Goal: Task Accomplishment & Management: Manage account settings

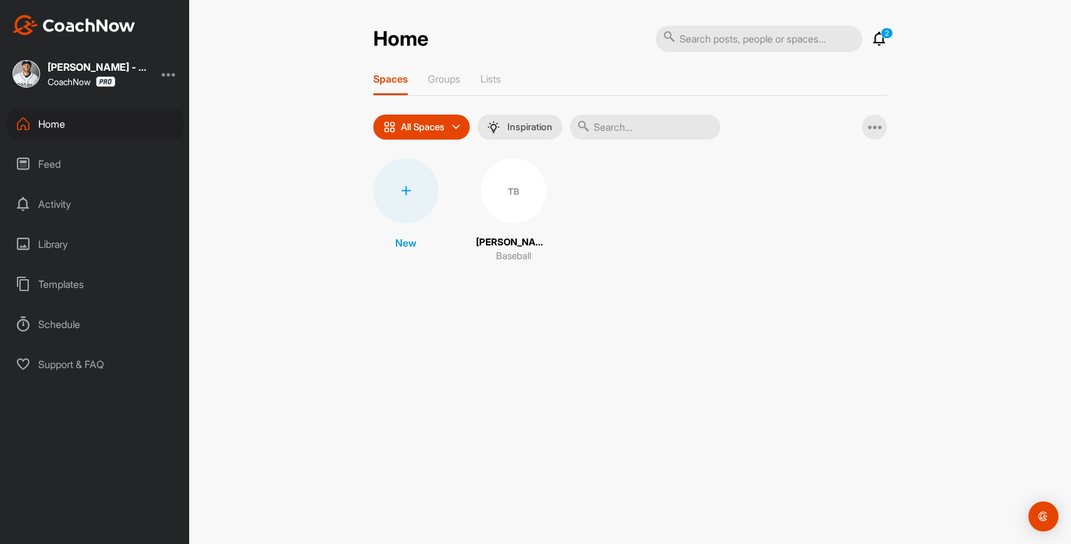
click at [887, 48] on div "2 Notifications Invitations [DATE] [PERSON_NAME] replied to a post : "My timing…" at bounding box center [771, 39] width 231 height 28
click at [882, 43] on icon at bounding box center [879, 38] width 15 height 15
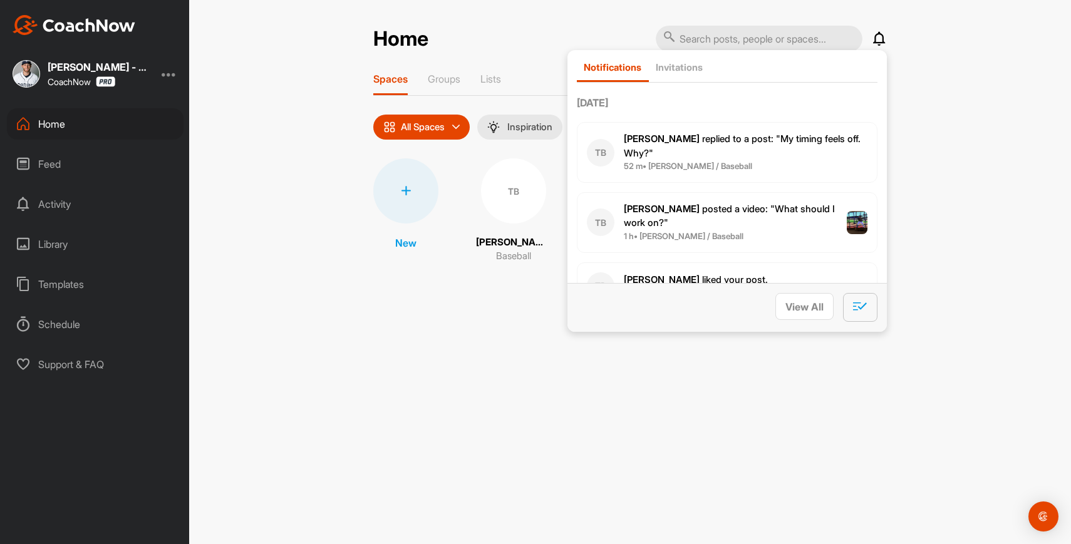
click at [865, 313] on span "button" at bounding box center [860, 309] width 14 height 13
click at [545, 8] on div "Home Notifications Invitations [DATE] [PERSON_NAME] replied to a post : "My tim…" at bounding box center [630, 272] width 882 height 544
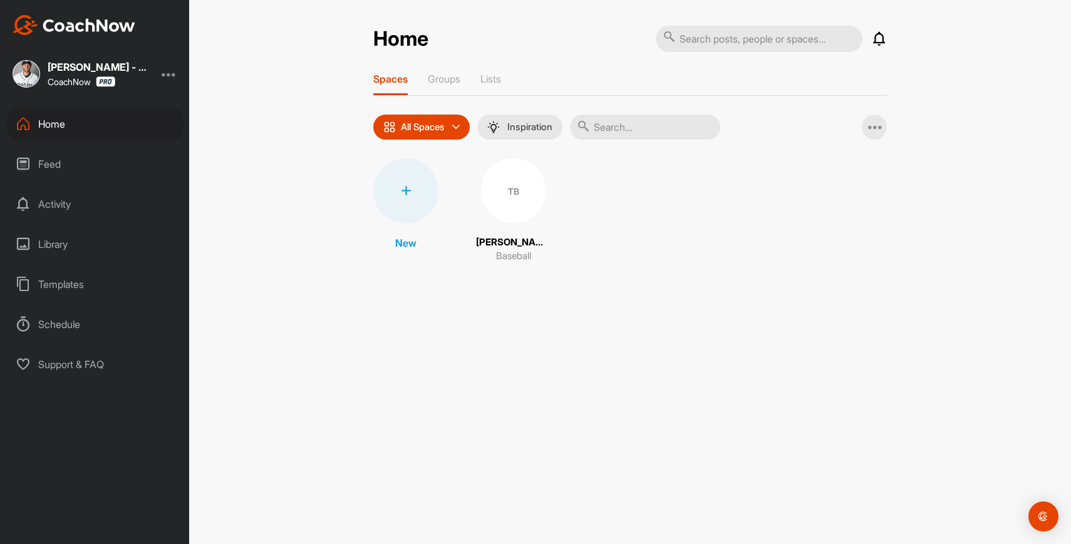
click at [73, 291] on div "Templates" at bounding box center [95, 284] width 177 height 31
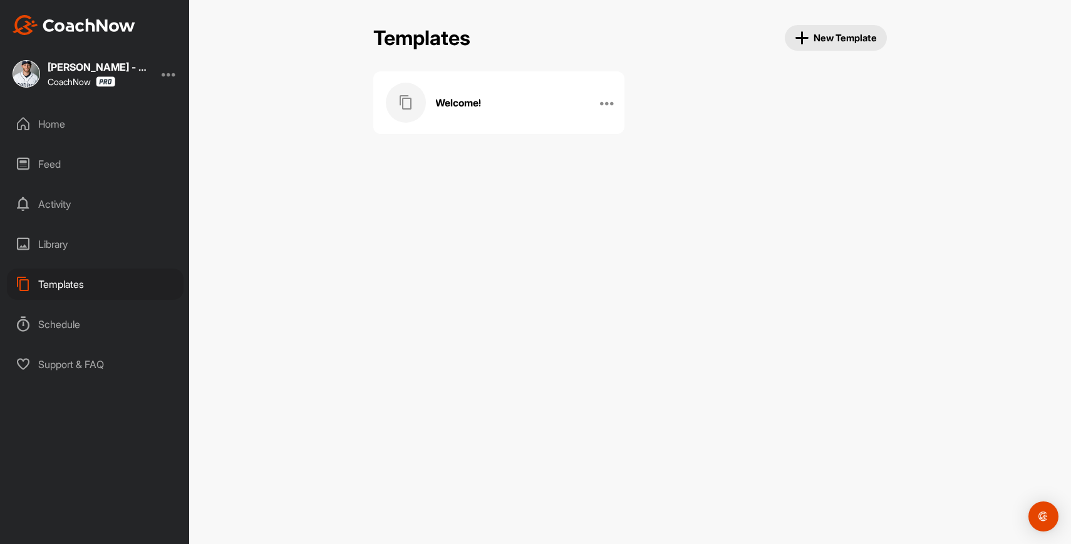
click at [528, 115] on div "Welcome!" at bounding box center [486, 103] width 200 height 40
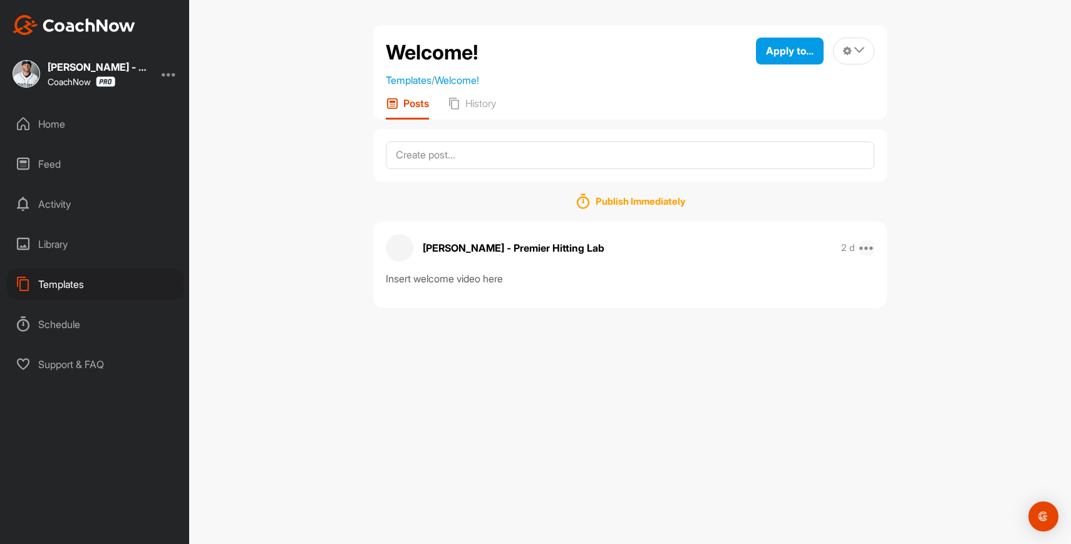
click at [868, 249] on icon at bounding box center [867, 248] width 15 height 15
click at [771, 450] on button "Delete" at bounding box center [790, 454] width 169 height 41
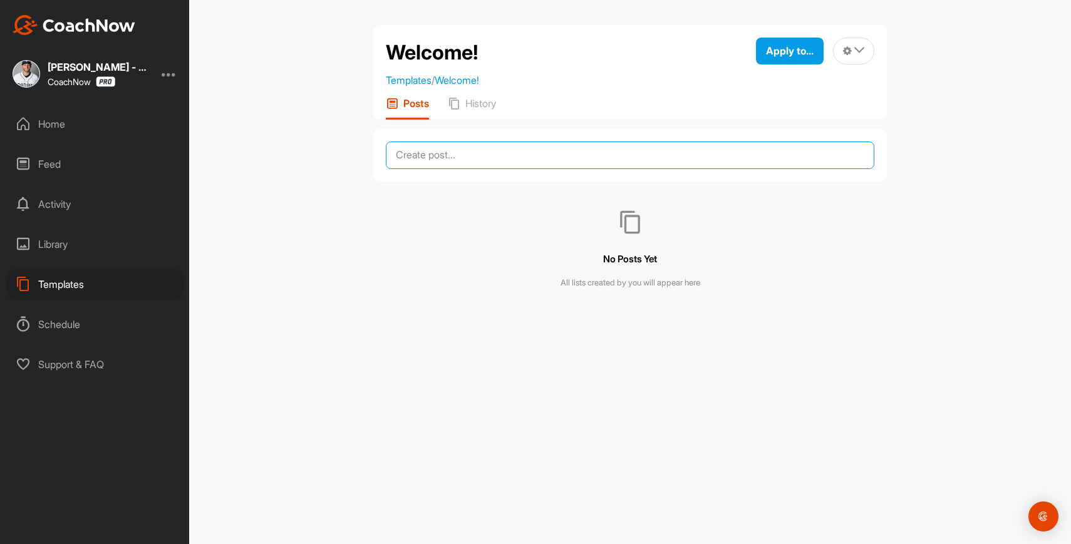
click at [464, 153] on textarea at bounding box center [630, 156] width 489 height 28
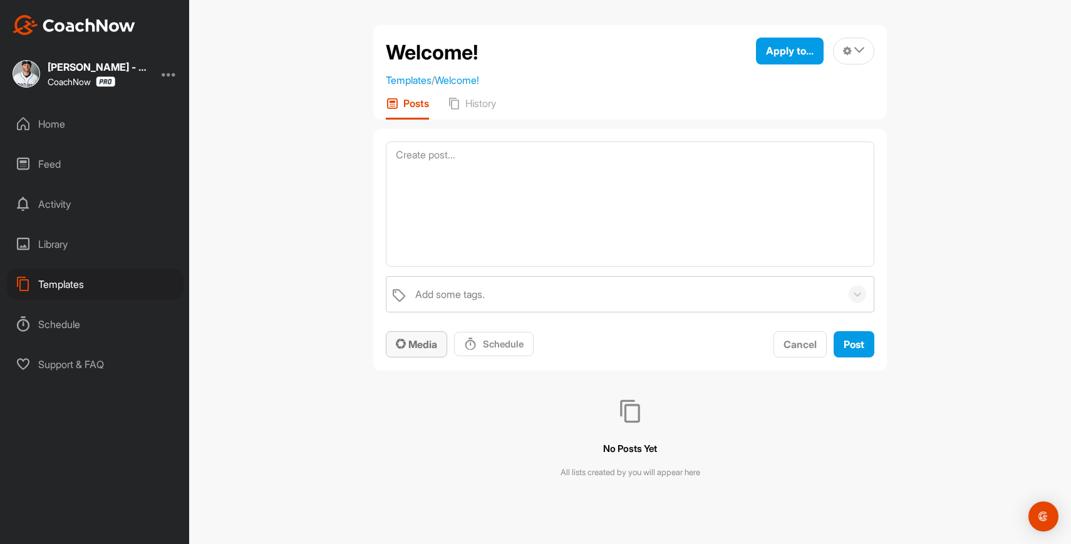
click at [423, 341] on span "Media" at bounding box center [416, 344] width 41 height 13
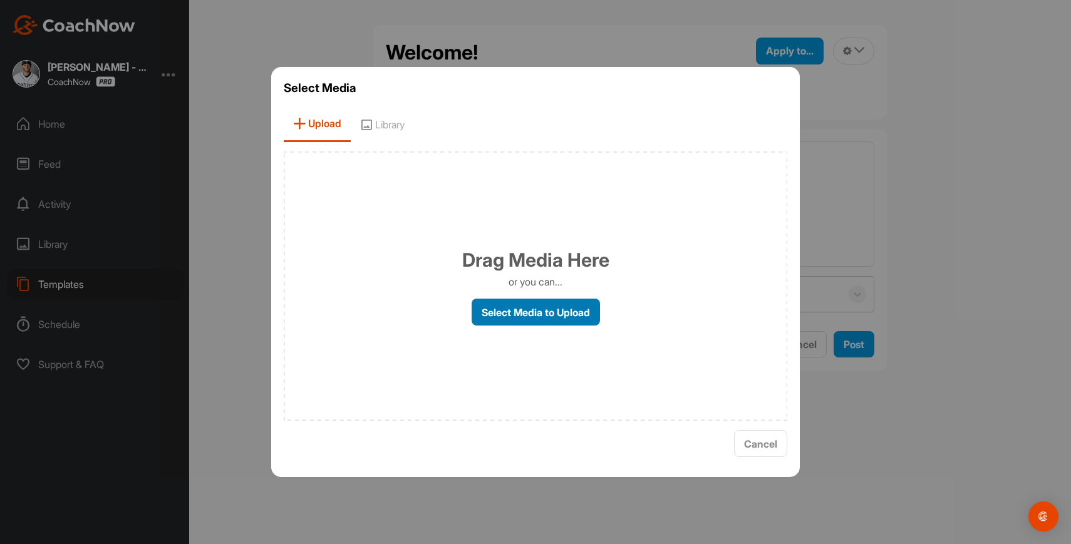
click at [551, 318] on label "Select Media to Upload" at bounding box center [536, 312] width 128 height 27
click at [0, 0] on input "Select Media to Upload" at bounding box center [0, 0] width 0 height 0
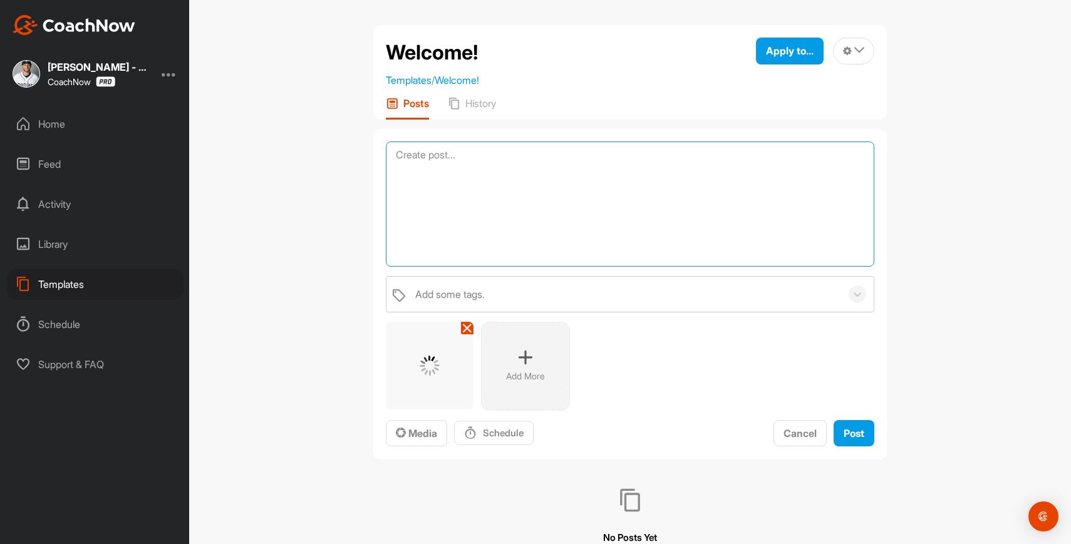
click at [568, 206] on textarea at bounding box center [630, 204] width 489 height 125
type textarea "W"
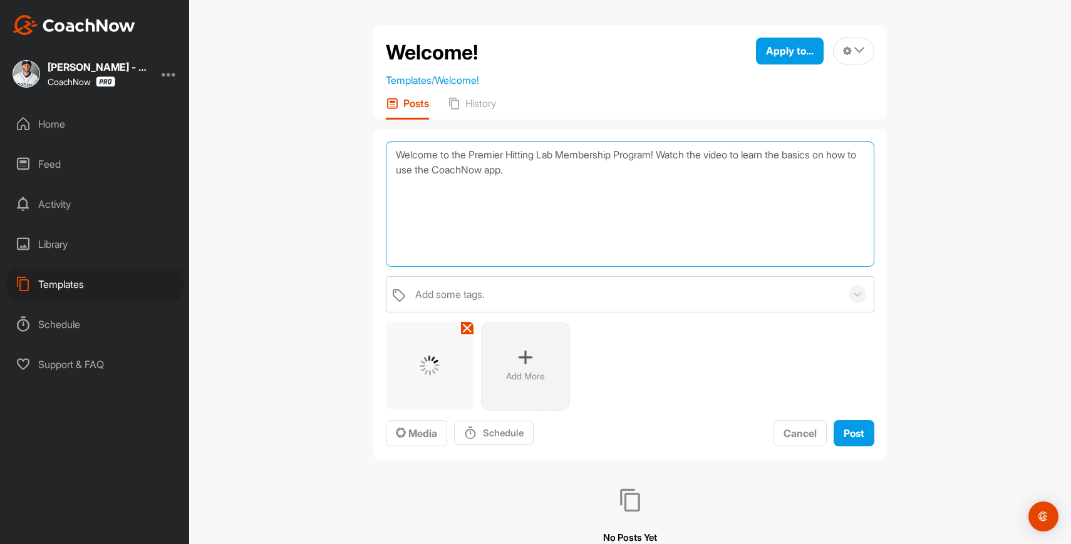
type textarea "Welcome to the Premier Hitting Lab Membership Program! Watch the video to learn…"
click at [420, 379] on div at bounding box center [430, 366] width 88 height 88
click at [845, 434] on span "Post" at bounding box center [854, 433] width 21 height 13
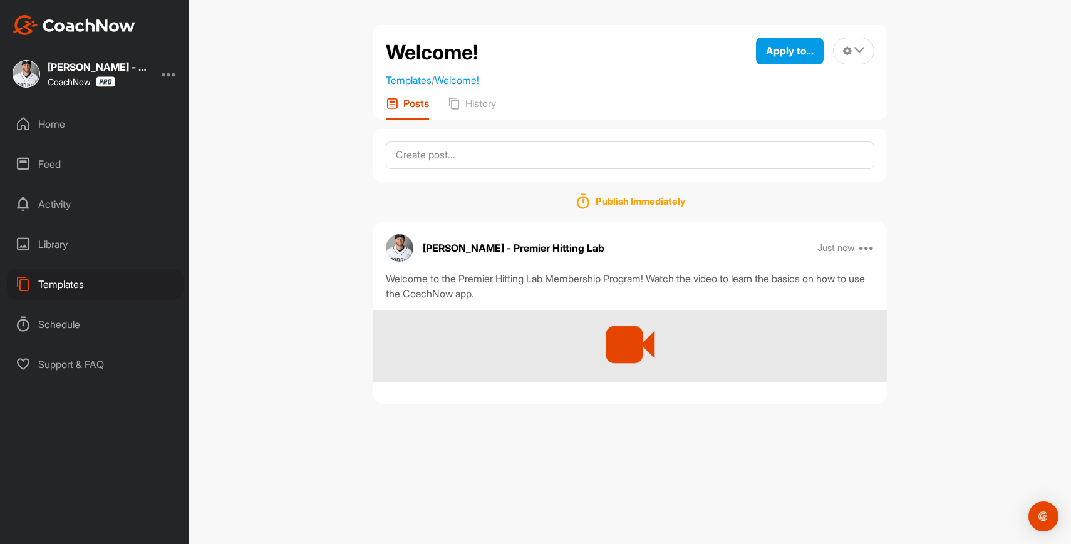
click at [638, 342] on div at bounding box center [631, 345] width 68 height 68
click at [627, 352] on div at bounding box center [631, 345] width 68 height 68
click at [866, 246] on icon at bounding box center [867, 248] width 15 height 15
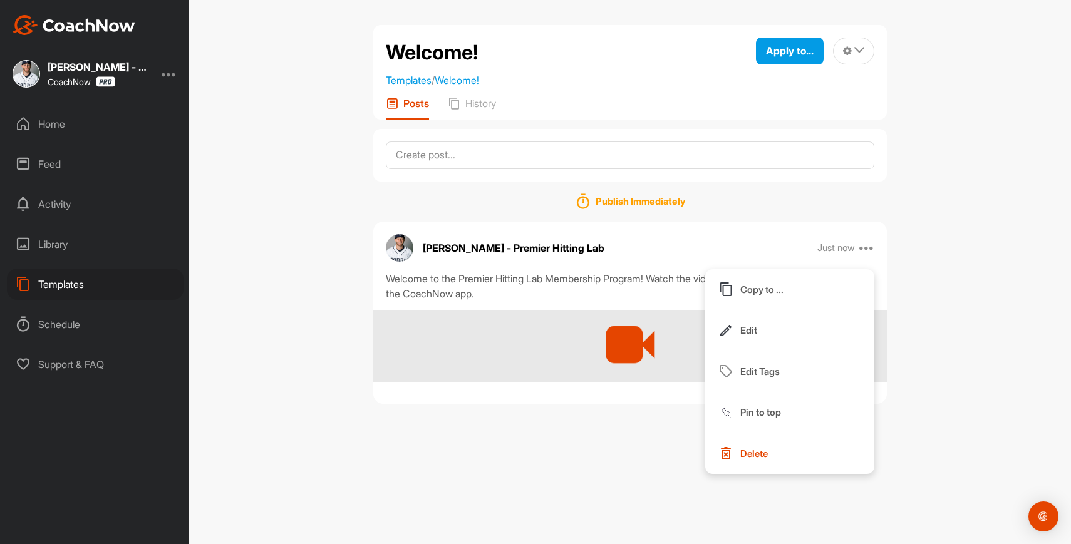
click at [667, 407] on div "Welcome! Templates / Welcome! Apply to... Apply to Space Apply to Group Apply t…" at bounding box center [630, 219] width 539 height 389
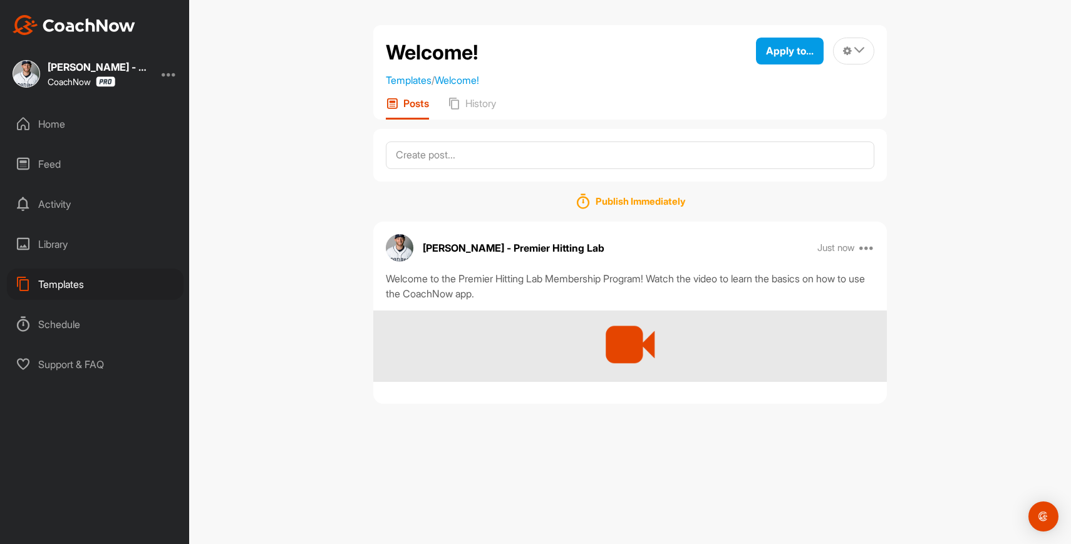
click at [632, 348] on div at bounding box center [631, 345] width 68 height 68
click at [616, 204] on h1 "Publish Immediately" at bounding box center [641, 202] width 90 height 10
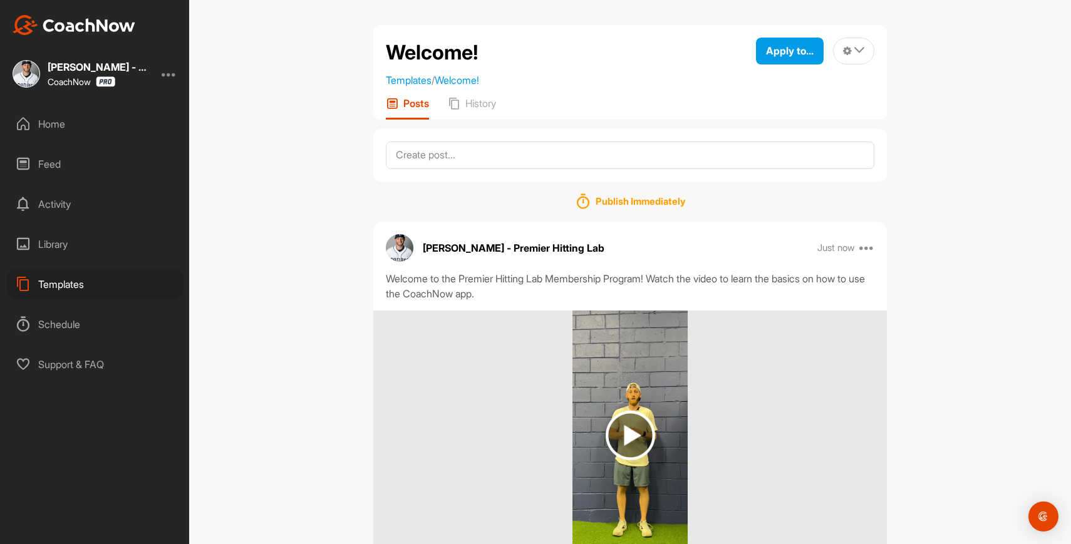
click at [617, 343] on div "Tyler Benson - Premier Hitting Lab Just now Copy to ... Edit Edit Tags Pin to t…" at bounding box center [630, 403] width 514 height 362
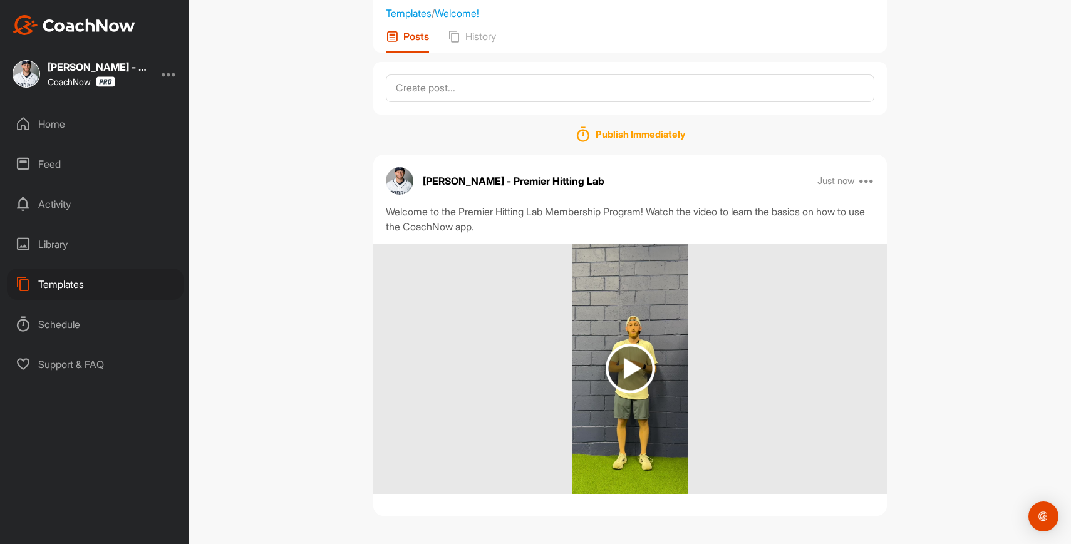
click at [626, 393] on img at bounding box center [630, 368] width 49 height 49
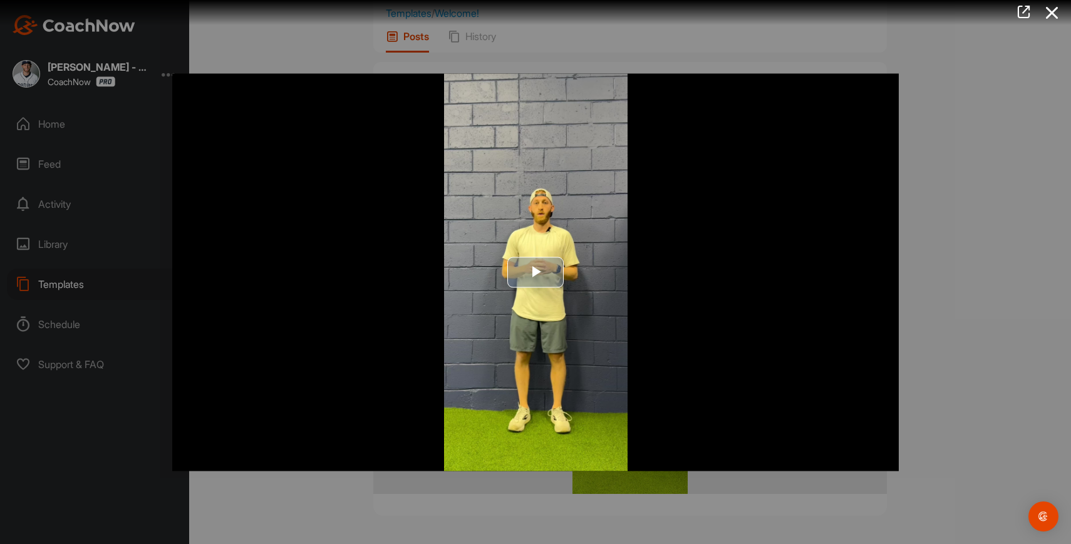
click at [536, 273] on span "Video Player" at bounding box center [536, 273] width 0 height 0
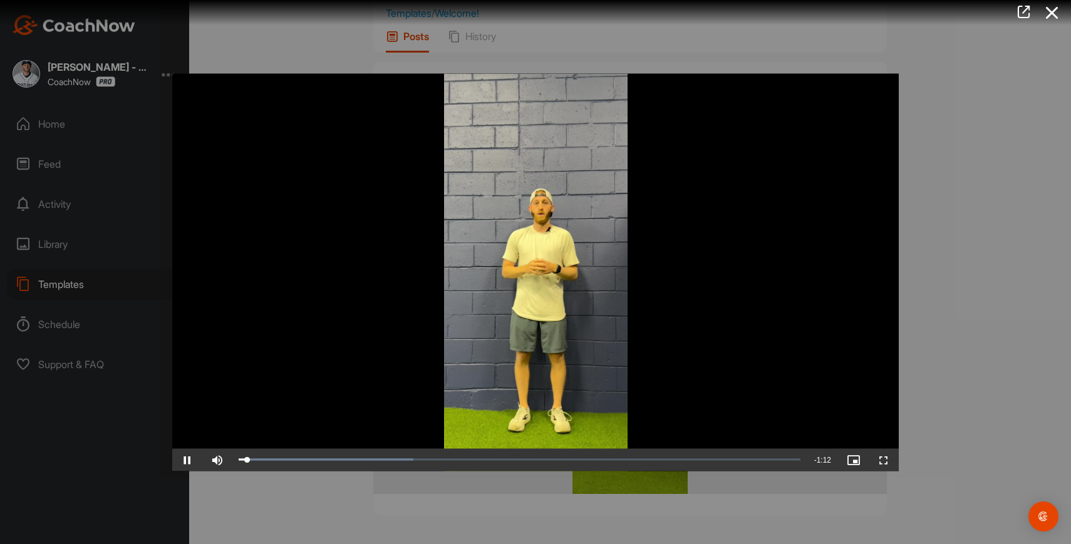
click at [649, 364] on video "Video Player" at bounding box center [535, 272] width 727 height 398
click at [187, 460] on span "Video Player" at bounding box center [187, 460] width 30 height 0
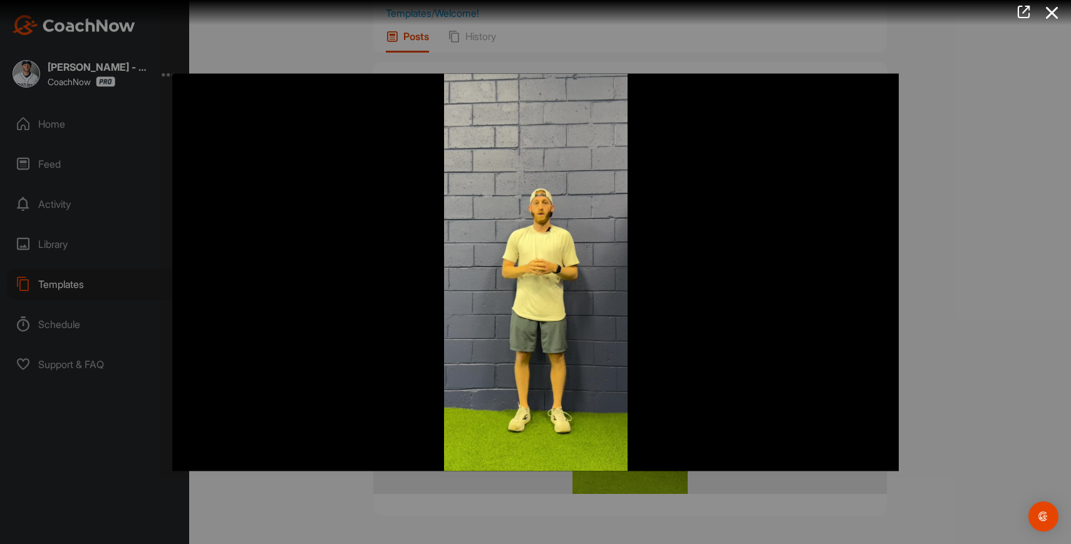
click at [972, 291] on div at bounding box center [535, 272] width 1071 height 544
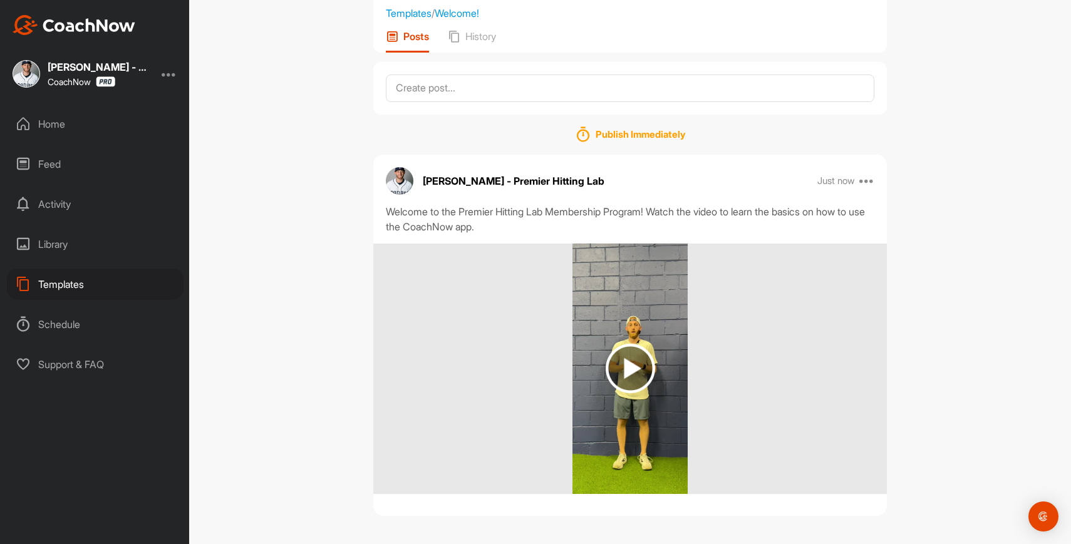
scroll to position [0, 0]
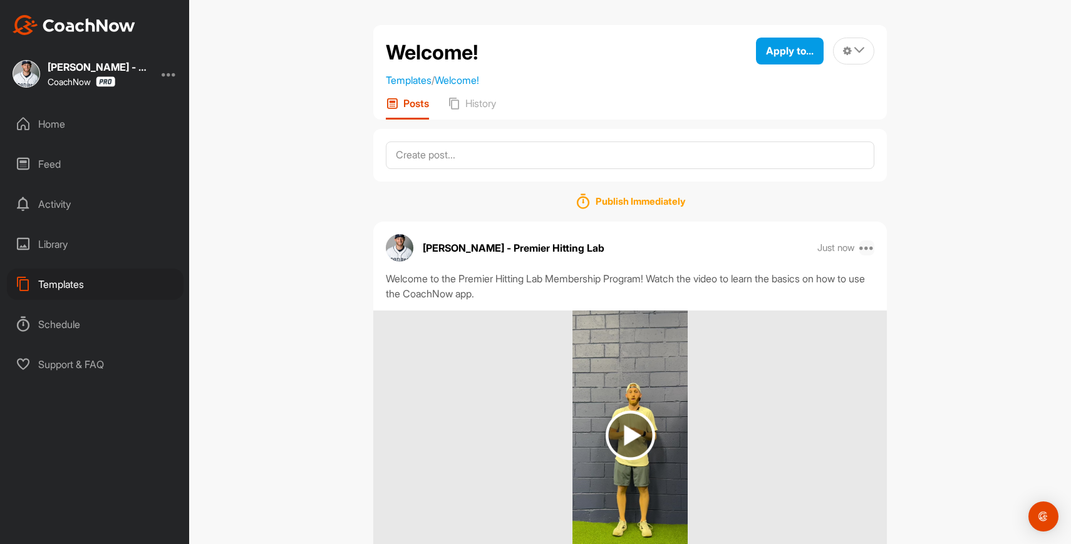
click at [867, 248] on icon at bounding box center [867, 248] width 15 height 15
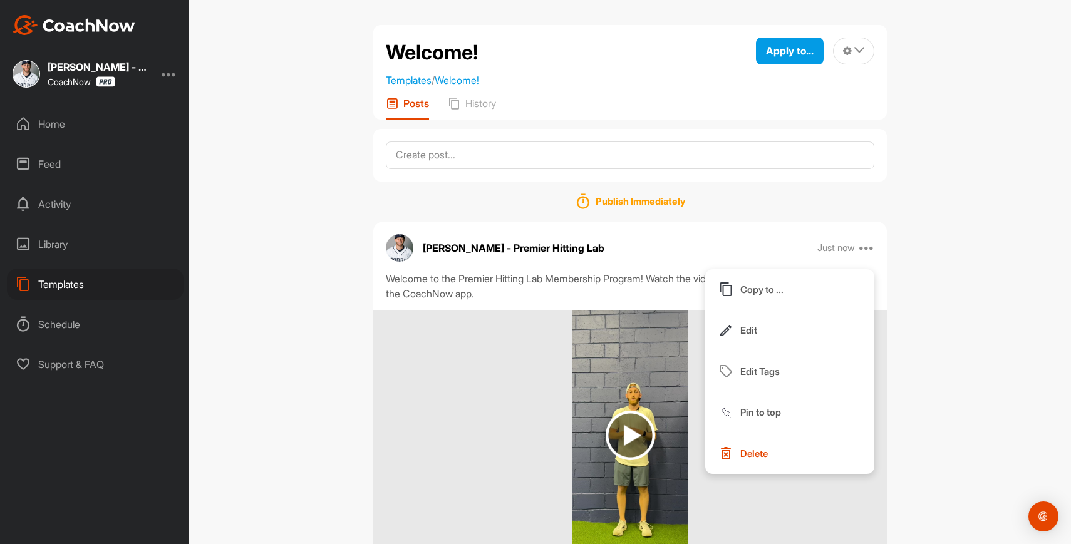
click at [919, 249] on div "Welcome! Templates / Welcome! Apply to... Apply to Space Apply to Group Apply t…" at bounding box center [630, 272] width 882 height 544
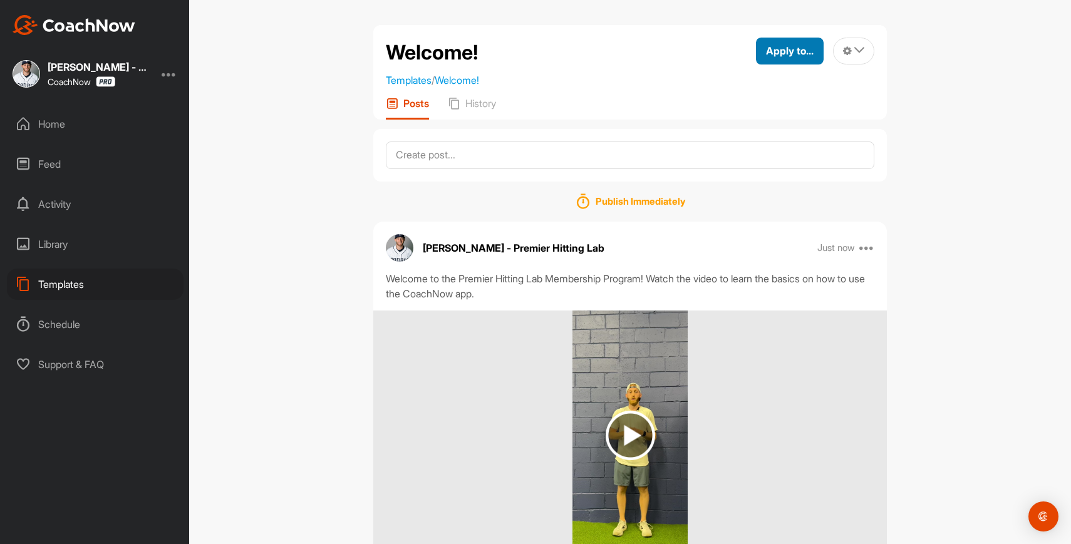
click at [794, 56] on span "Apply to..." at bounding box center [790, 50] width 48 height 13
click at [900, 147] on div "Welcome! Templates / Welcome! Apply to... Apply to Space Apply to Group Apply t…" at bounding box center [630, 272] width 882 height 544
click at [110, 126] on div "Home" at bounding box center [95, 123] width 177 height 31
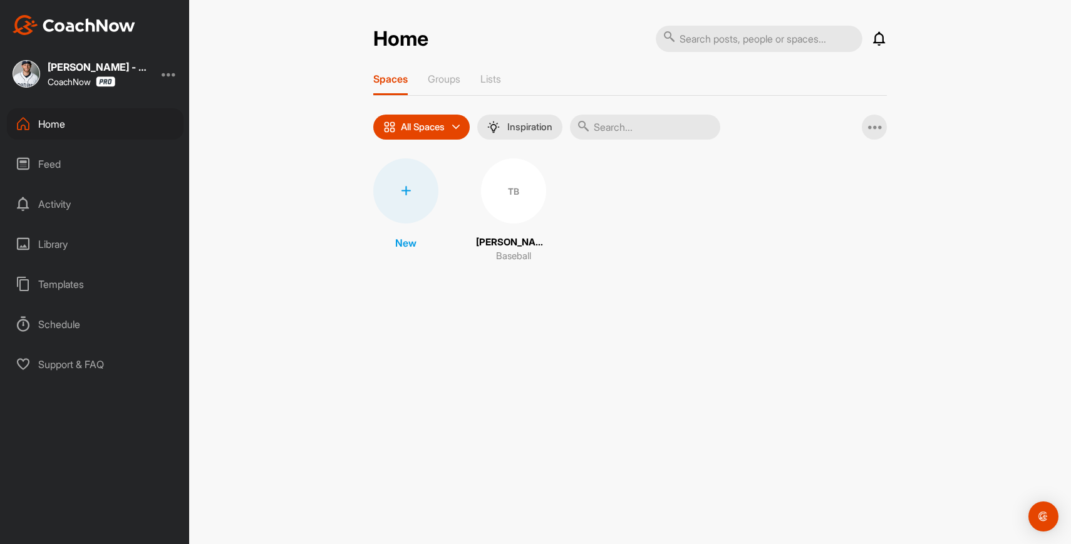
click at [536, 224] on div "TB Tyler Benson Baseball" at bounding box center [513, 211] width 75 height 105
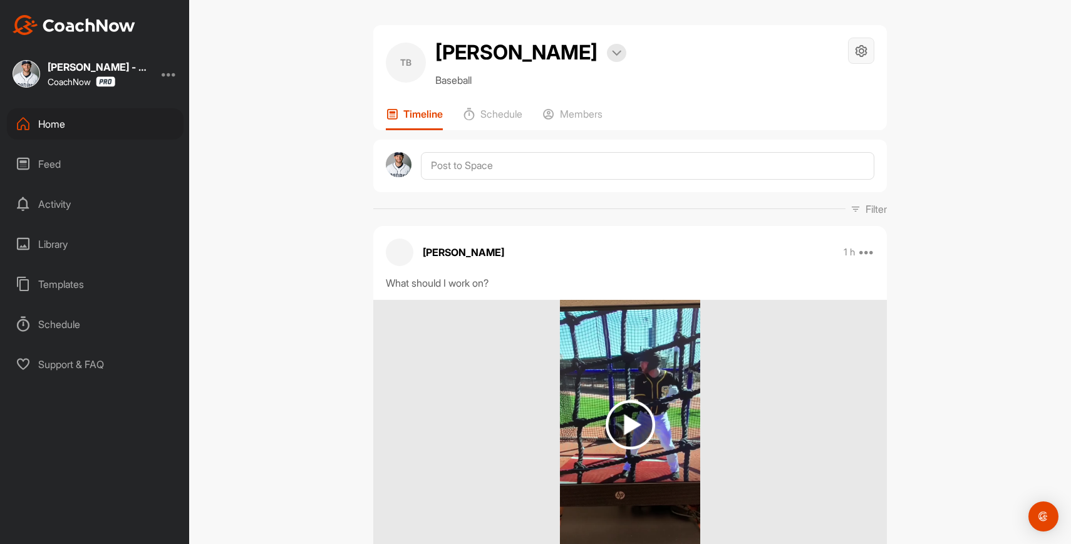
click at [863, 48] on icon at bounding box center [862, 51] width 14 height 14
click at [828, 89] on li "Space Settings" at bounding box center [824, 86] width 102 height 40
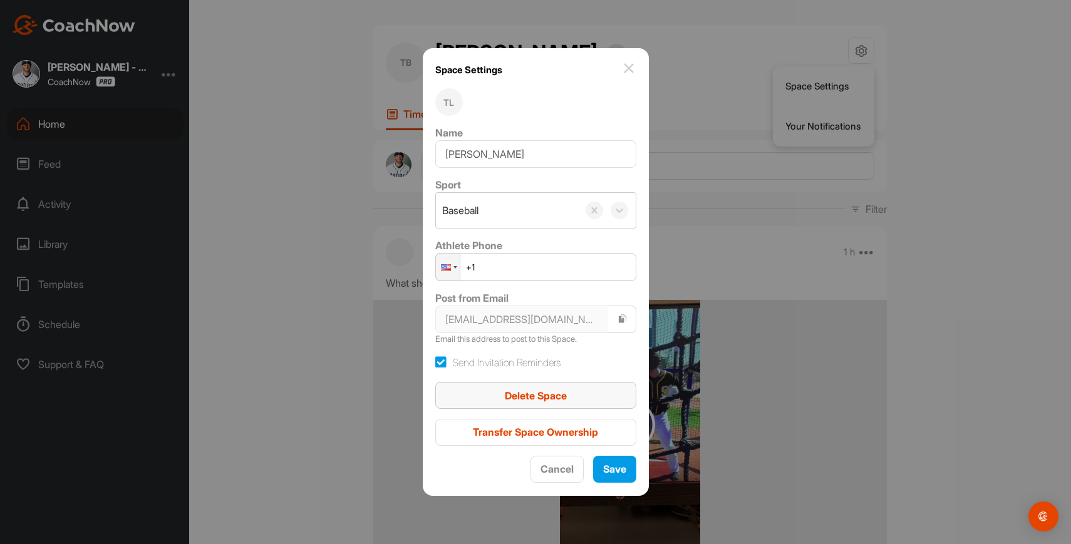
click at [580, 393] on div "Delete Space" at bounding box center [535, 395] width 181 height 15
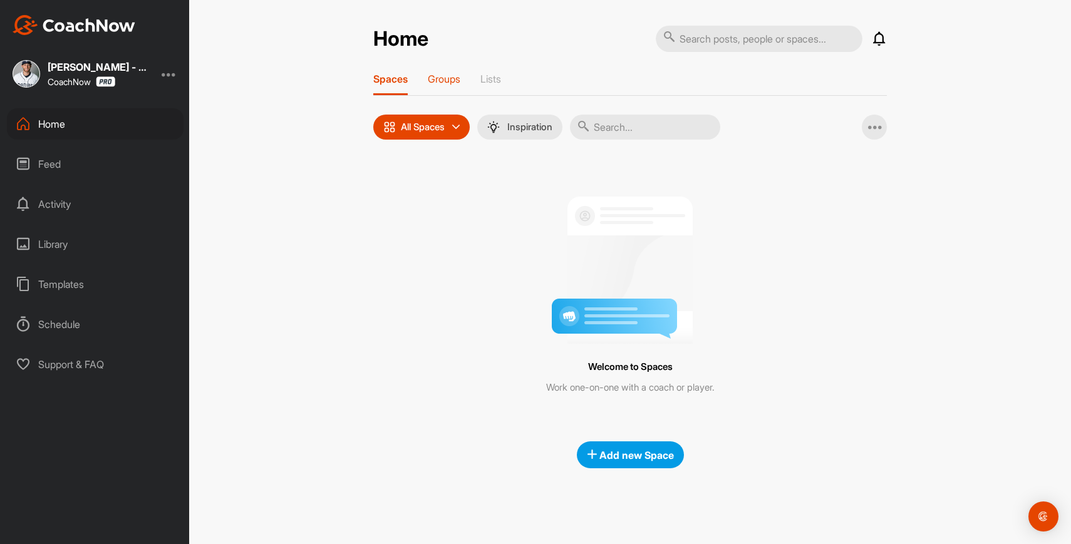
click at [454, 76] on p "Groups" at bounding box center [444, 79] width 33 height 13
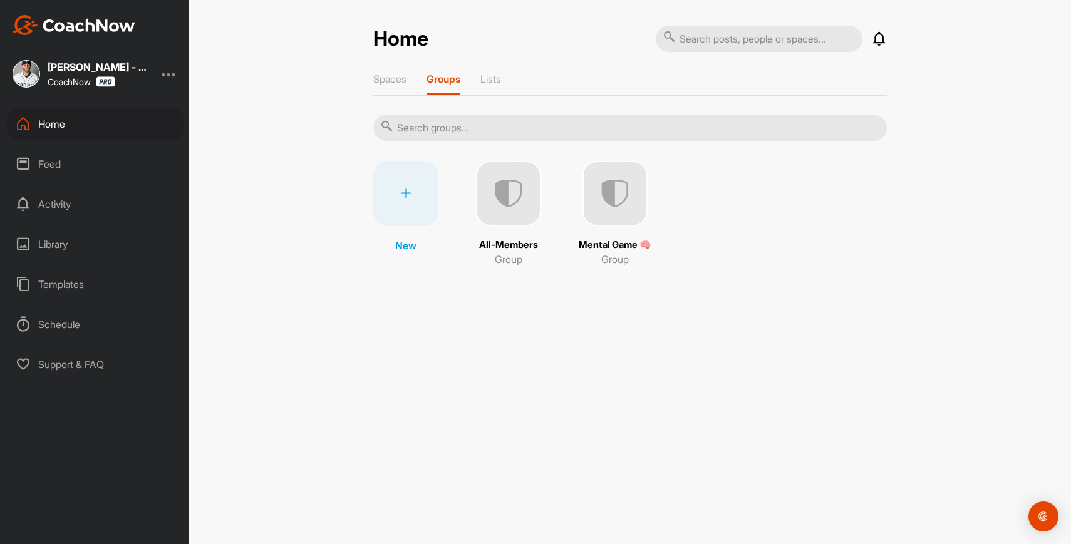
click at [522, 202] on img at bounding box center [508, 193] width 65 height 65
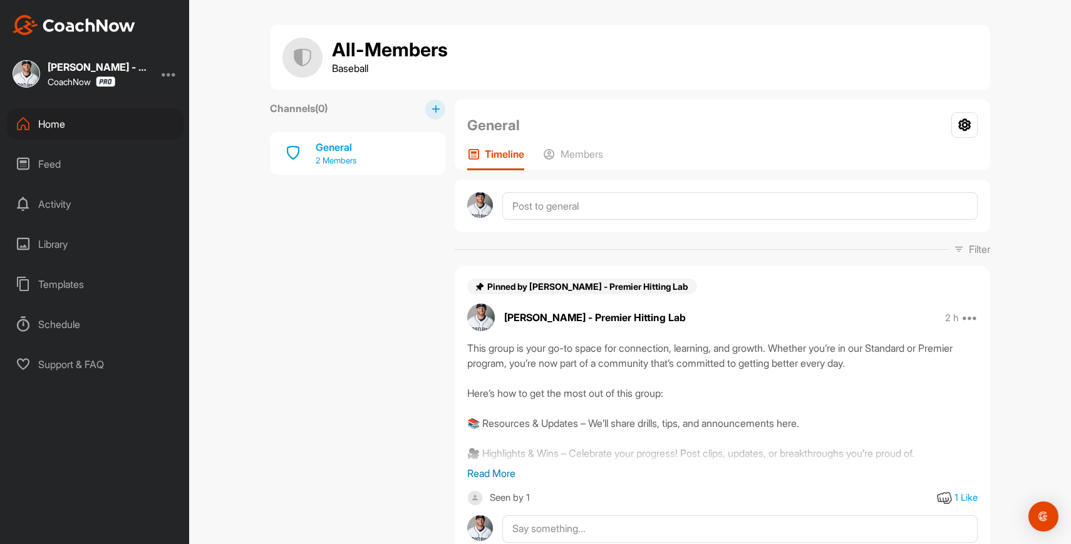
click at [360, 150] on div "General 2 Members" at bounding box center [357, 153] width 175 height 43
click at [69, 128] on div "Home" at bounding box center [95, 123] width 177 height 31
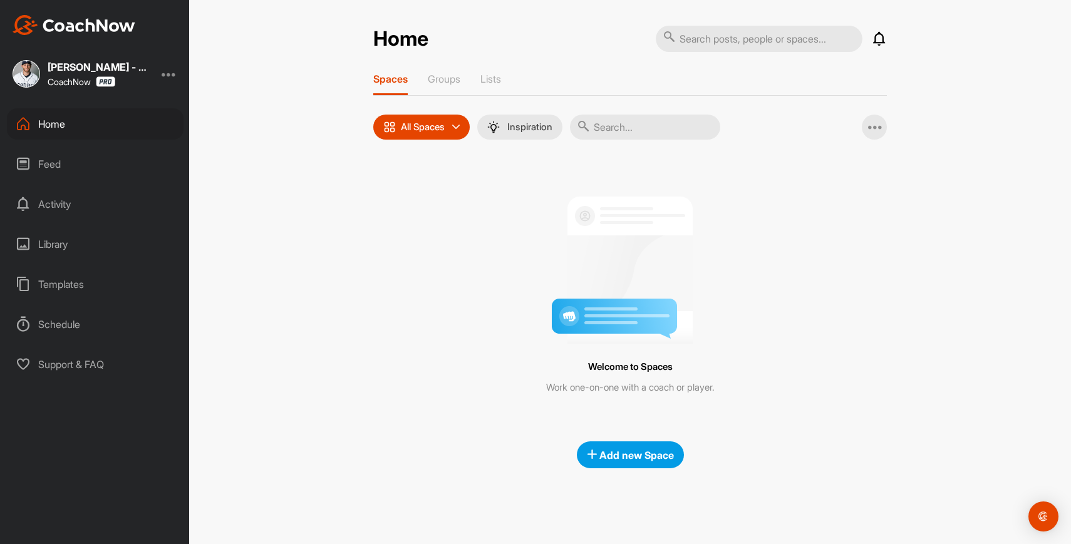
click at [69, 128] on div "Home" at bounding box center [95, 123] width 177 height 31
click at [435, 87] on div "Groups" at bounding box center [444, 84] width 33 height 23
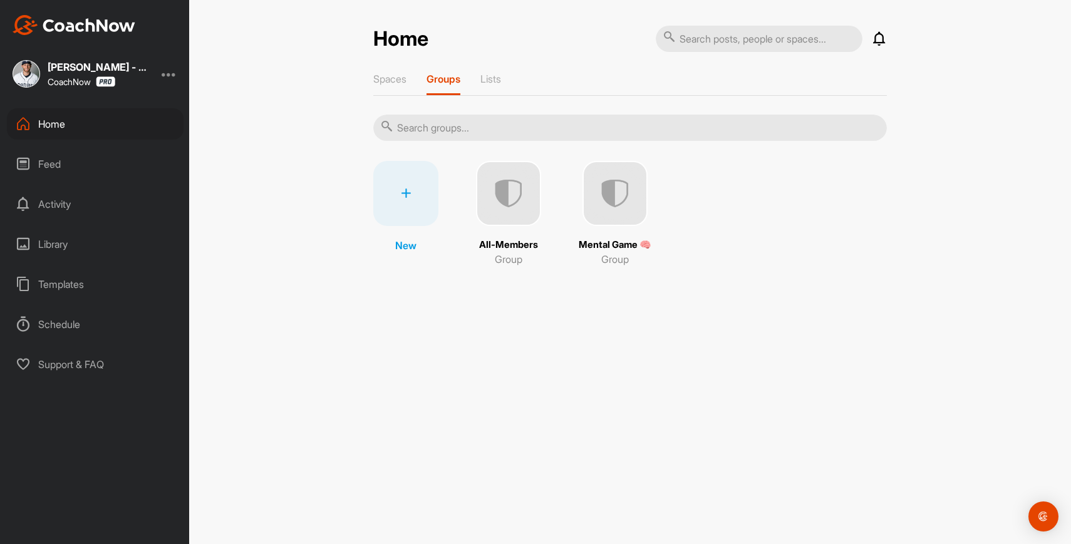
click at [499, 192] on img at bounding box center [508, 193] width 65 height 65
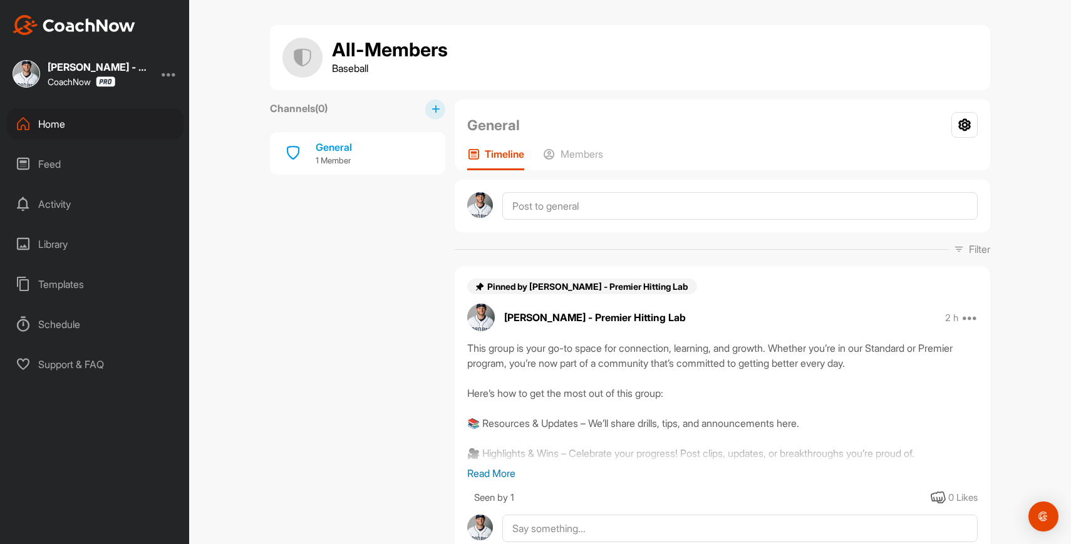
click at [83, 130] on div "Home" at bounding box center [95, 123] width 177 height 31
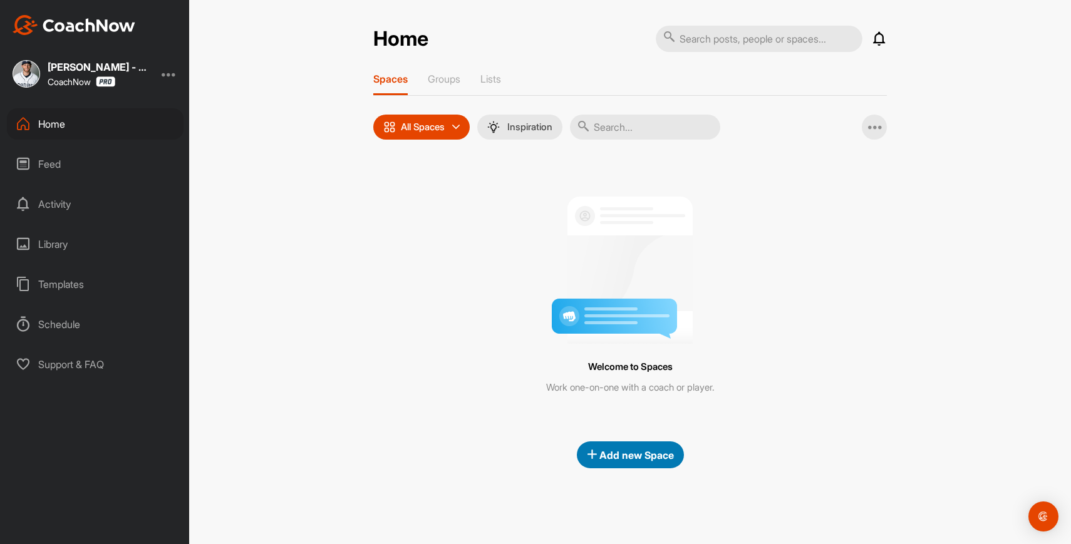
click at [612, 449] on span "Add new Space" at bounding box center [630, 455] width 87 height 13
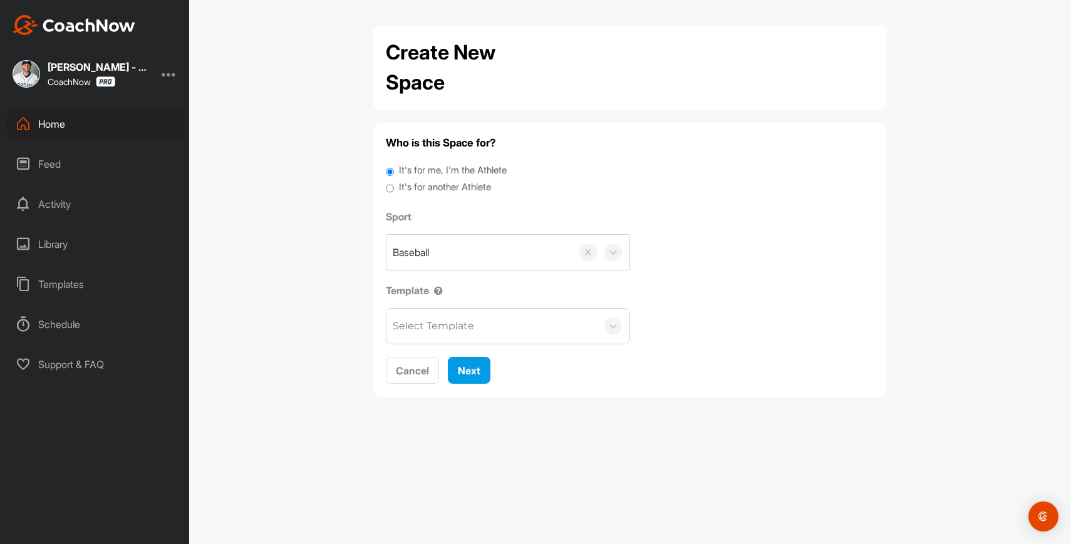
click at [465, 192] on label "It's for another Athlete" at bounding box center [445, 187] width 92 height 14
click at [394, 192] on input "It's for another Athlete" at bounding box center [390, 188] width 8 height 17
radio input "true"
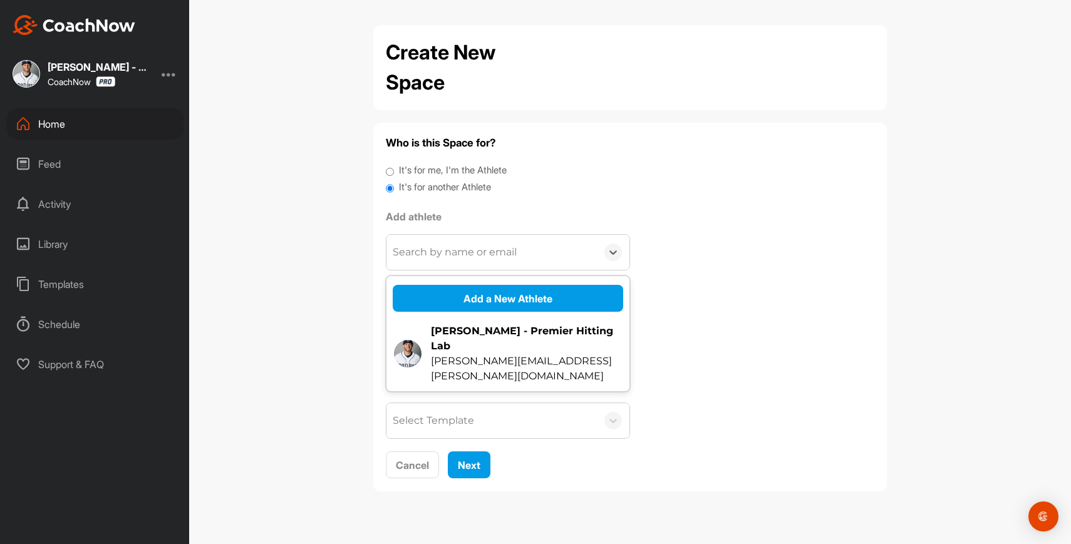
click at [469, 261] on div "Search by name or email" at bounding box center [492, 252] width 211 height 35
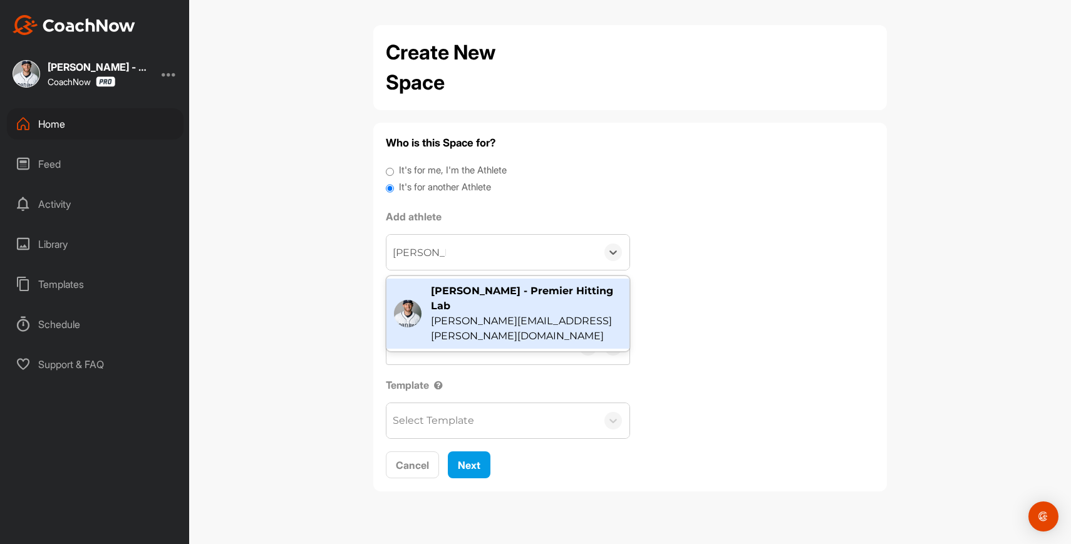
type input "Tyler Benson"
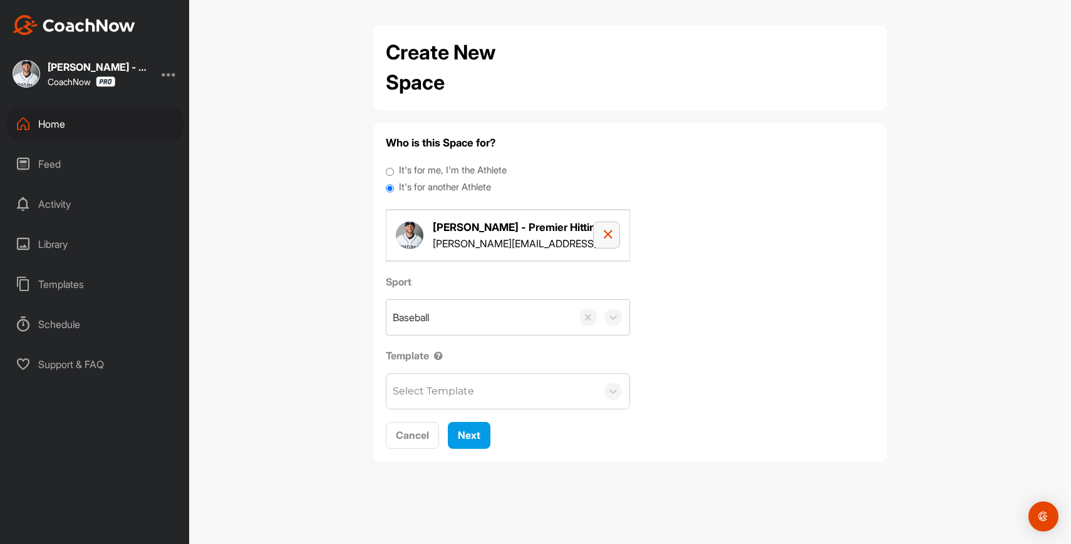
click at [601, 235] on button "button" at bounding box center [606, 235] width 27 height 27
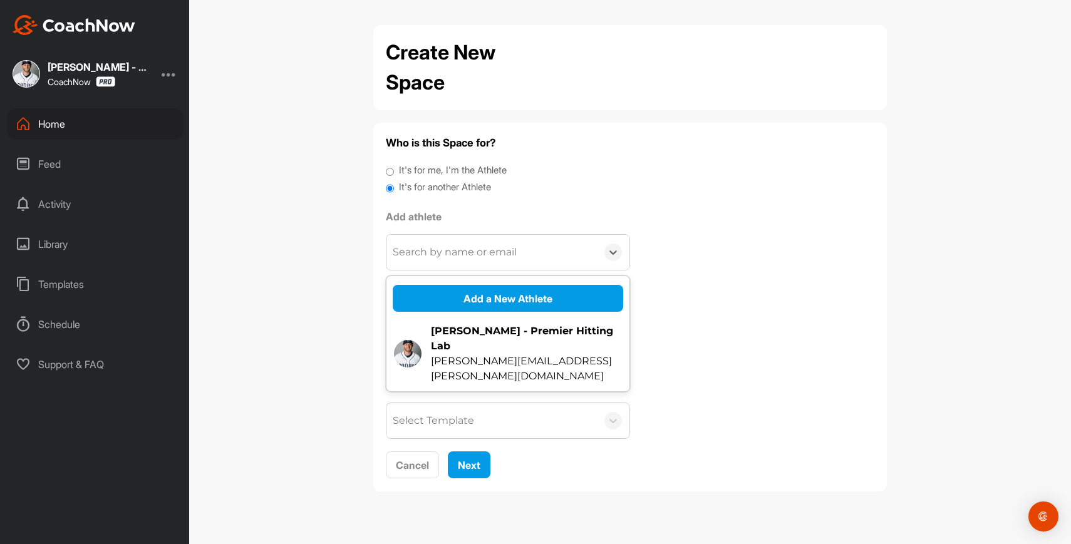
click at [538, 242] on div "Search by name or email" at bounding box center [492, 252] width 211 height 35
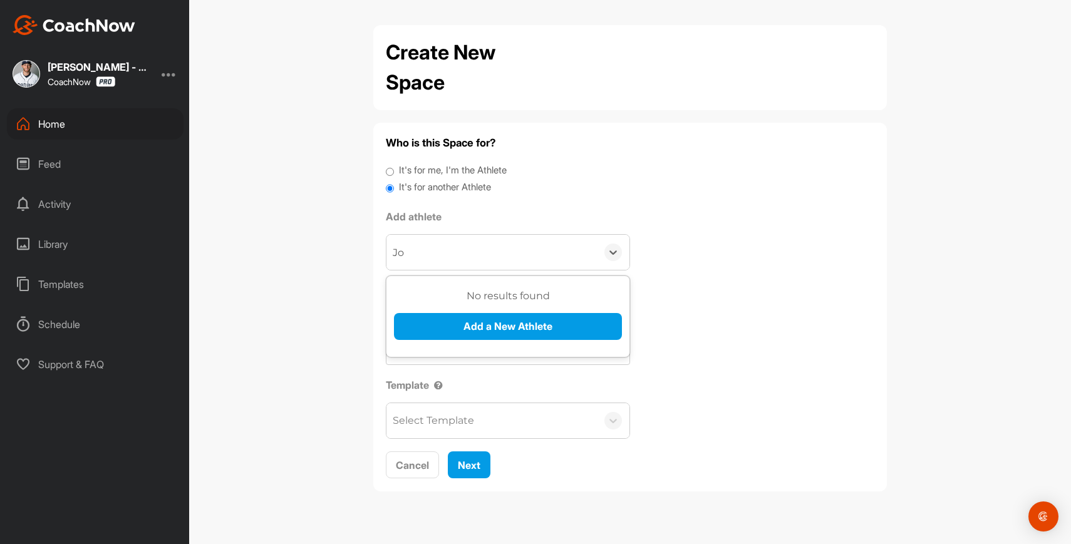
type input "J"
type input "[PERSON_NAME]"
click at [544, 328] on button "Add a New Athlete" at bounding box center [508, 326] width 228 height 27
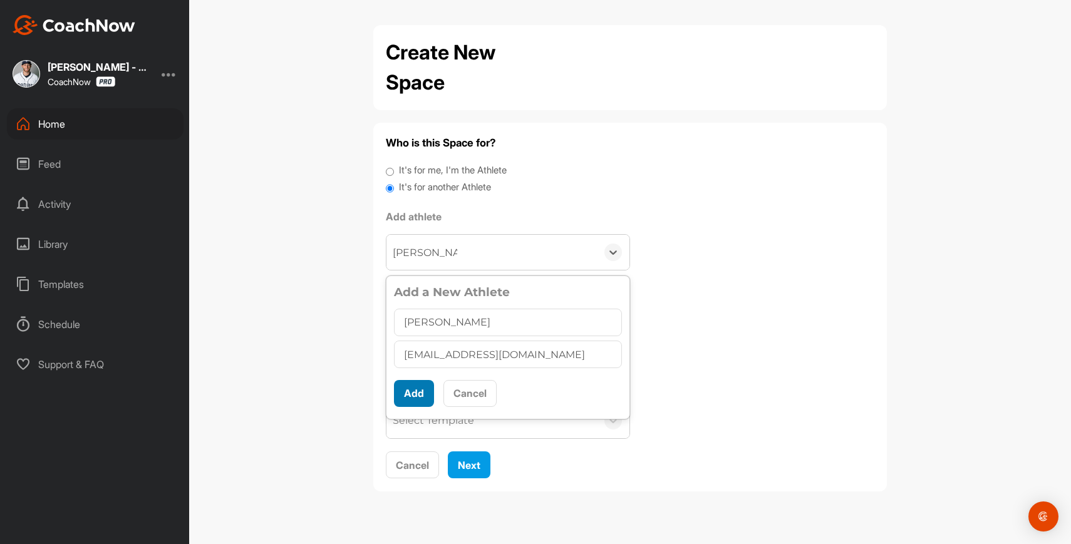
type input "tyler.benson617@gmail.com"
click at [418, 392] on button "Add" at bounding box center [414, 393] width 40 height 27
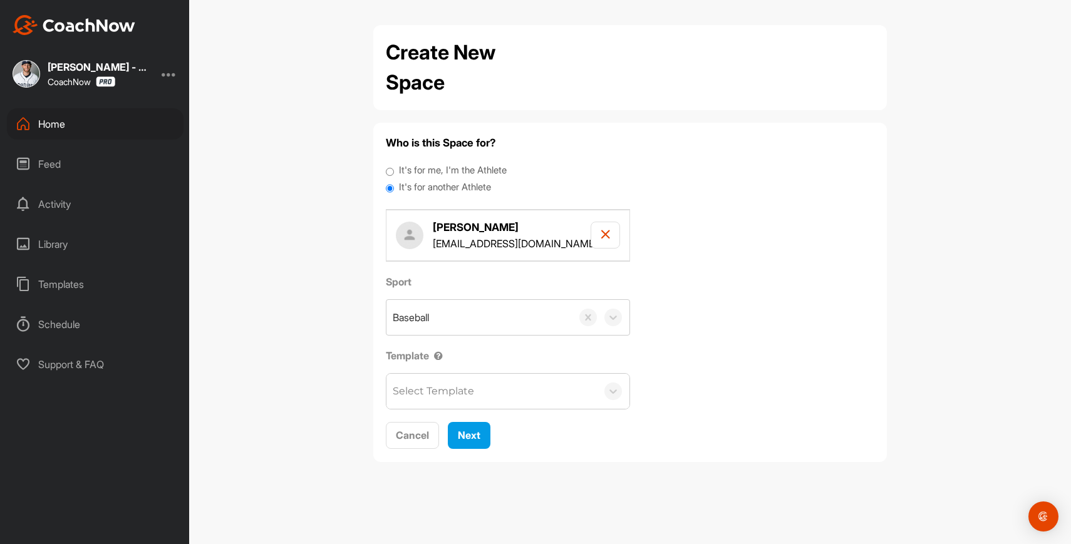
click at [482, 398] on div "Select Template" at bounding box center [492, 391] width 211 height 35
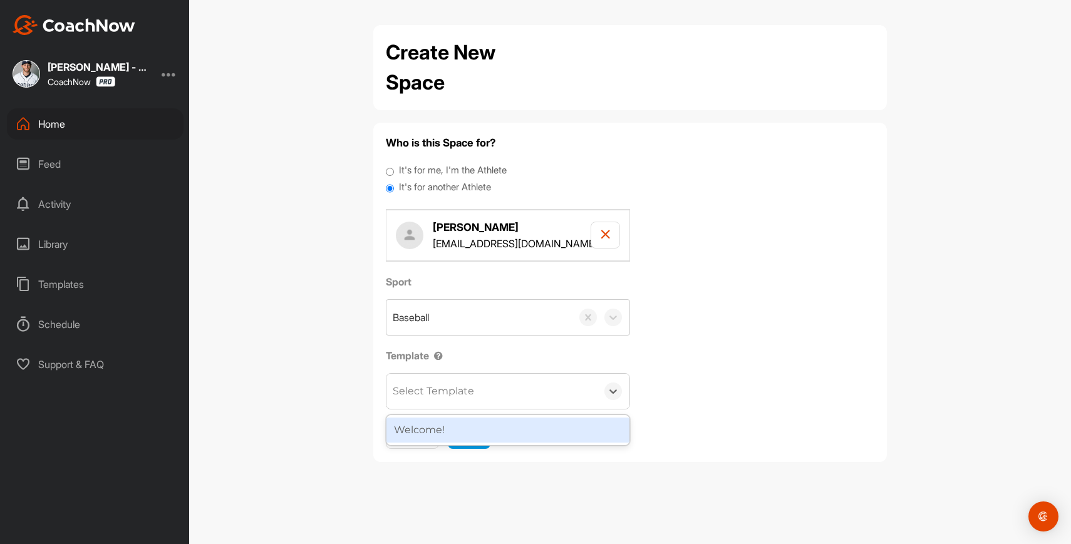
click at [470, 427] on div "Welcome!" at bounding box center [508, 430] width 243 height 25
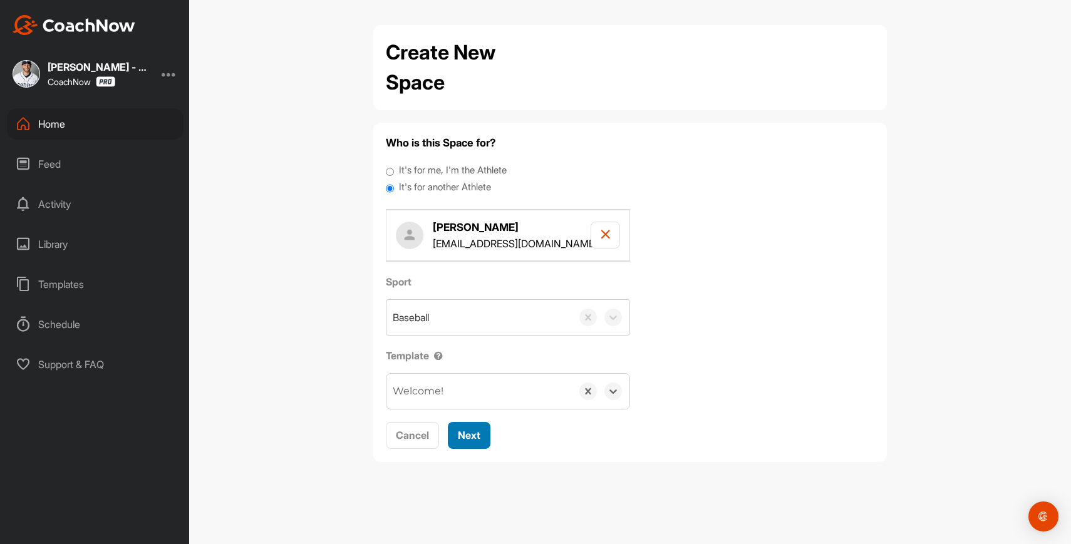
click at [471, 437] on span "Next" at bounding box center [469, 435] width 23 height 13
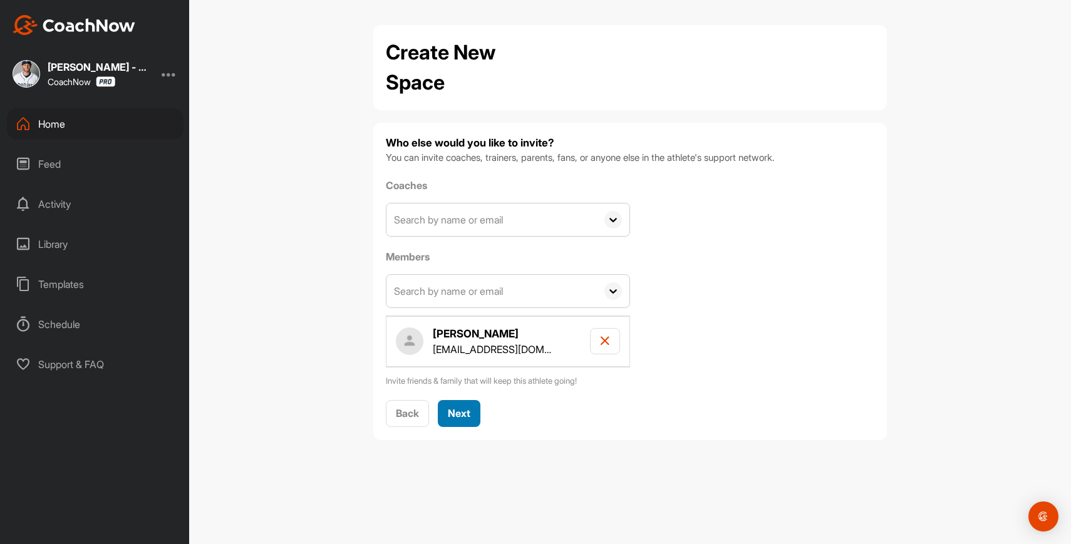
click at [465, 421] on button "Next" at bounding box center [459, 413] width 43 height 27
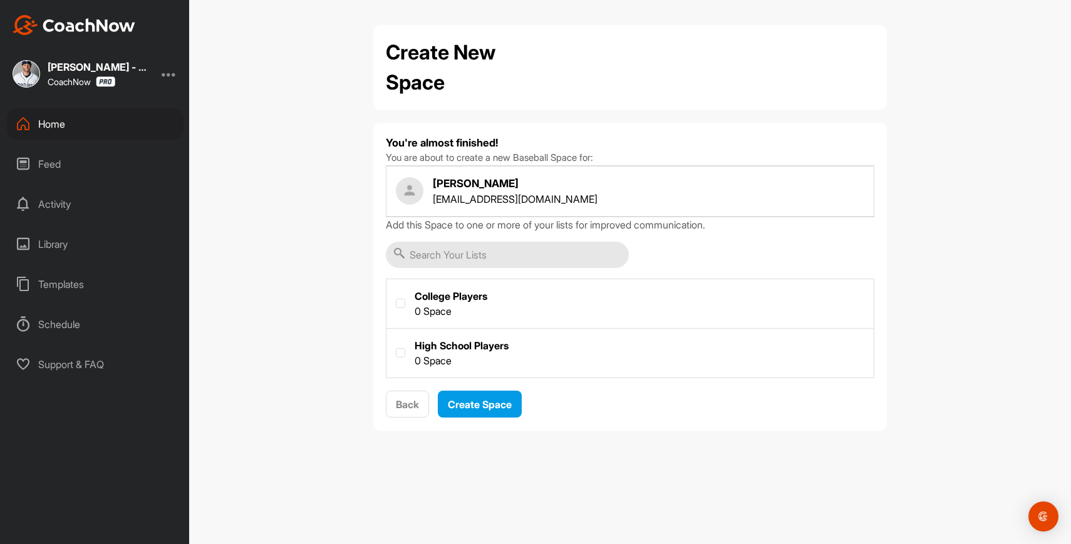
click at [457, 308] on label at bounding box center [630, 302] width 487 height 46
click at [397, 300] on input "checkbox" at bounding box center [396, 299] width 1 height 1
checkbox input "true"
click at [471, 382] on div "You're almost finished! You are about to create a new Baseball Space for: Robbi…" at bounding box center [630, 276] width 489 height 283
click at [471, 383] on div "You're almost finished! You are about to create a new Baseball Space for: Robbi…" at bounding box center [630, 276] width 489 height 283
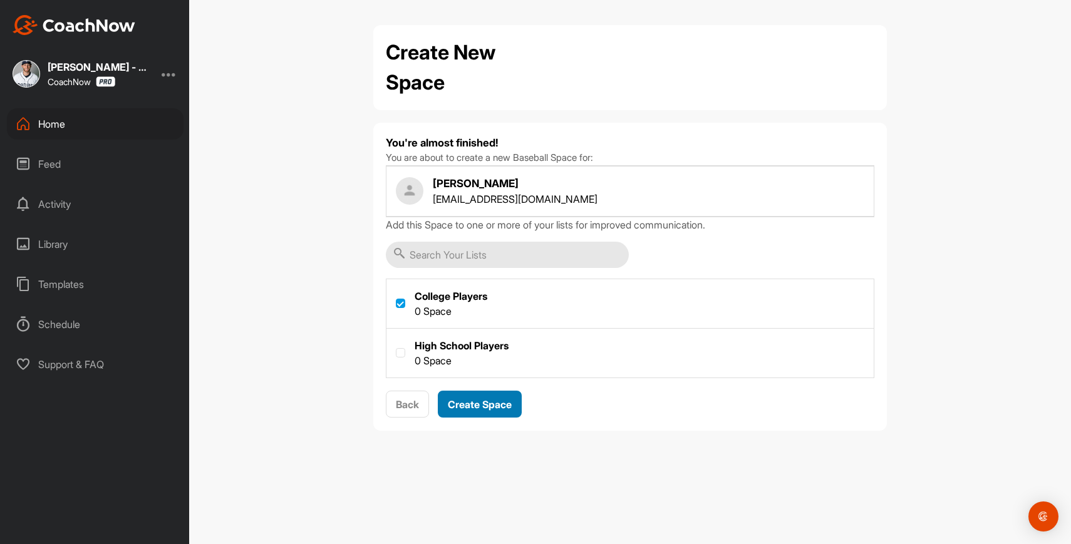
click at [471, 401] on span "Create Space" at bounding box center [480, 405] width 64 height 13
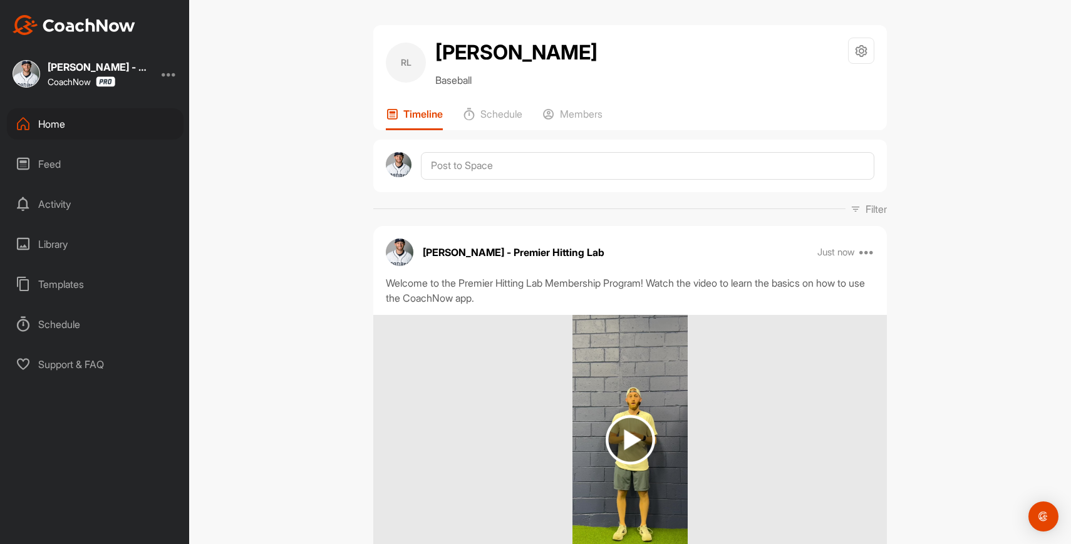
click at [873, 258] on div "Move to ... Copy to ... Edit Edit Tags Pin to top Delete" at bounding box center [867, 252] width 15 height 15
click at [867, 254] on icon at bounding box center [867, 252] width 15 height 15
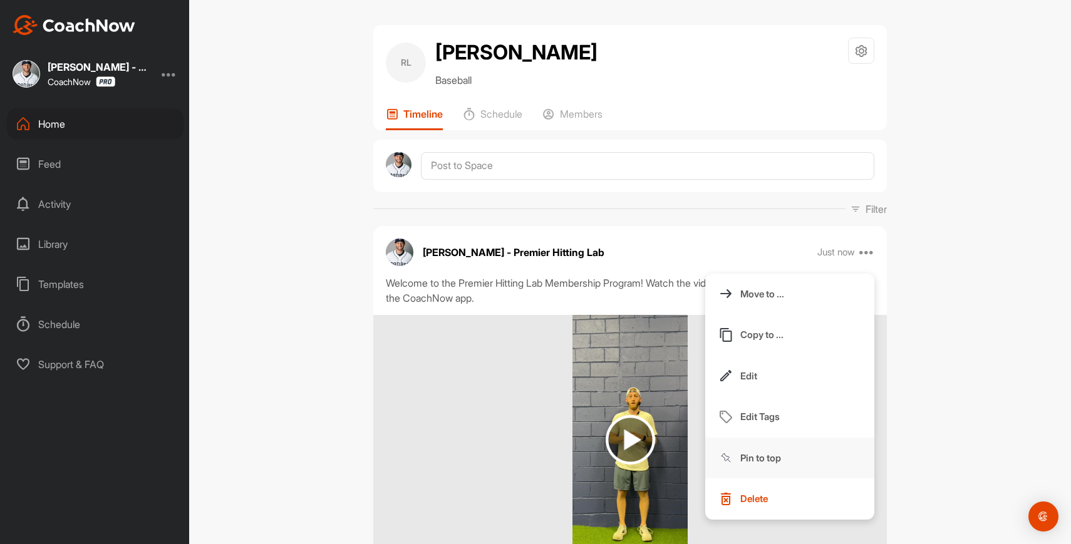
click at [761, 447] on button "Pin to top" at bounding box center [790, 458] width 169 height 41
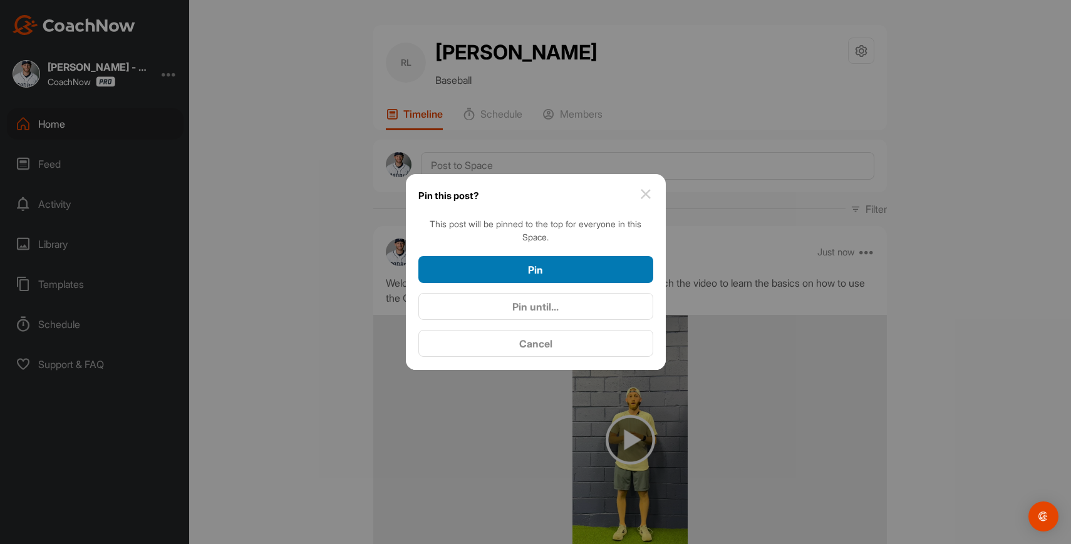
click at [572, 268] on div "Pin" at bounding box center [536, 270] width 215 height 15
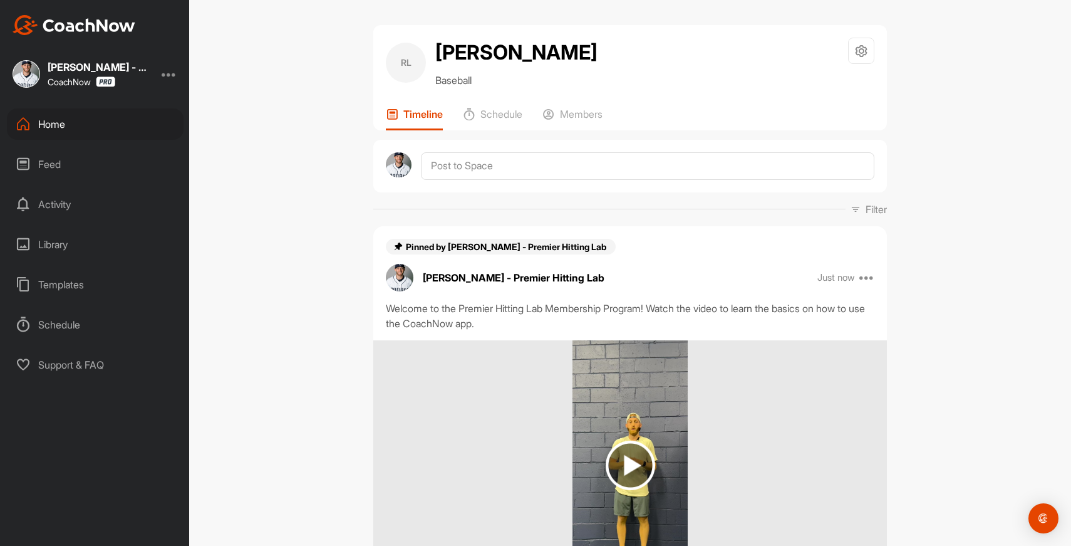
click at [117, 130] on div "Home" at bounding box center [95, 123] width 177 height 31
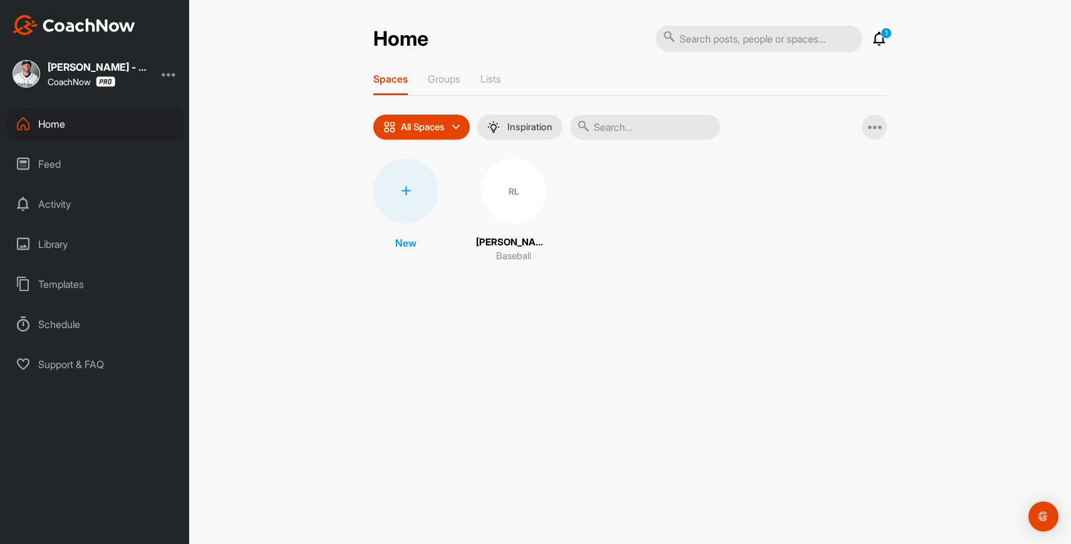
click at [877, 46] on div "1 Notifications Invitations [DATE] RL [PERSON_NAME] joined space 1 m • [PERSON_…" at bounding box center [771, 39] width 231 height 28
click at [885, 41] on icon at bounding box center [879, 38] width 15 height 15
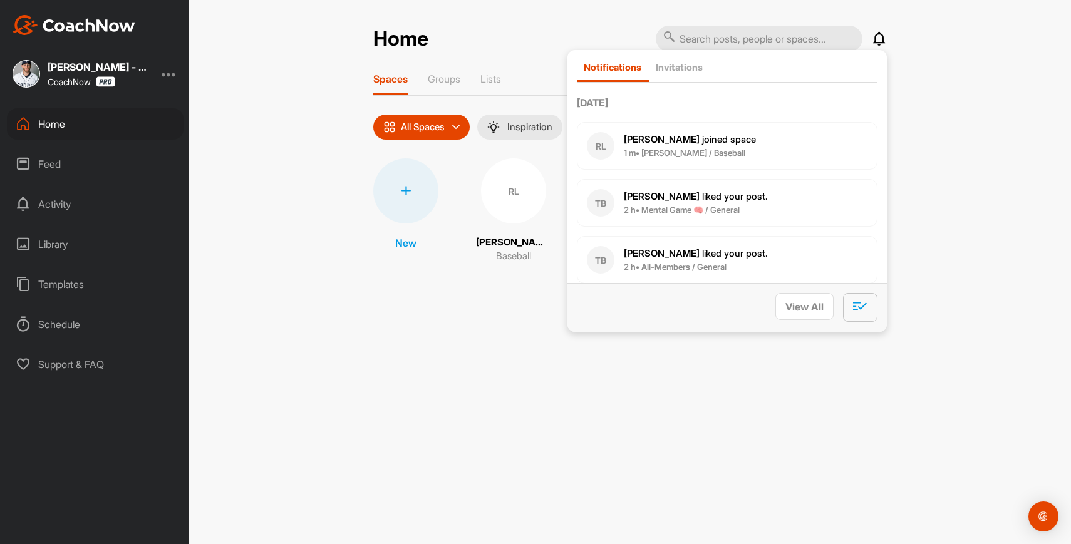
click at [857, 305] on icon "button" at bounding box center [860, 307] width 14 height 14
click at [858, 257] on icon "button" at bounding box center [860, 260] width 14 height 14
click at [551, 207] on div "New [PERSON_NAME] Baseball" at bounding box center [630, 211] width 514 height 105
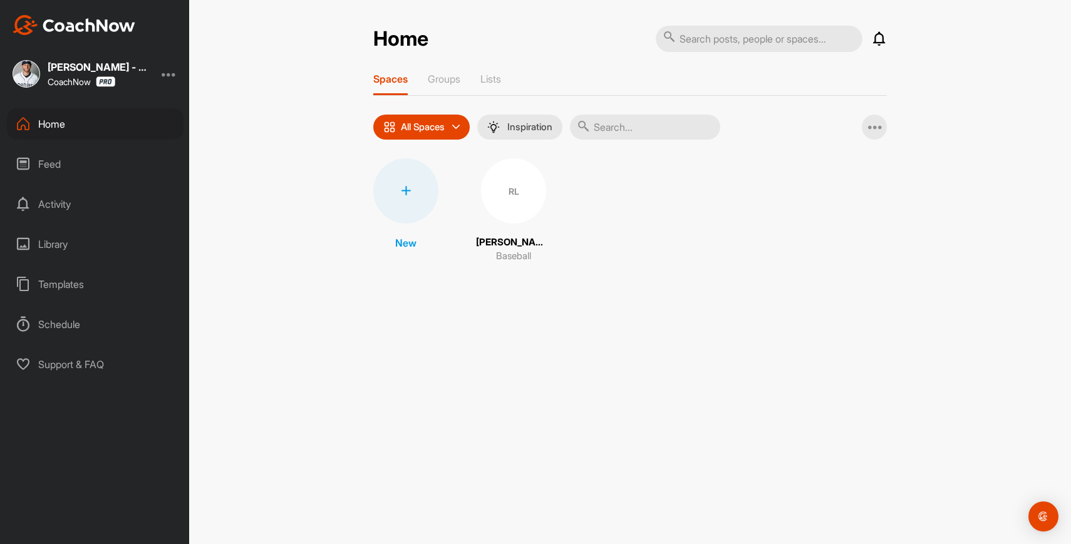
click at [521, 195] on div "RL" at bounding box center [513, 191] width 65 height 65
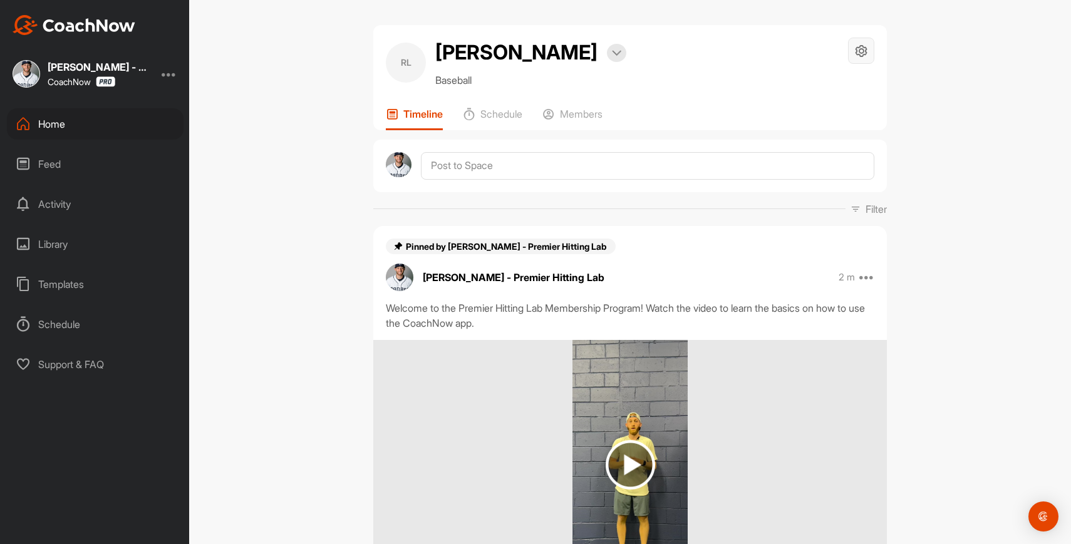
click at [865, 55] on icon at bounding box center [862, 51] width 14 height 14
click at [833, 98] on li "Space Settings" at bounding box center [824, 86] width 102 height 40
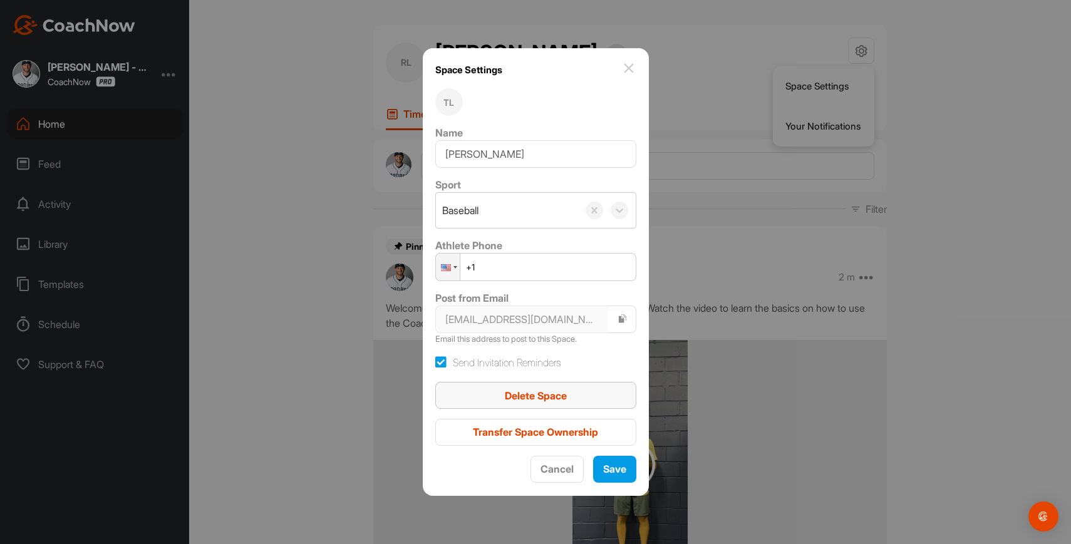
click at [546, 402] on div "Delete Space" at bounding box center [535, 395] width 181 height 15
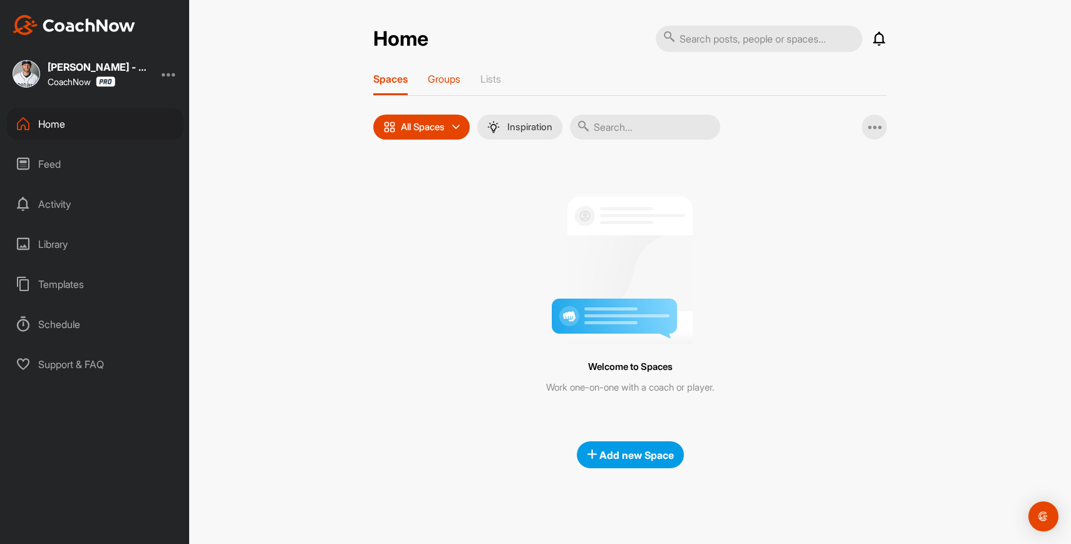
click at [445, 88] on div "Groups" at bounding box center [444, 84] width 33 height 23
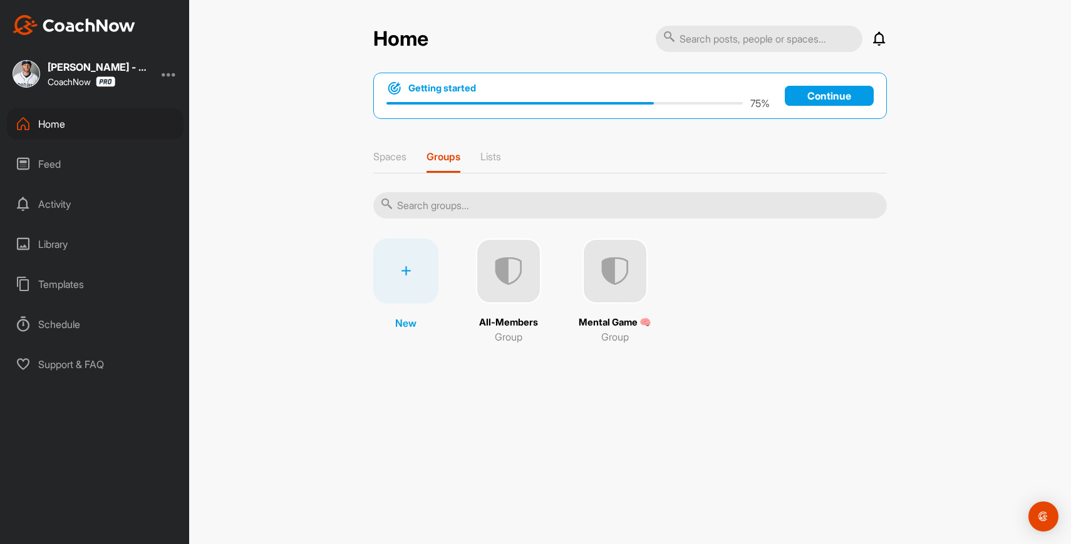
click at [509, 292] on img at bounding box center [508, 271] width 65 height 65
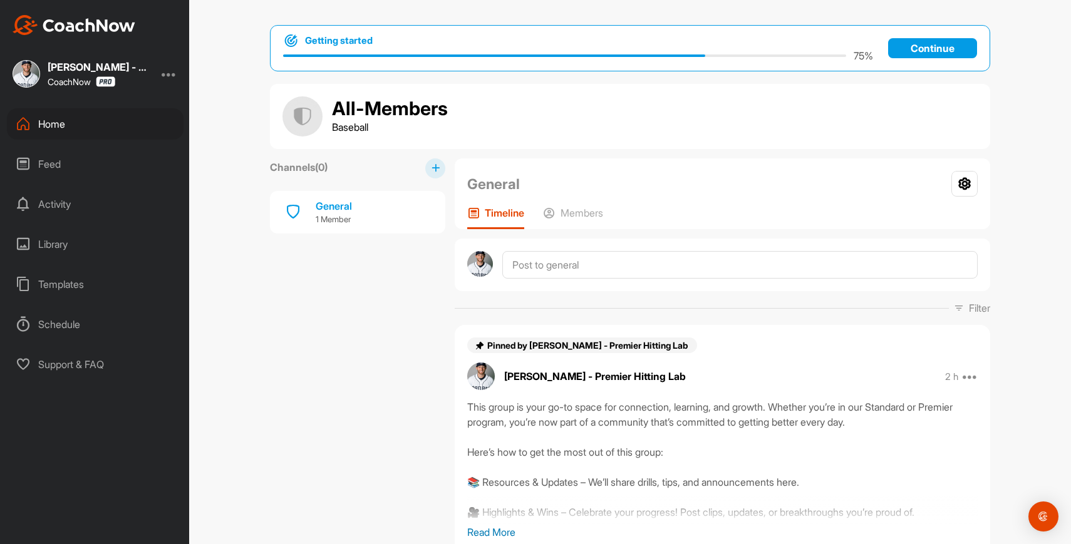
click at [69, 132] on div "Home" at bounding box center [95, 123] width 177 height 31
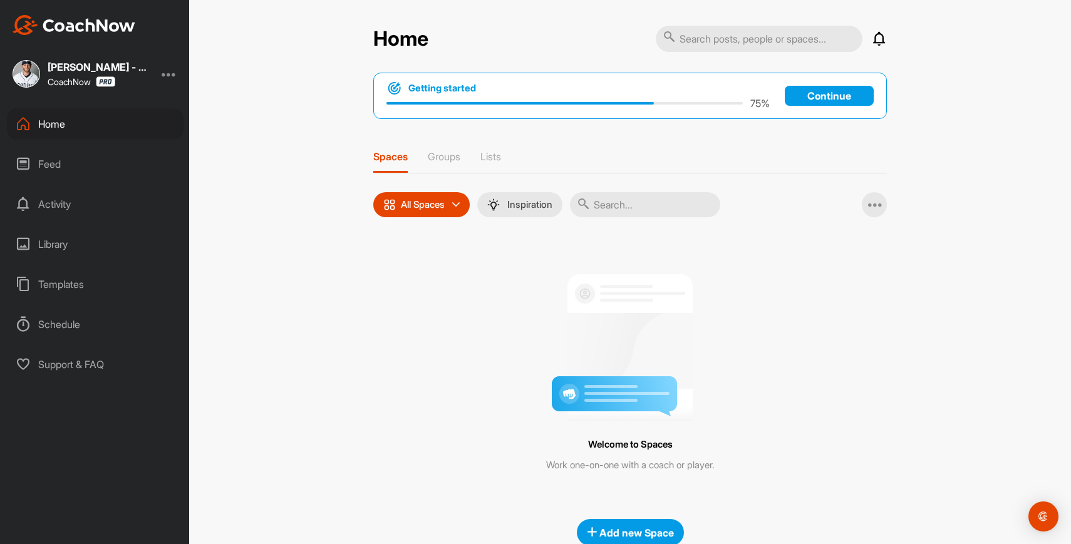
click at [818, 95] on p "Continue" at bounding box center [829, 96] width 89 height 20
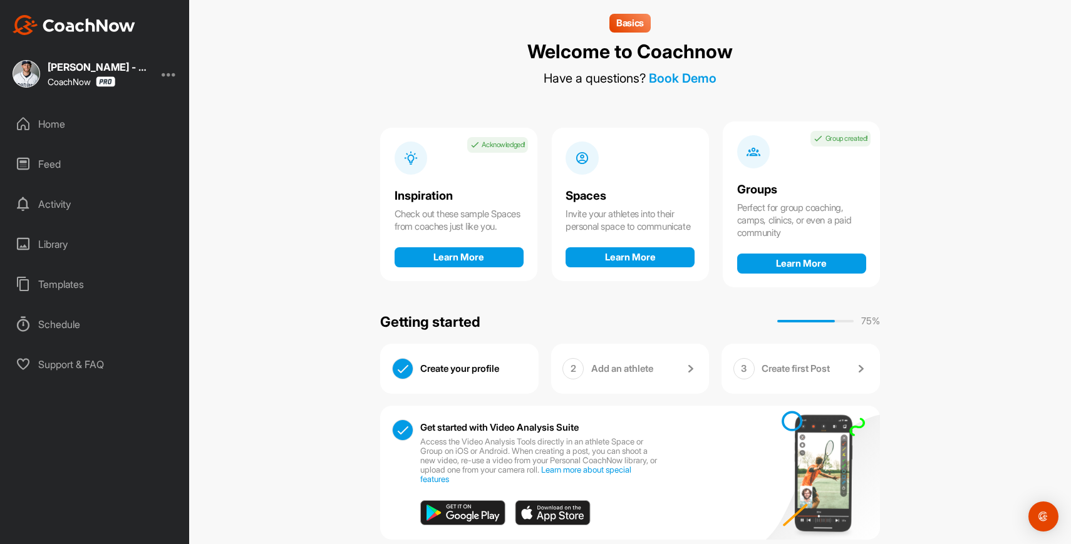
scroll to position [16, 0]
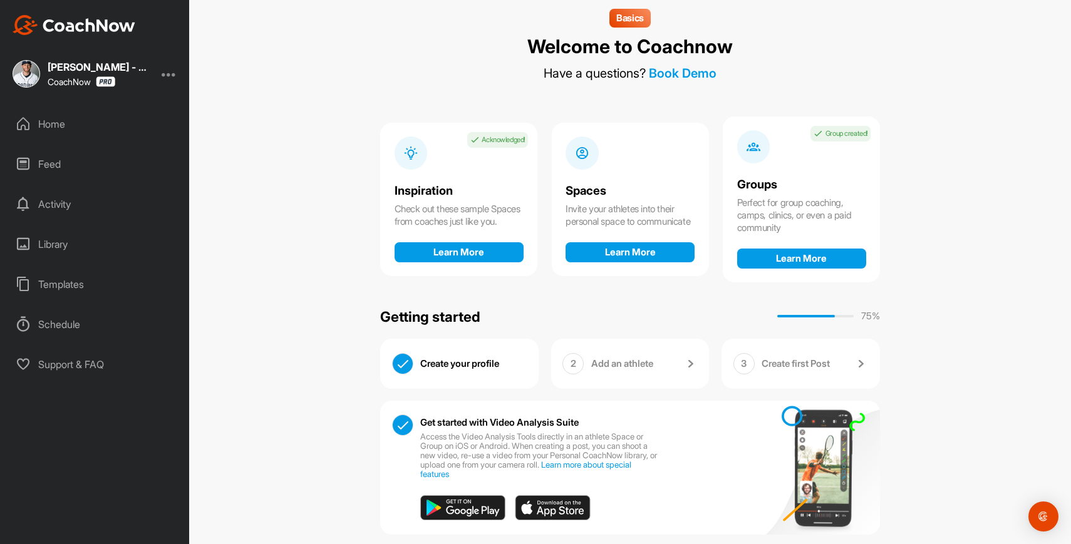
click at [627, 219] on div "Invite your athletes into their personal space to communicate" at bounding box center [630, 215] width 129 height 25
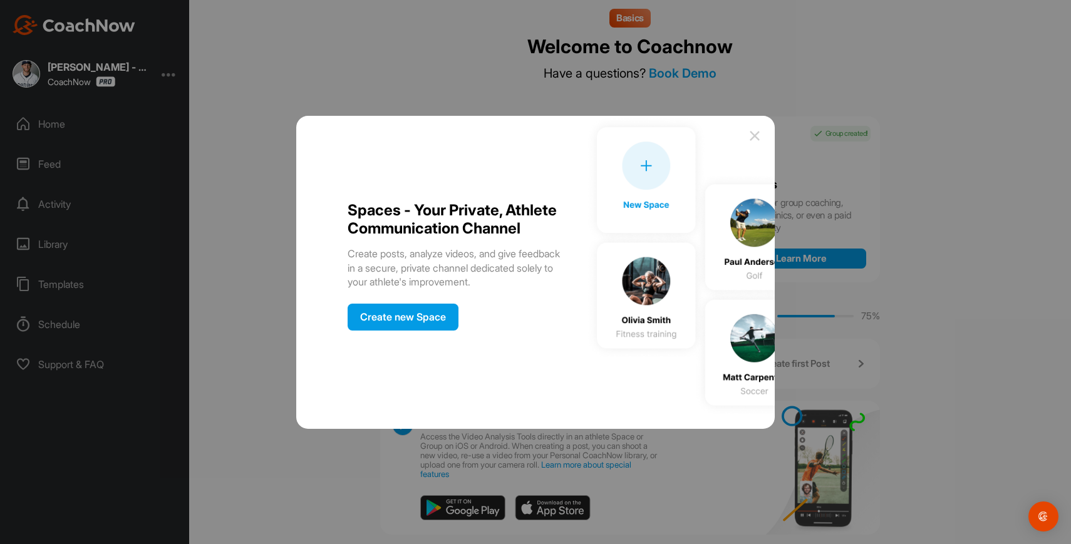
click at [441, 316] on div "Create new Space" at bounding box center [403, 317] width 111 height 27
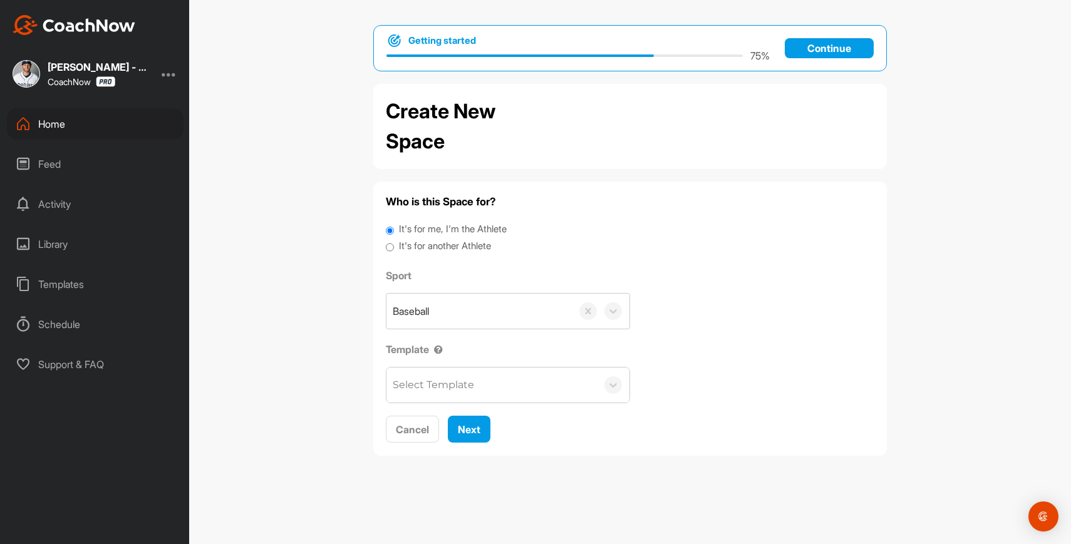
click at [473, 244] on label "It's for another Athlete" at bounding box center [445, 246] width 92 height 14
click at [394, 244] on input "It's for another Athlete" at bounding box center [390, 247] width 8 height 17
radio input "true"
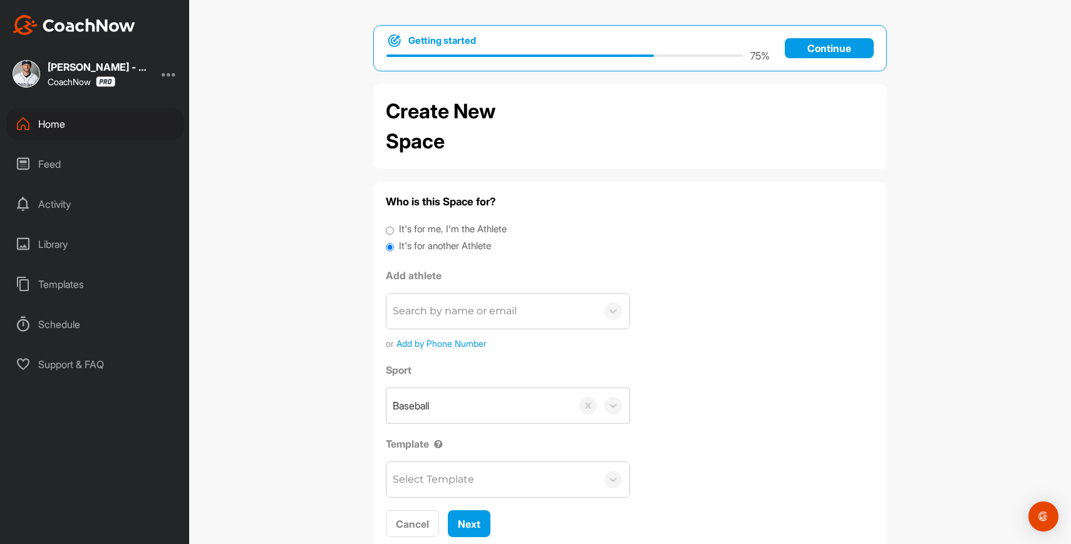
click at [481, 313] on div "Search by name or email" at bounding box center [455, 311] width 124 height 15
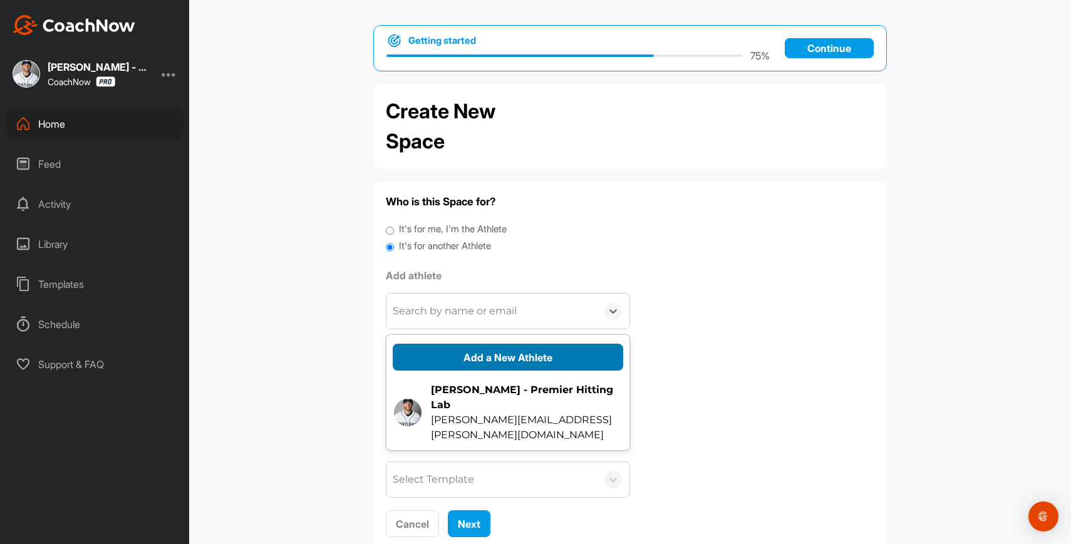
click at [481, 362] on button "Add a New Athlete" at bounding box center [508, 357] width 231 height 27
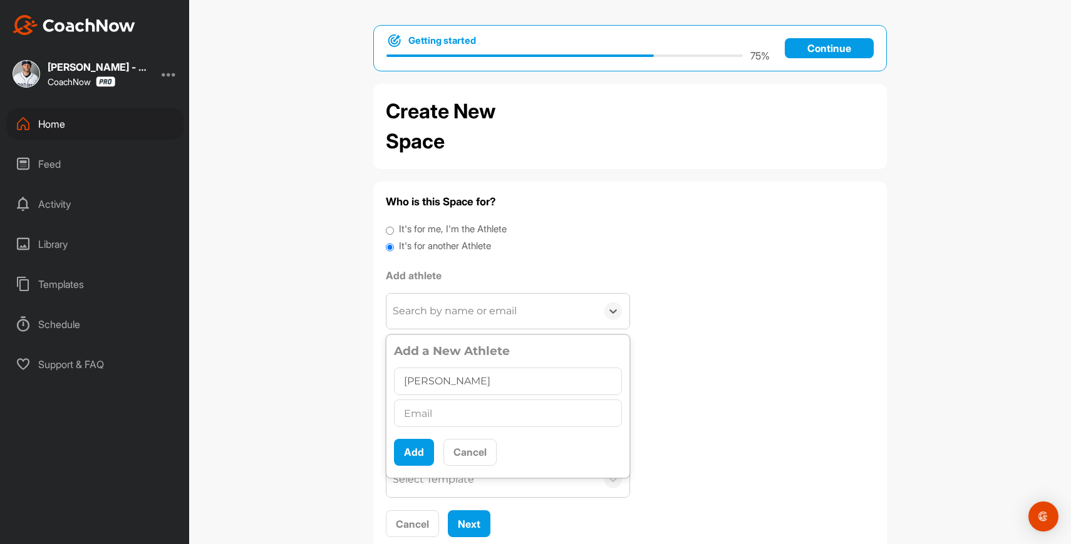
type input "[PERSON_NAME]"
click at [486, 410] on input "text" at bounding box center [508, 414] width 228 height 28
paste input "Robbielynn722@gmail.com"
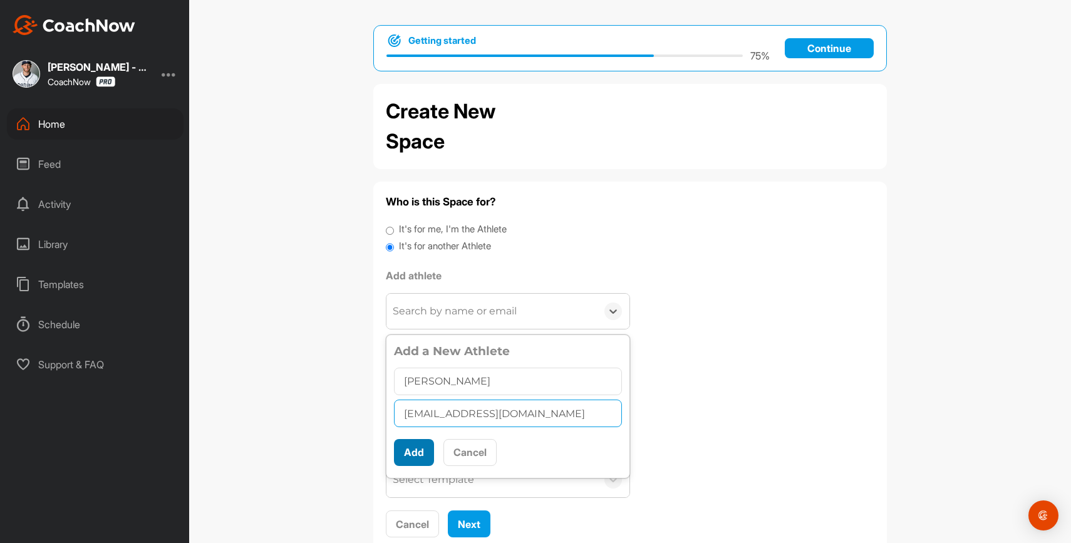
type input "Robbielynn722@gmail.com"
click at [419, 449] on button "Add" at bounding box center [414, 452] width 40 height 27
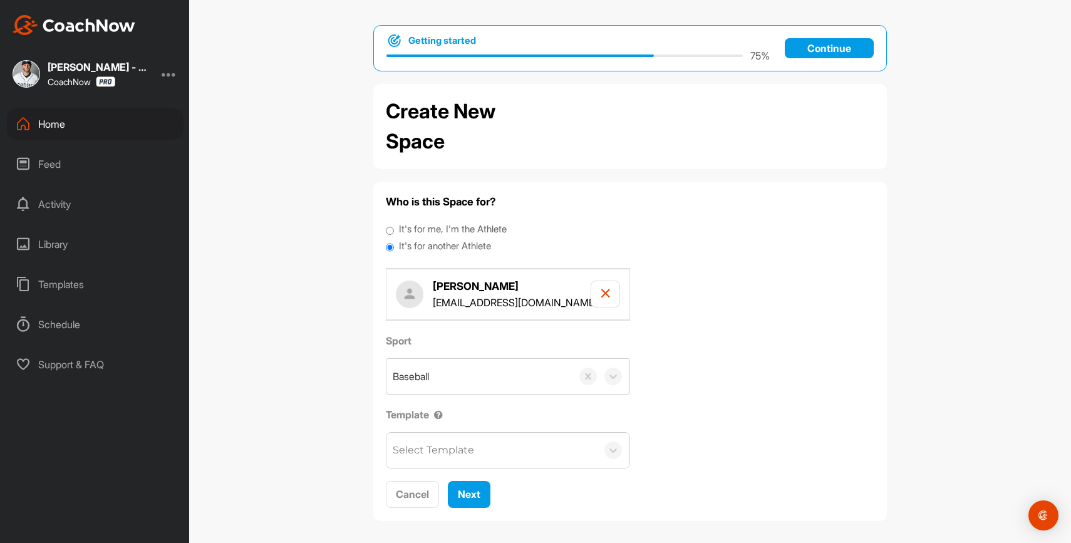
scroll to position [6, 0]
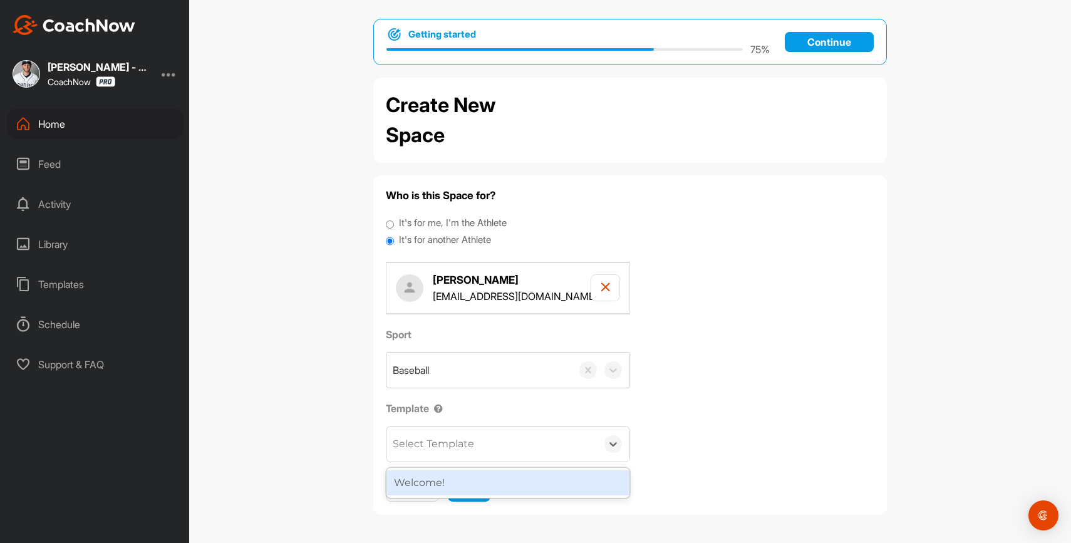
click at [541, 445] on div "Select Template" at bounding box center [492, 444] width 211 height 35
click at [502, 479] on div "Welcome!" at bounding box center [508, 483] width 243 height 25
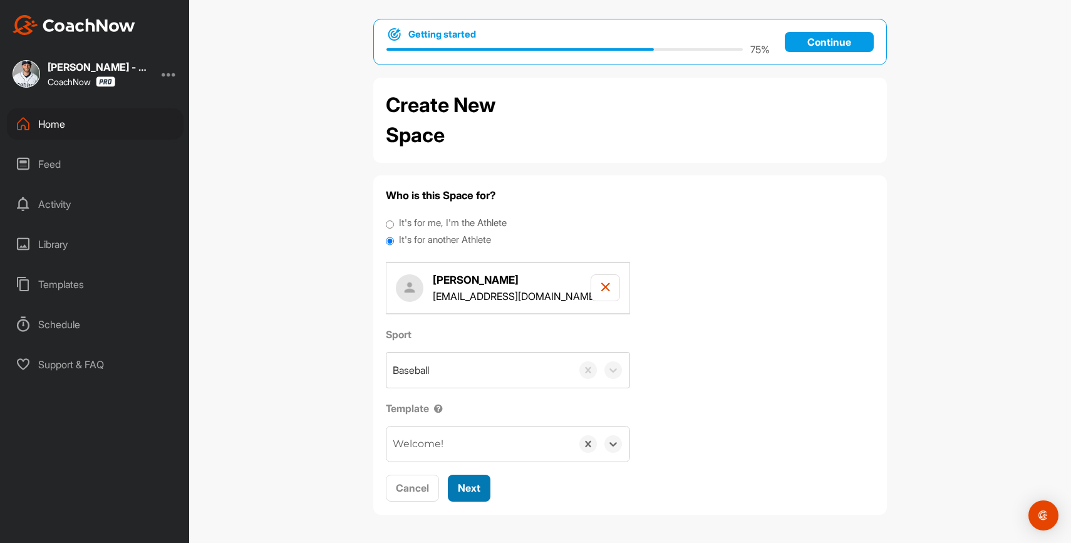
click at [474, 492] on span "Next" at bounding box center [469, 488] width 23 height 13
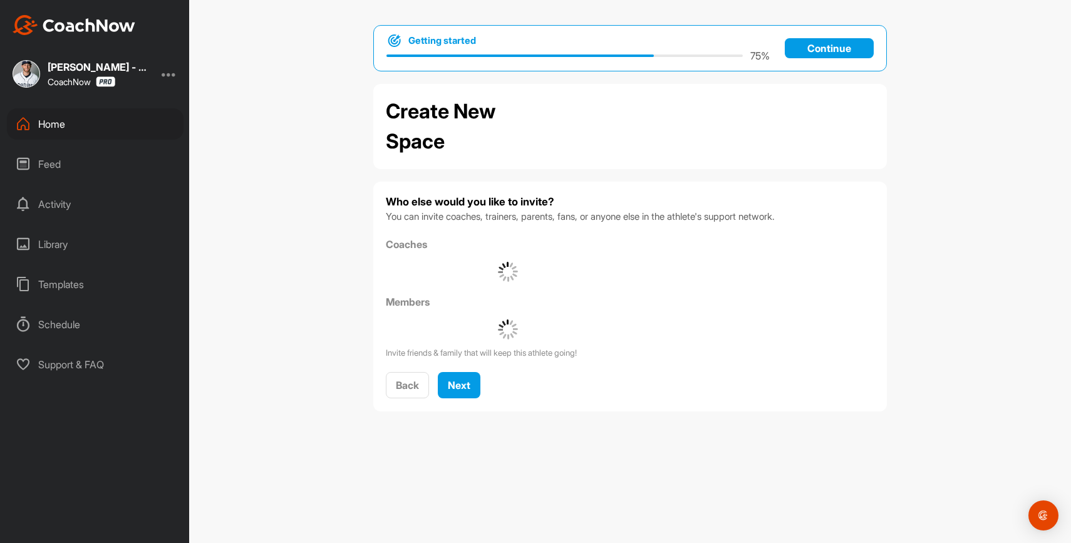
scroll to position [0, 0]
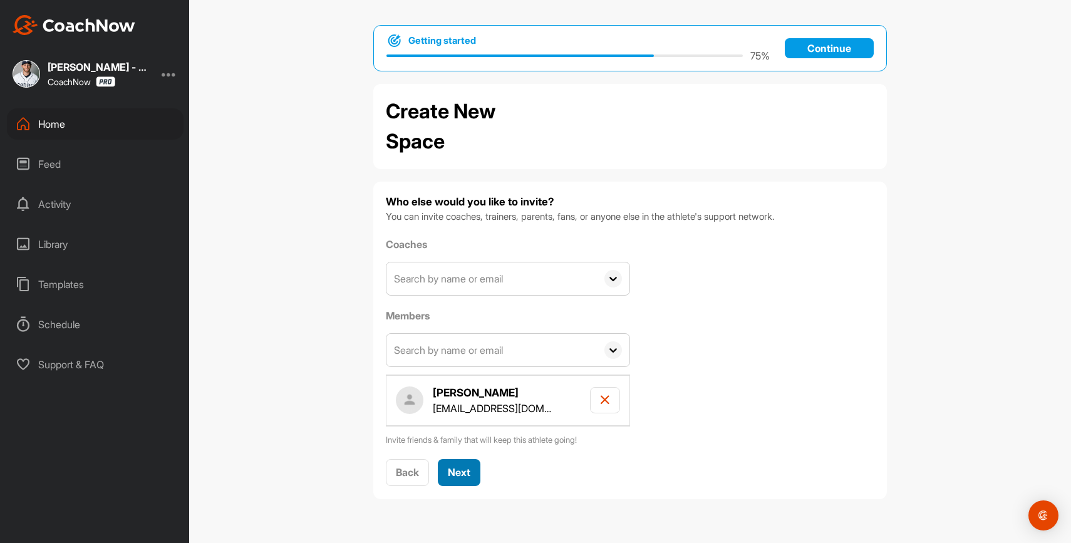
click at [468, 474] on span "Next" at bounding box center [459, 472] width 23 height 13
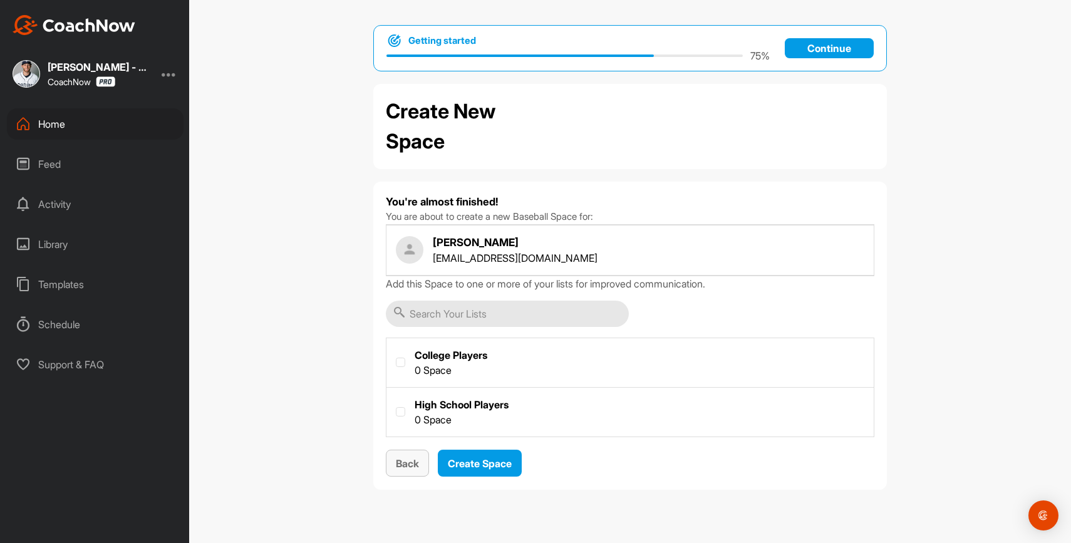
click at [408, 461] on span "Back" at bounding box center [407, 463] width 23 height 13
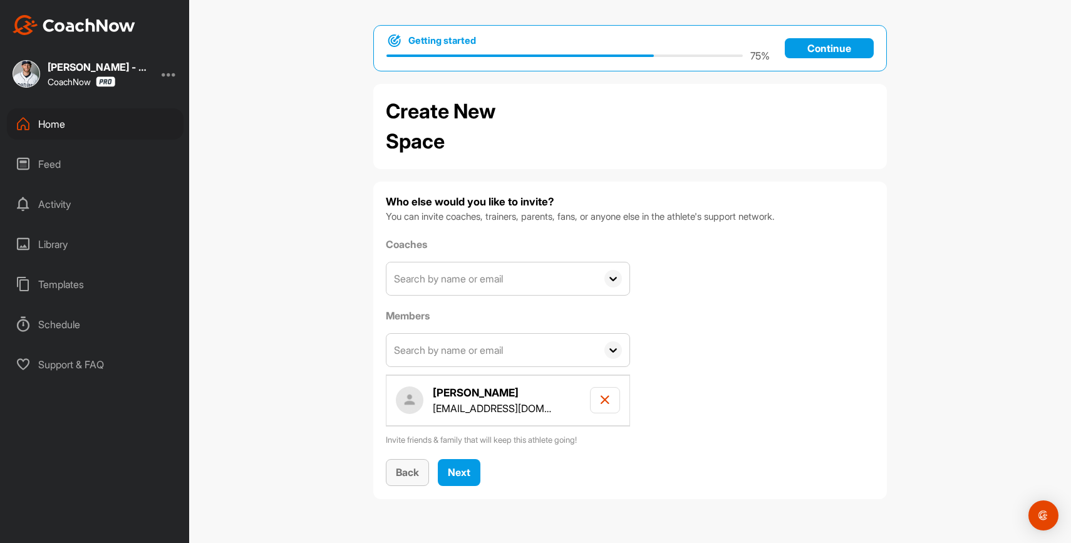
click at [415, 477] on span "Back" at bounding box center [407, 472] width 23 height 13
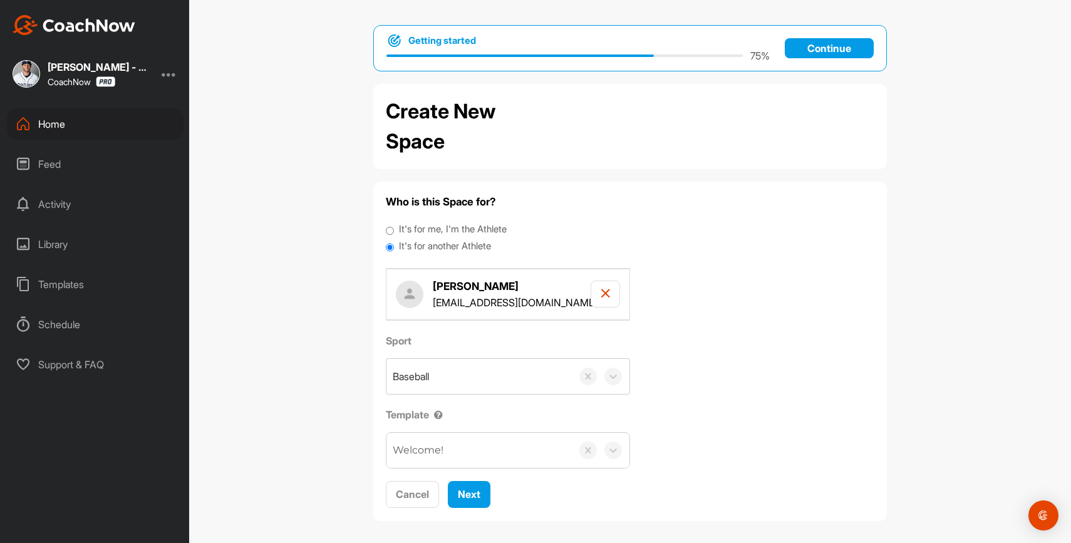
scroll to position [6, 0]
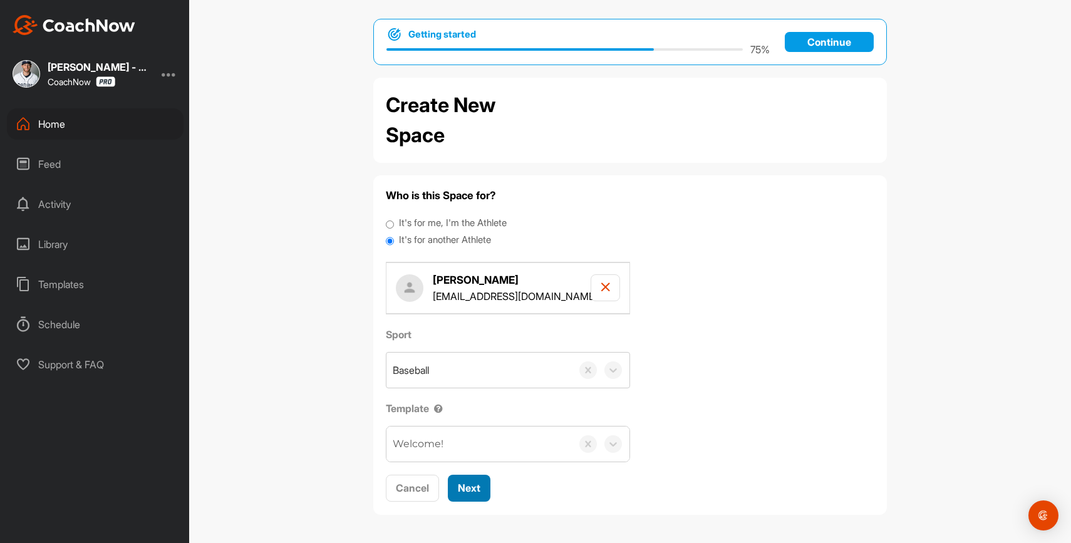
click at [481, 492] on span "Next" at bounding box center [469, 488] width 23 height 13
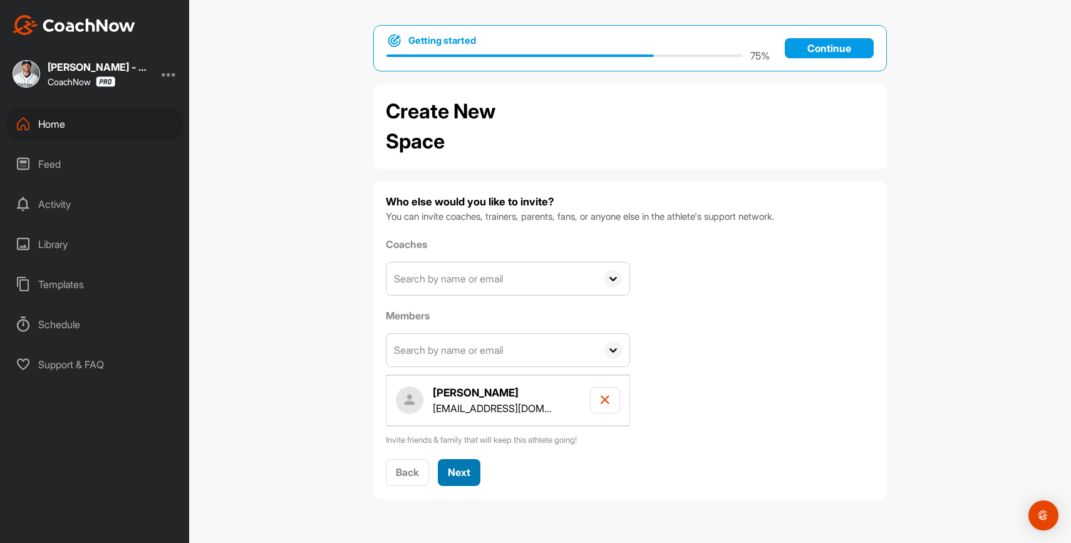
click at [471, 481] on button "Next" at bounding box center [459, 472] width 43 height 27
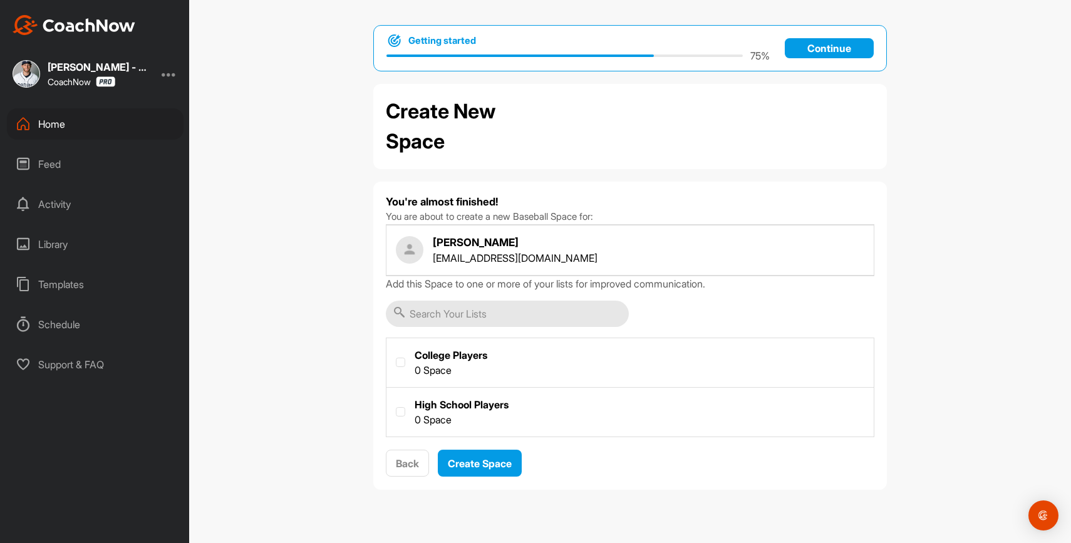
click at [444, 363] on label at bounding box center [630, 361] width 487 height 46
click at [397, 358] on input "checkbox" at bounding box center [396, 358] width 1 height 1
checkbox input "true"
click at [476, 463] on span "Create Space" at bounding box center [480, 463] width 64 height 13
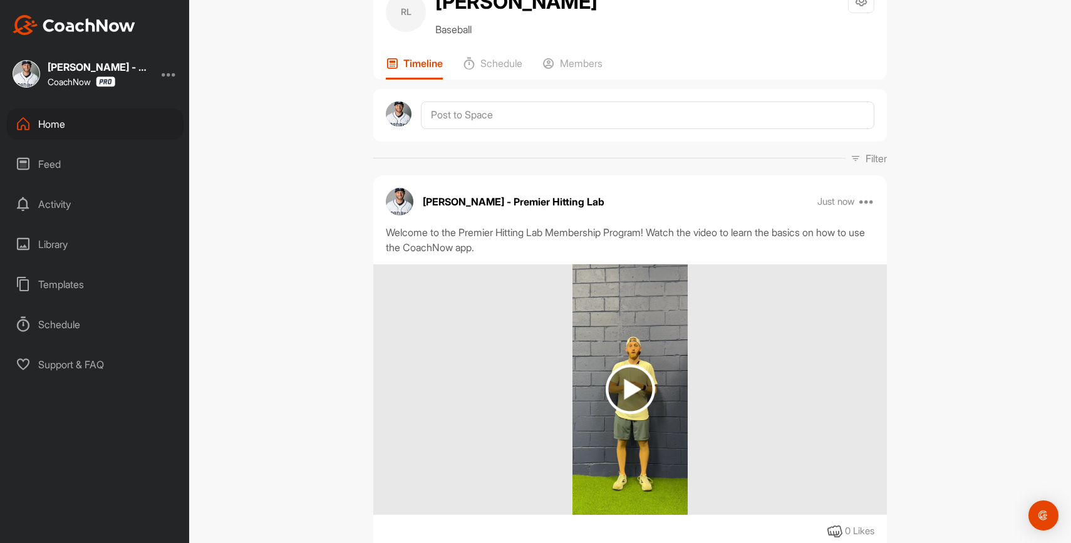
scroll to position [114, 0]
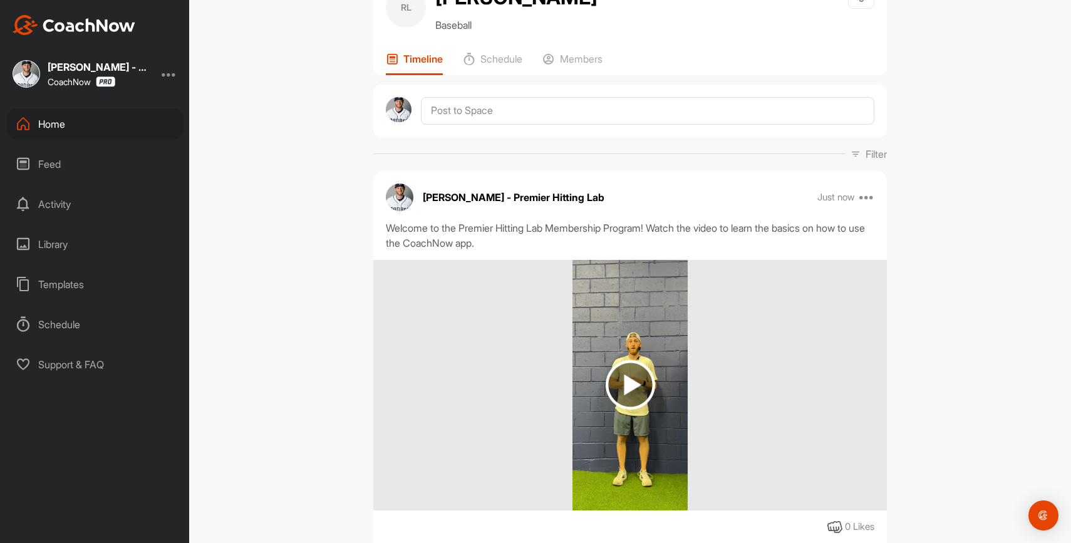
click at [863, 189] on div "Tyler Benson - Premier Hitting Lab Just now Move to ... Copy to ... Edit Edit T…" at bounding box center [630, 198] width 514 height 28
click at [863, 201] on icon at bounding box center [867, 197] width 15 height 15
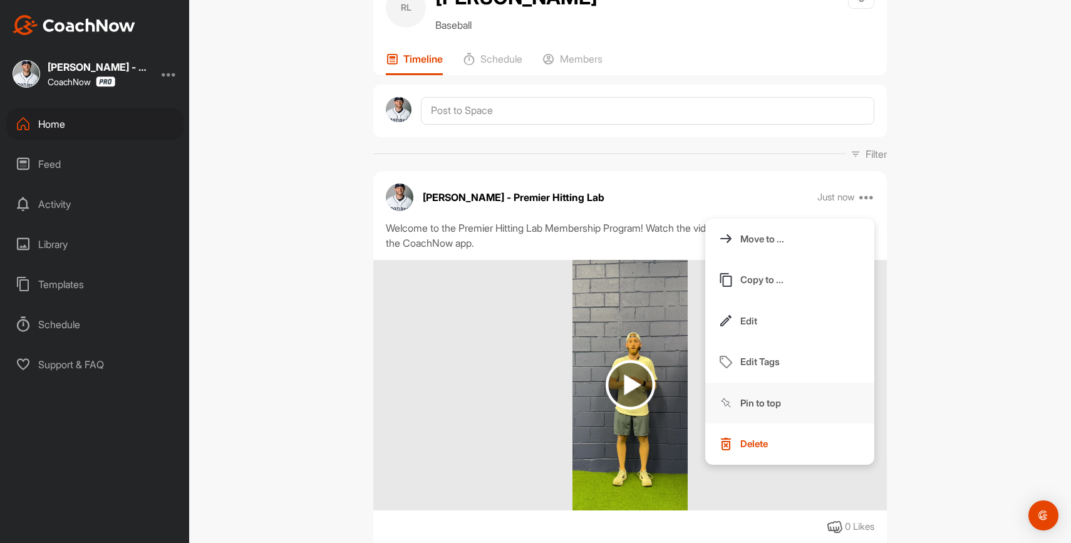
click at [769, 403] on p "Pin to top" at bounding box center [761, 403] width 41 height 13
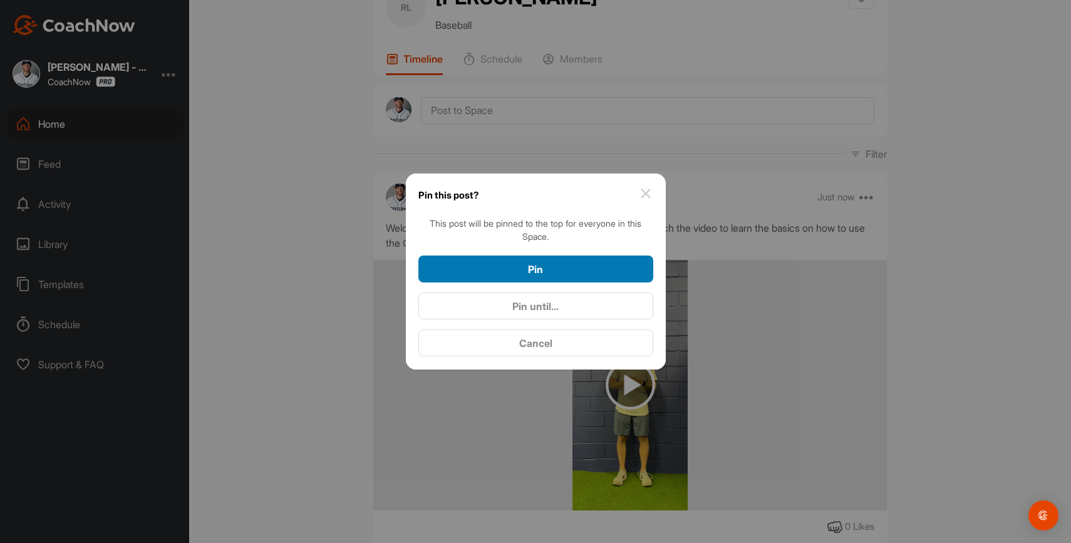
click at [613, 266] on div "Pin" at bounding box center [536, 269] width 215 height 15
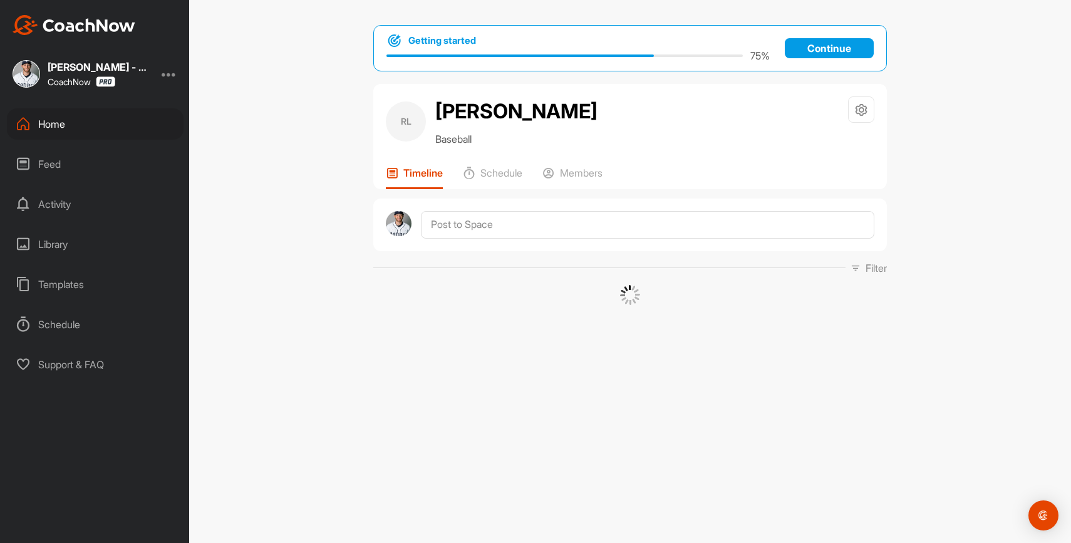
scroll to position [0, 0]
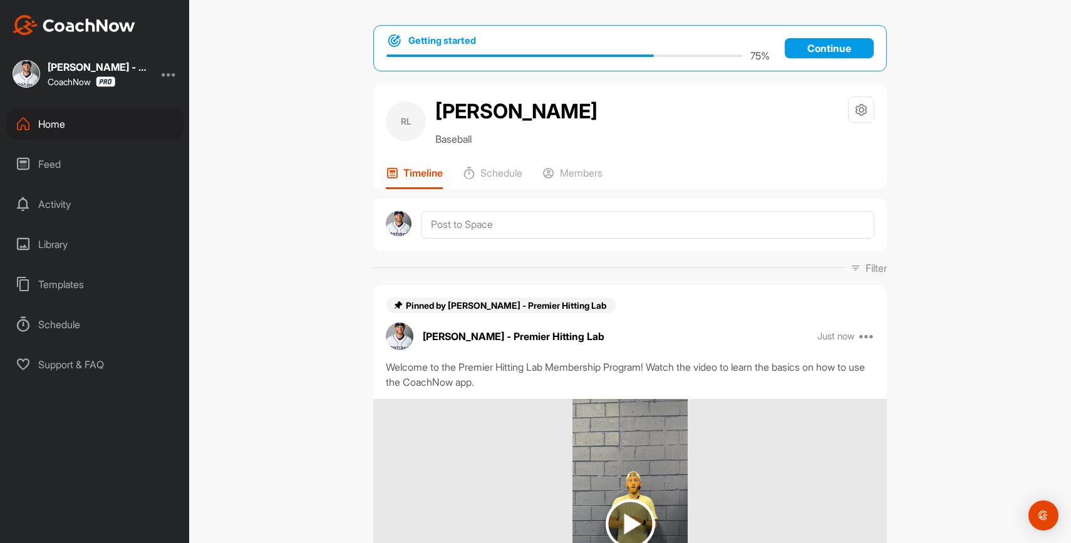
click at [144, 126] on div "Home" at bounding box center [95, 123] width 177 height 31
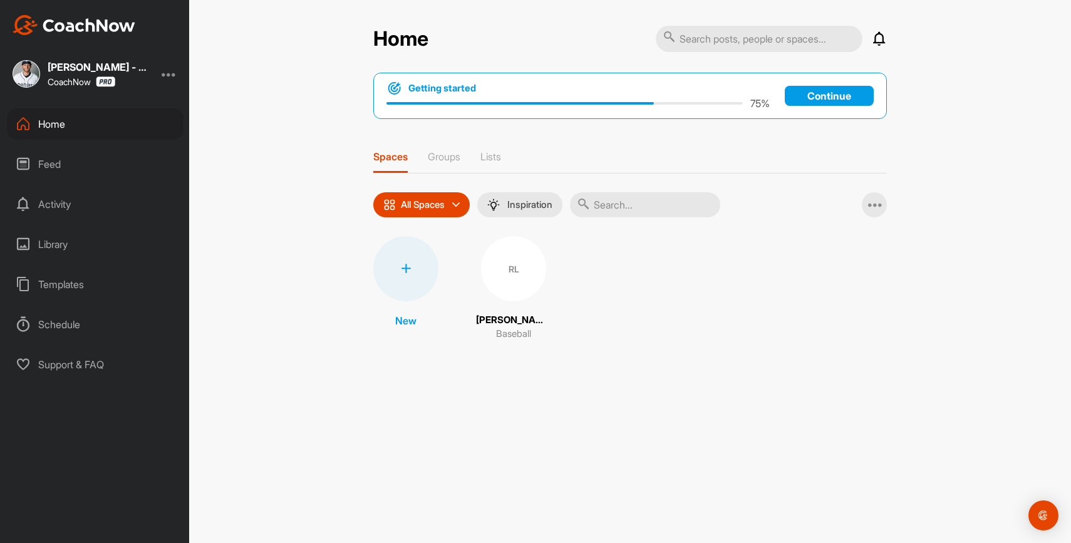
click at [412, 266] on div at bounding box center [405, 268] width 65 height 65
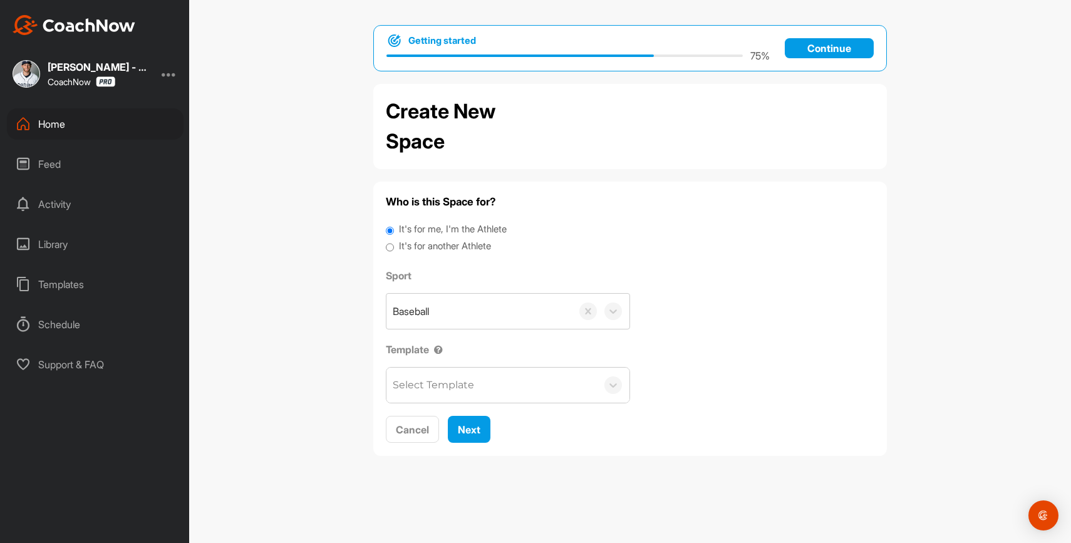
click at [437, 242] on label "It's for another Athlete" at bounding box center [445, 246] width 92 height 14
click at [394, 242] on input "It's for another Athlete" at bounding box center [390, 247] width 8 height 17
radio input "true"
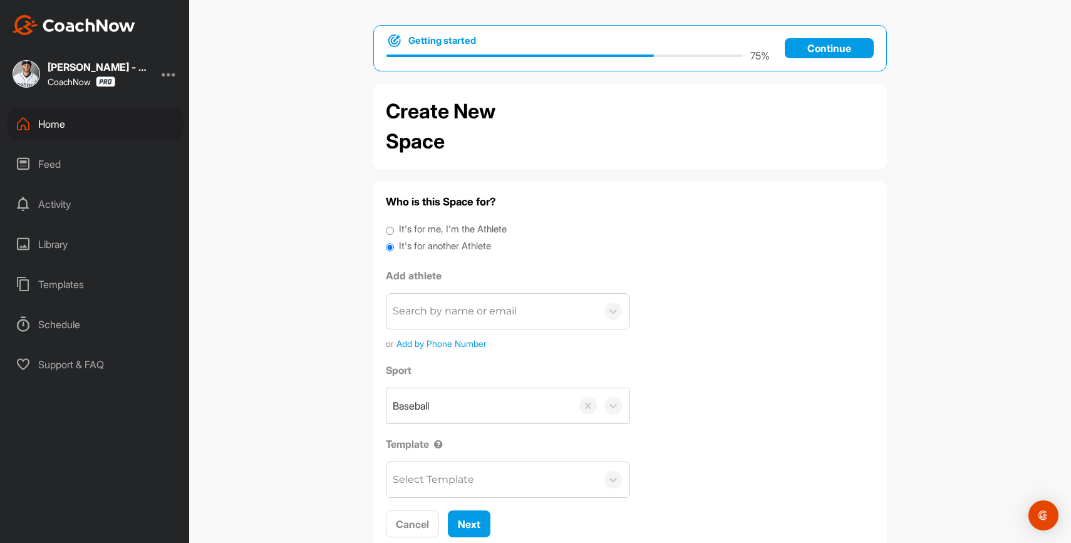
click at [456, 319] on div "Search by name or email" at bounding box center [492, 311] width 211 height 35
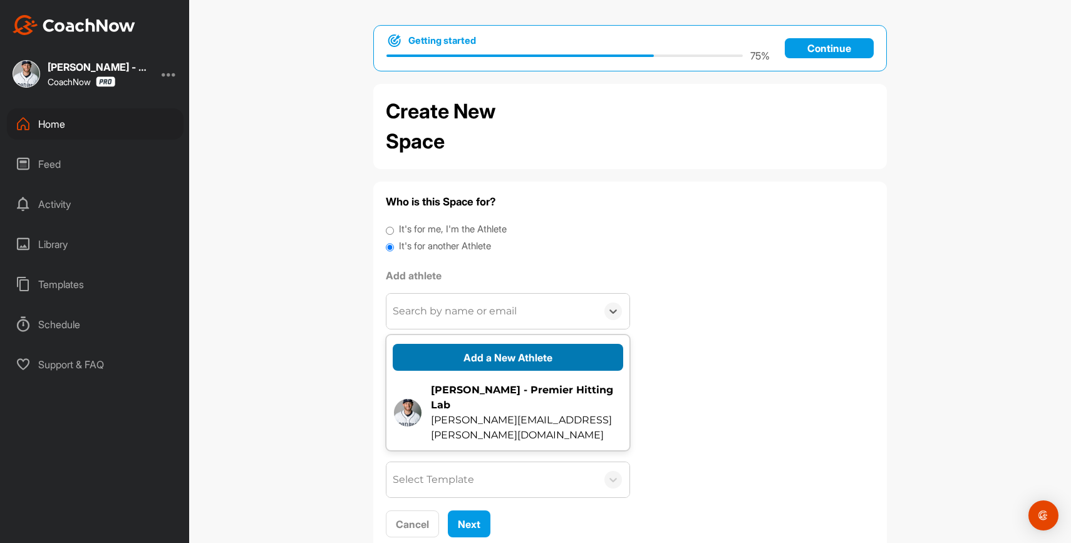
click at [464, 361] on button "Add a New Athlete" at bounding box center [508, 357] width 231 height 27
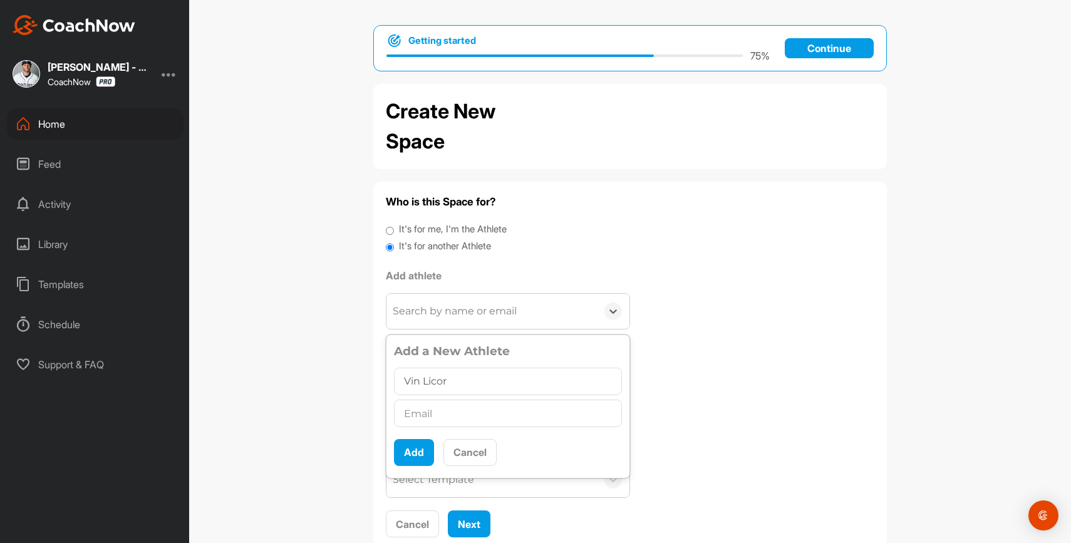
type input "Vin Licor"
click at [486, 415] on input "text" at bounding box center [508, 414] width 228 height 28
paste input "vincent.licor@gmail.com"
type input "vincent.licor@gmail.com"
click at [420, 456] on button "Add" at bounding box center [414, 452] width 40 height 27
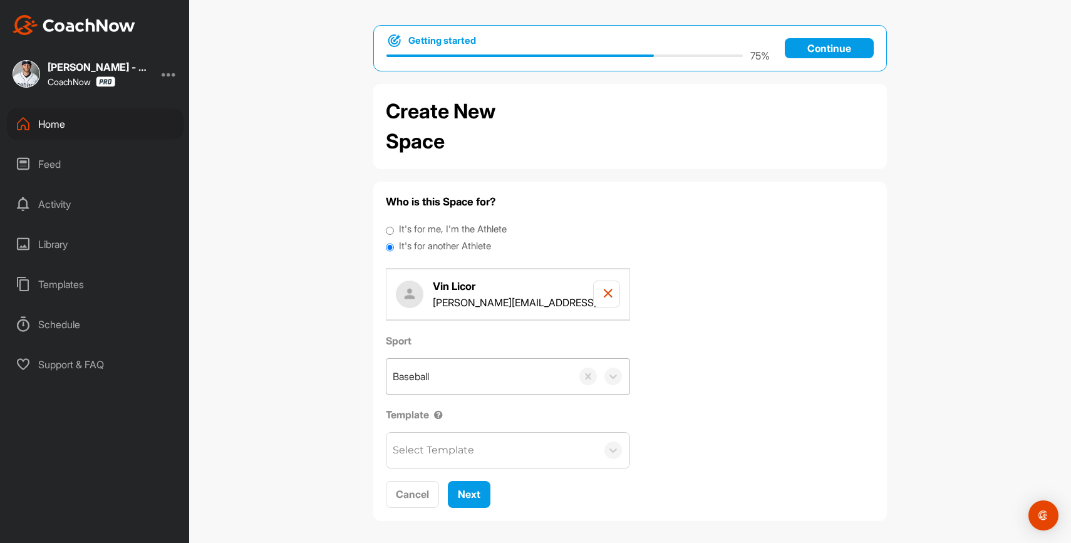
scroll to position [6, 0]
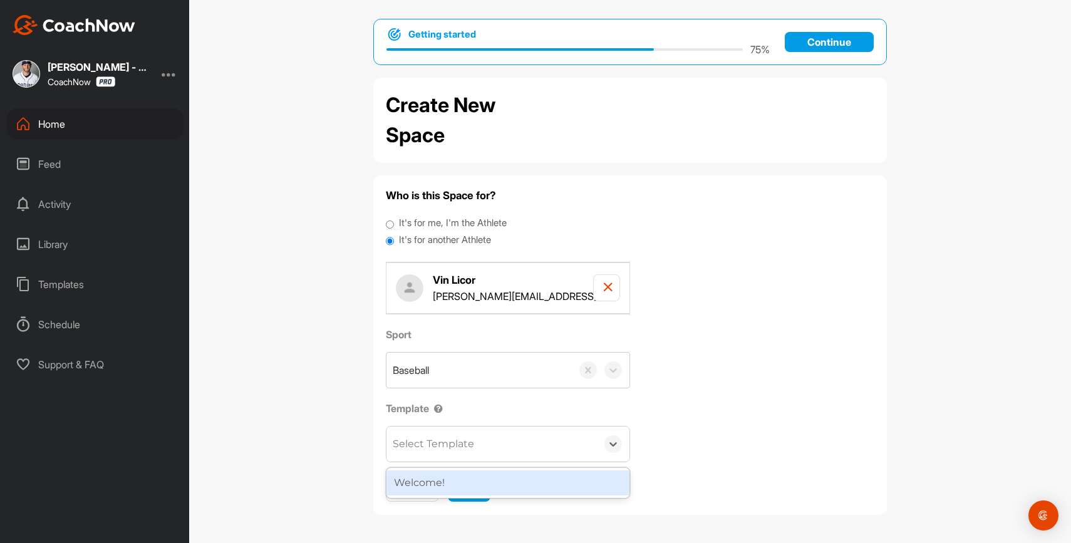
click at [496, 447] on div "Select Template" at bounding box center [492, 444] width 211 height 35
click at [481, 478] on div "Welcome!" at bounding box center [508, 483] width 243 height 25
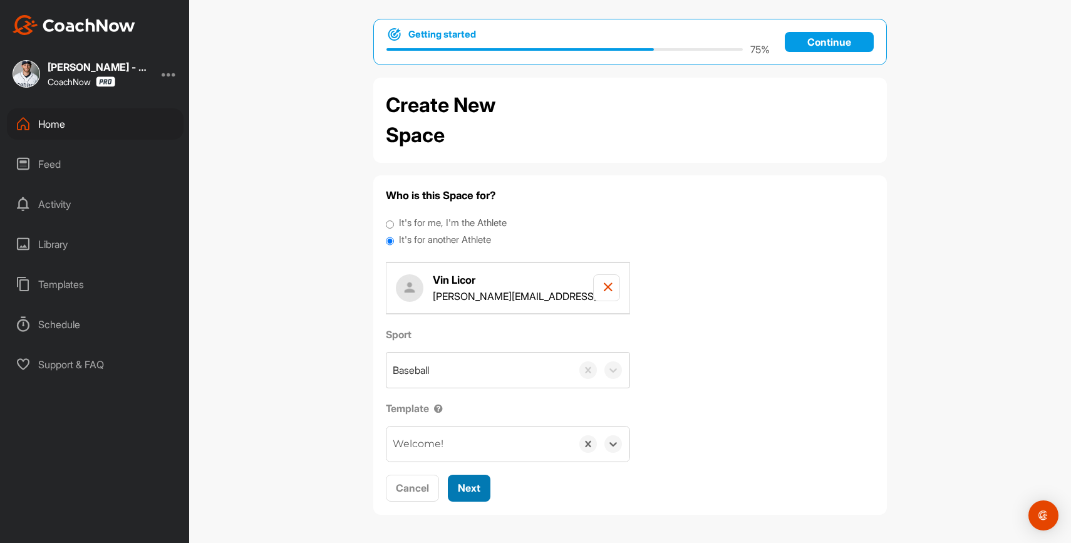
click at [467, 492] on span "Next" at bounding box center [469, 488] width 23 height 13
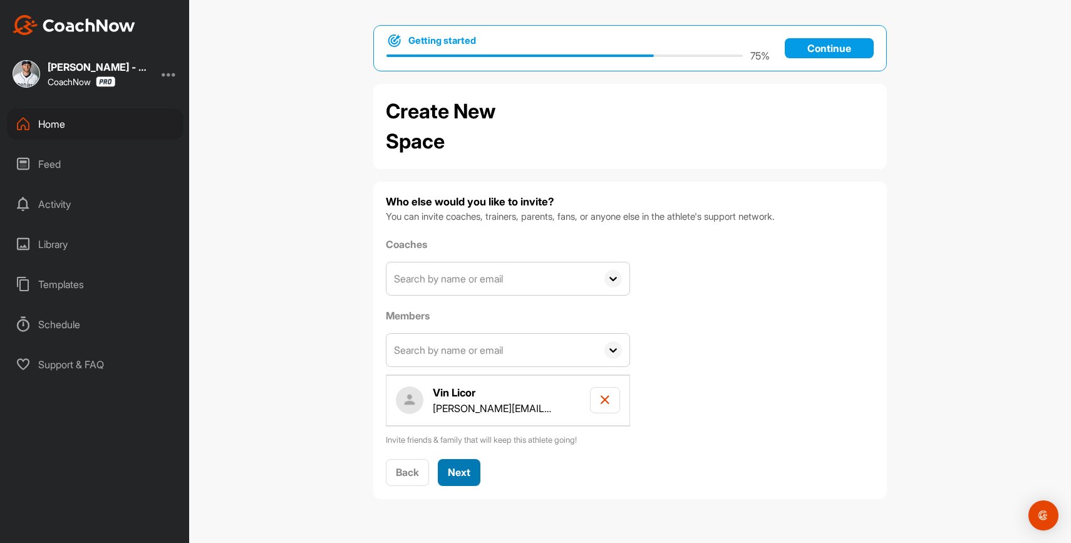
click at [462, 467] on span "Next" at bounding box center [459, 472] width 23 height 13
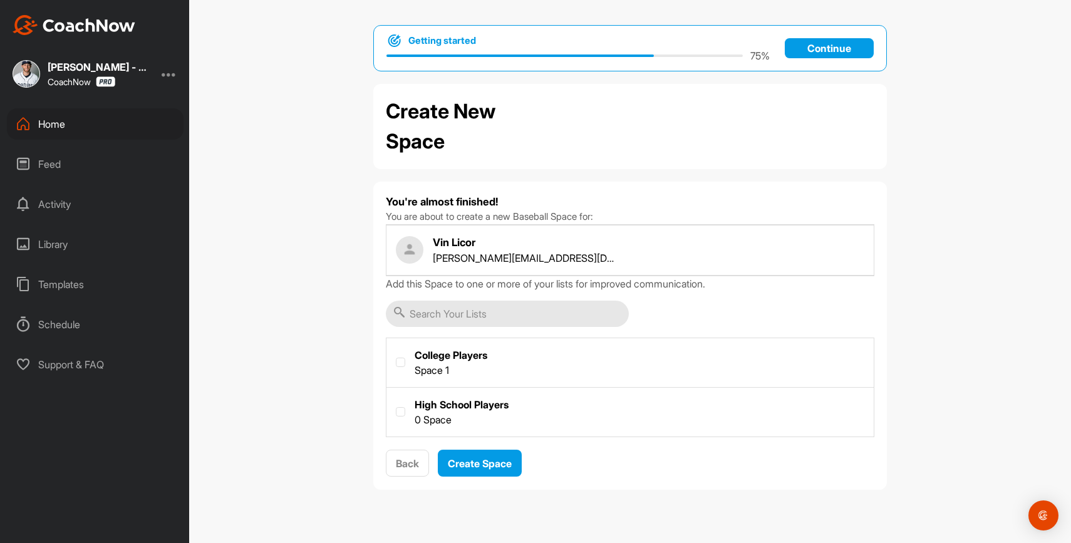
click at [428, 361] on label at bounding box center [630, 361] width 487 height 46
click at [397, 358] on input "checkbox" at bounding box center [396, 358] width 1 height 1
checkbox input "true"
click at [476, 457] on span "Create Space" at bounding box center [480, 463] width 64 height 13
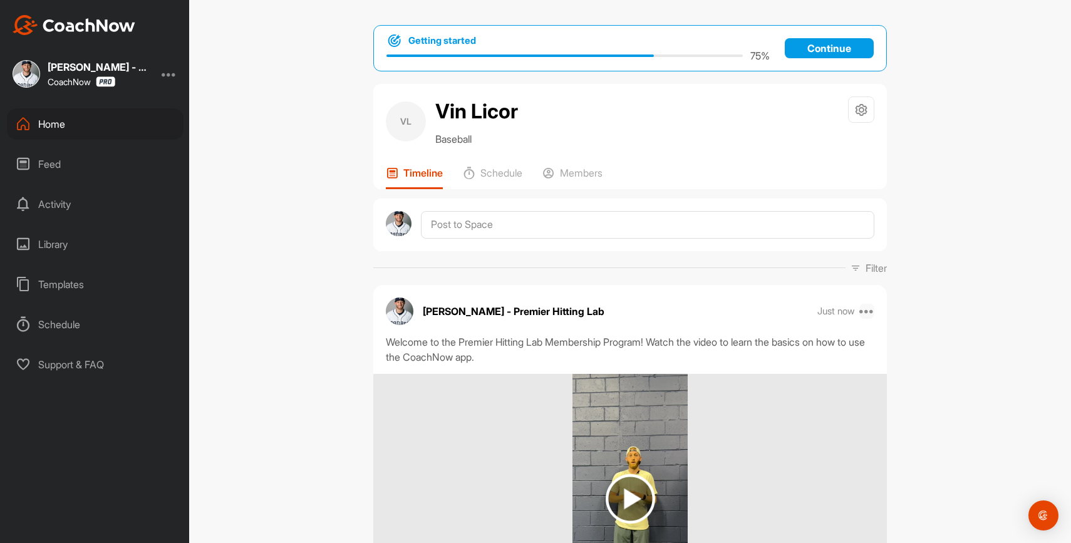
click at [867, 313] on icon at bounding box center [867, 311] width 15 height 15
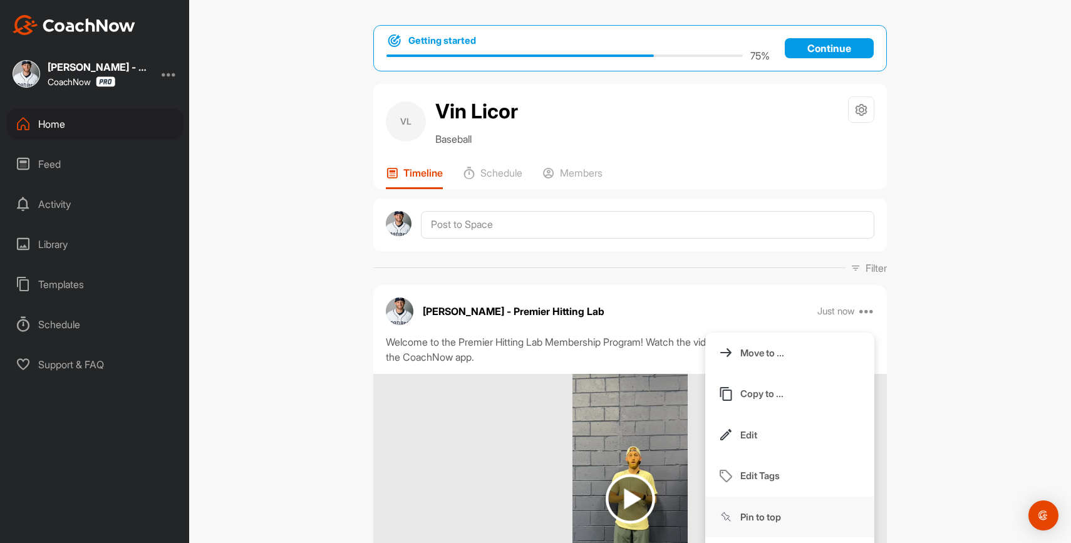
click at [767, 508] on button "Pin to top" at bounding box center [790, 517] width 169 height 41
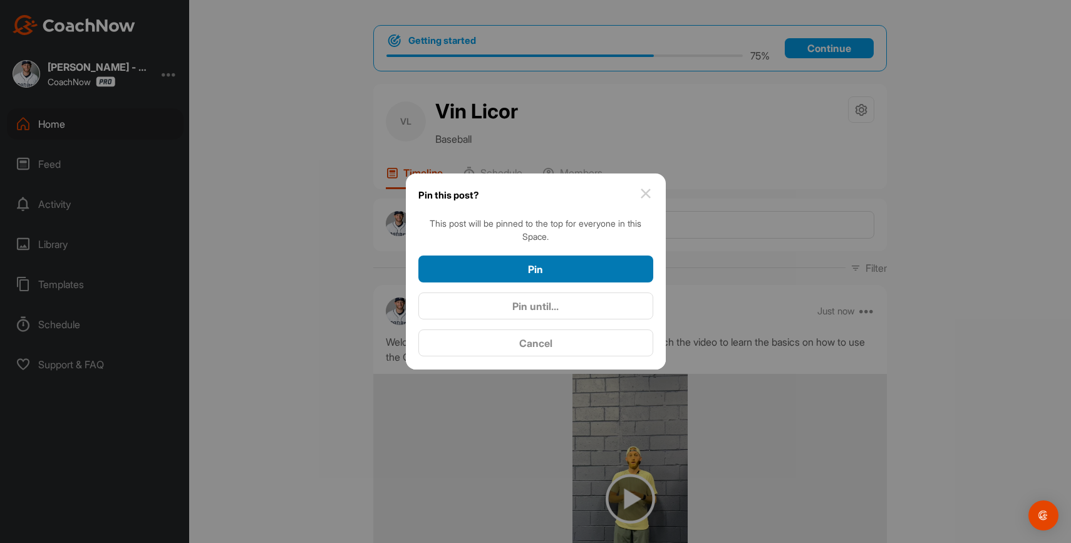
click at [586, 262] on div "Pin" at bounding box center [536, 269] width 215 height 15
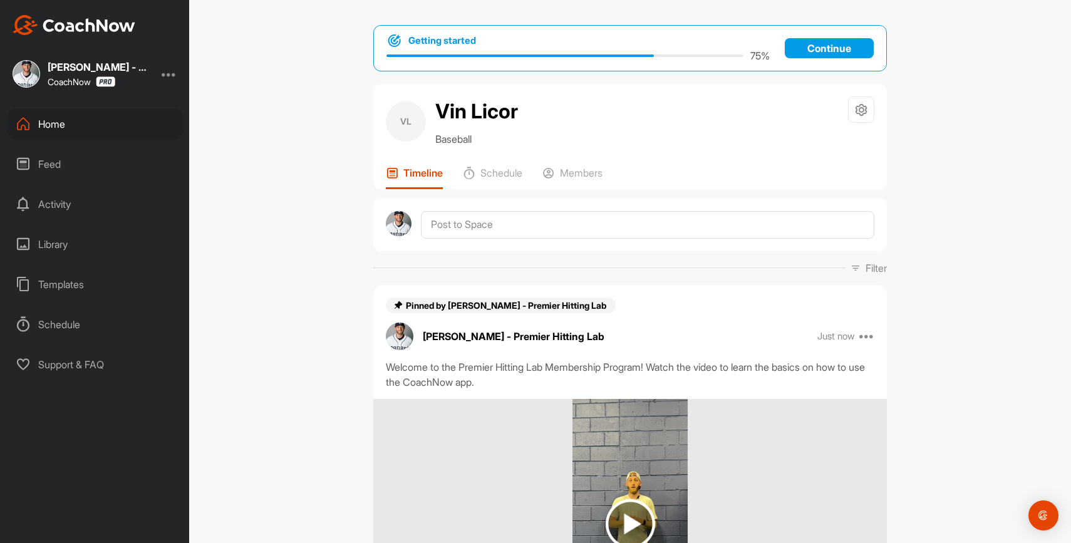
click at [73, 129] on div "Home" at bounding box center [95, 123] width 177 height 31
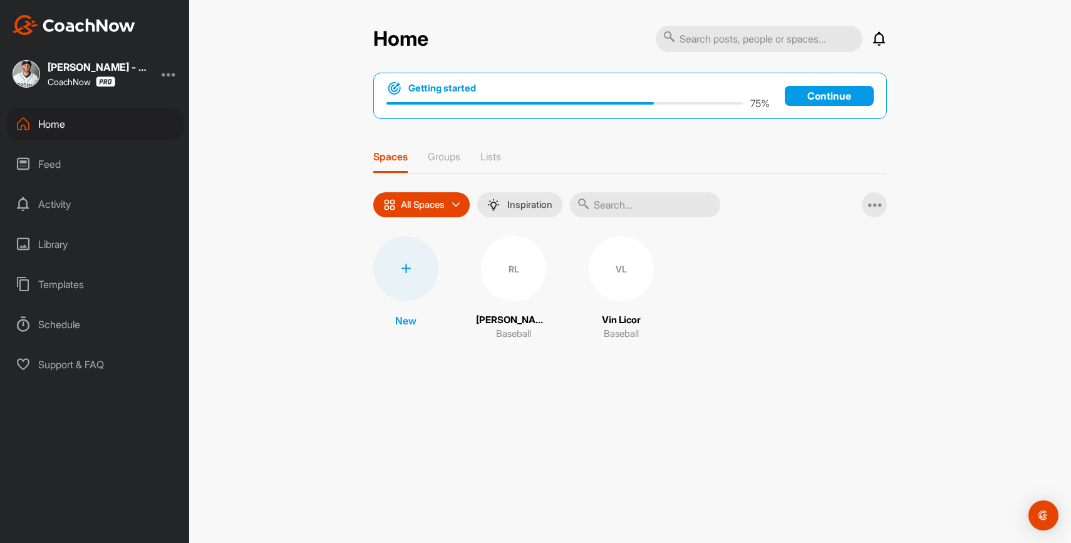
click at [396, 284] on div at bounding box center [405, 268] width 65 height 65
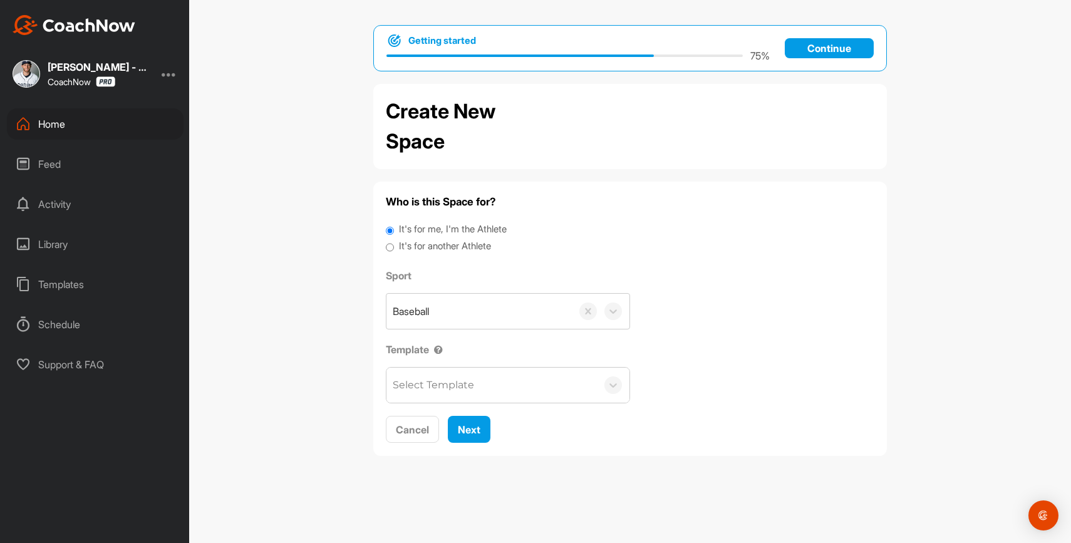
click at [437, 247] on label "It's for another Athlete" at bounding box center [445, 246] width 92 height 14
click at [394, 247] on input "It's for another Athlete" at bounding box center [390, 247] width 8 height 17
radio input "true"
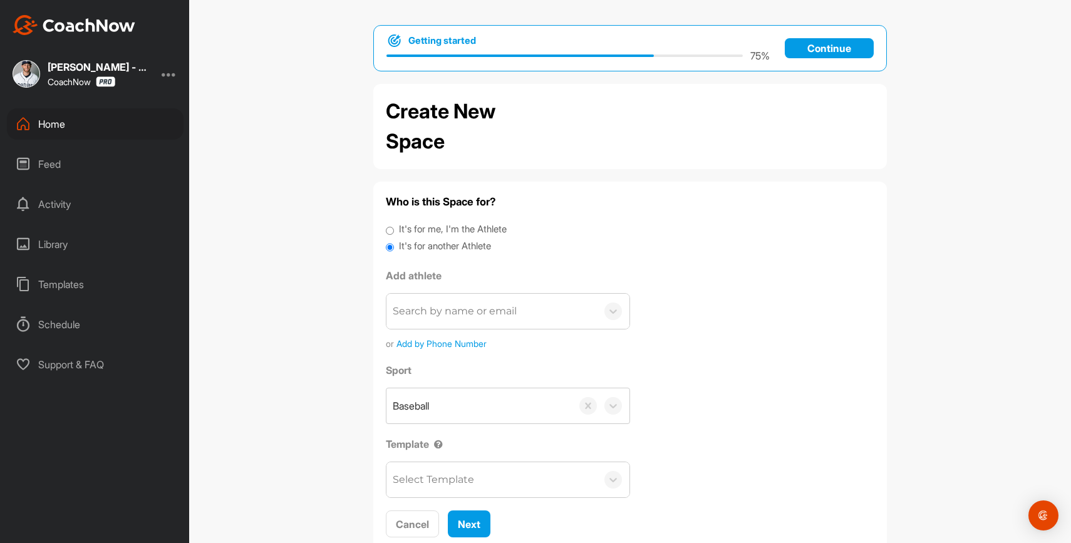
click at [450, 316] on div "Search by name or email" at bounding box center [455, 311] width 124 height 15
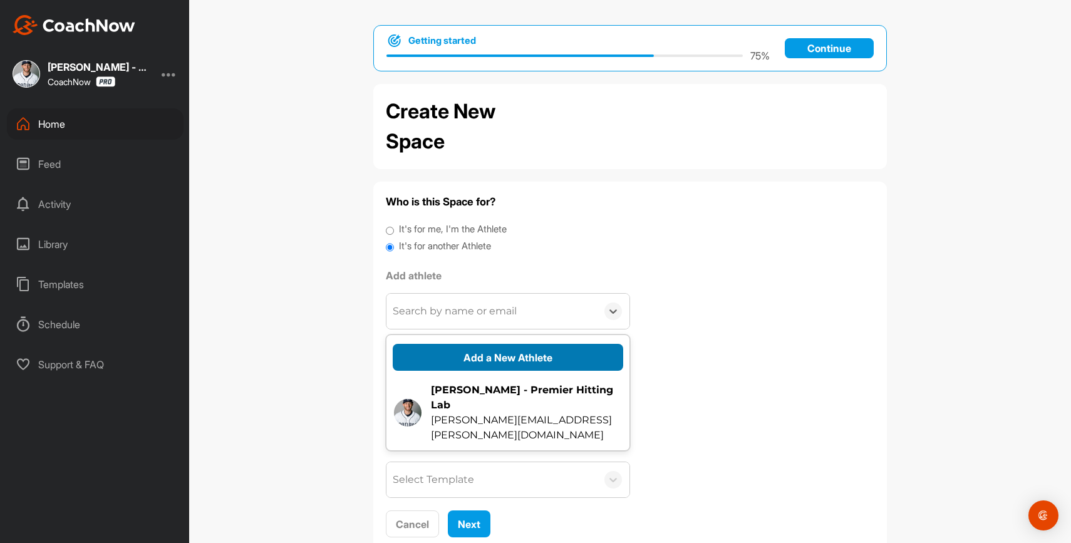
click at [469, 350] on button "Add a New Athlete" at bounding box center [508, 357] width 231 height 27
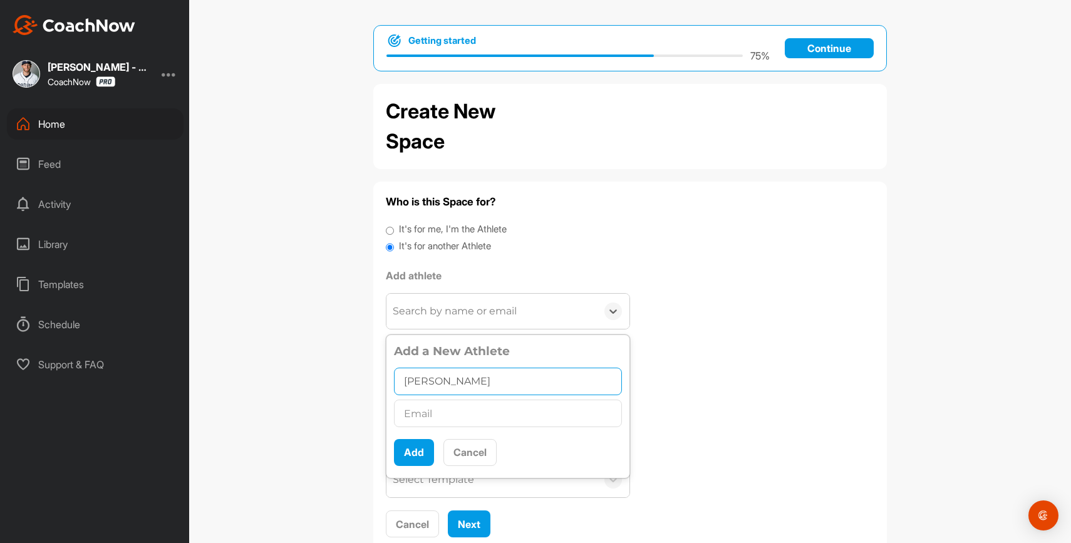
click at [479, 377] on input "Elvin" at bounding box center [508, 382] width 228 height 28
type input "Elvin Espinal"
click at [472, 410] on input "text" at bounding box center [508, 414] width 228 height 28
click at [467, 412] on input "text" at bounding box center [508, 414] width 228 height 28
paste input "elvinespinal0923@gmail.com"
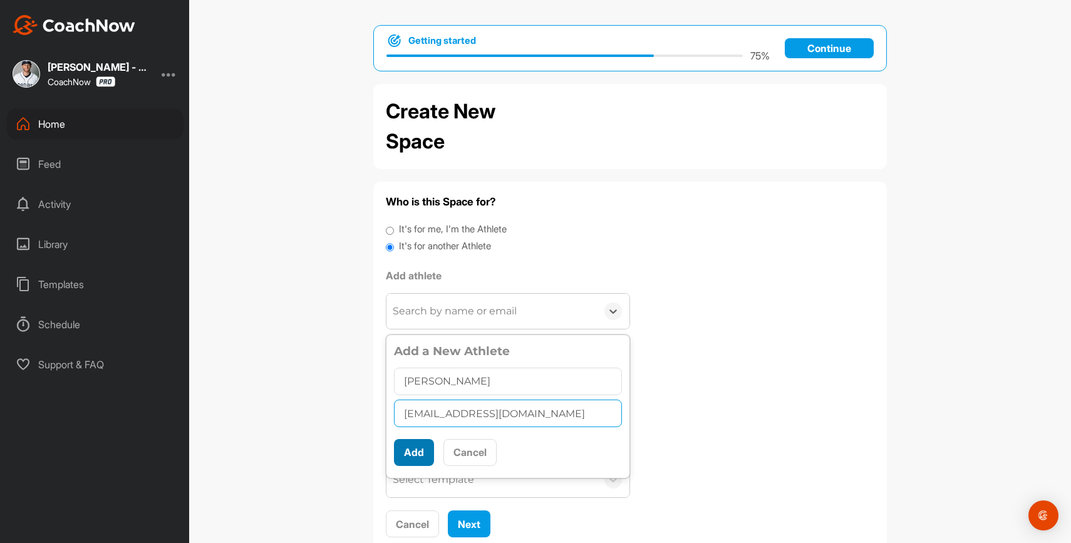
type input "elvinespinal0923@gmail.com"
click at [421, 451] on button "Add" at bounding box center [414, 452] width 40 height 27
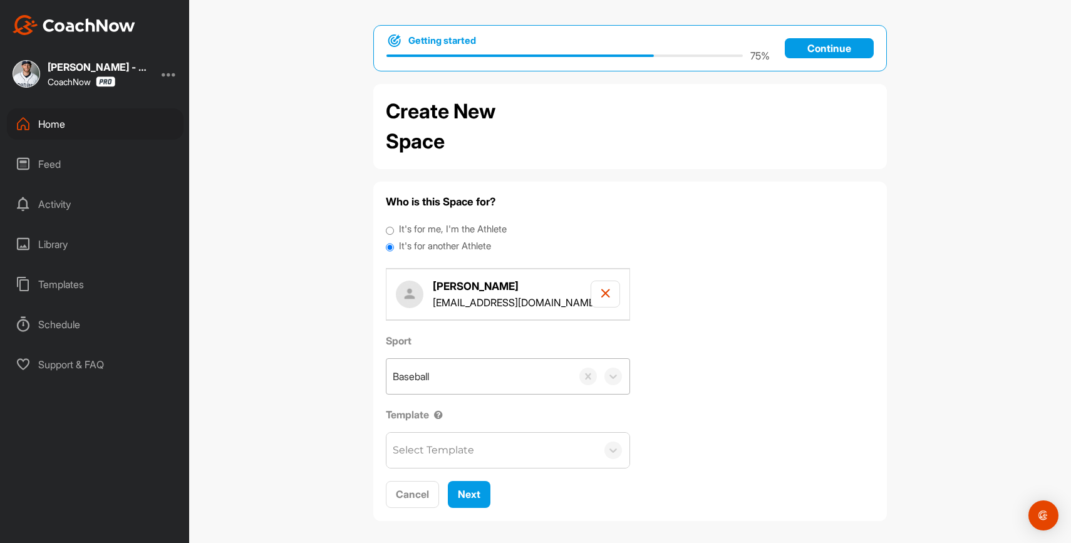
scroll to position [6, 0]
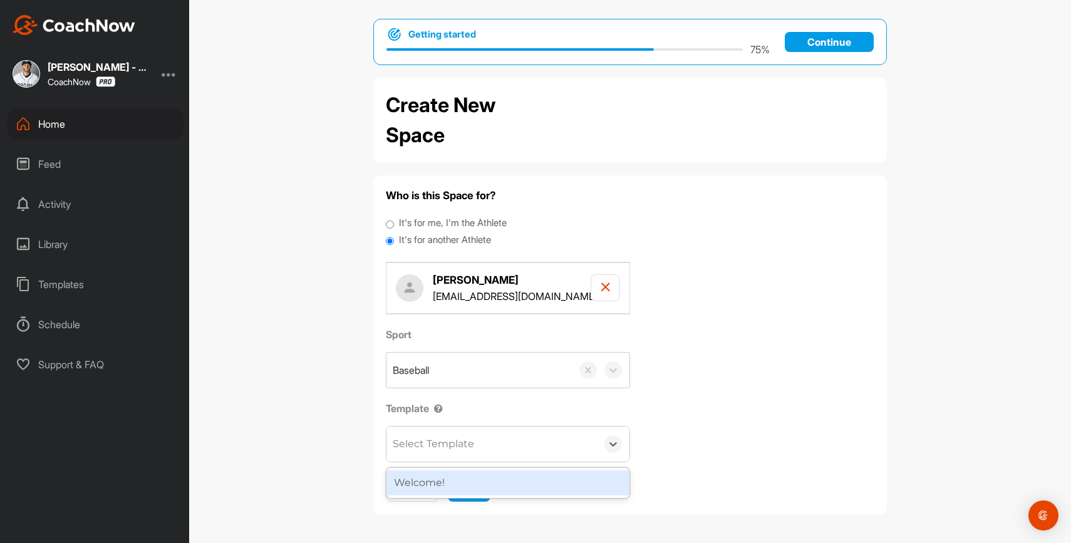
click at [495, 439] on div "Select Template" at bounding box center [492, 444] width 211 height 35
click at [472, 482] on div "Welcome!" at bounding box center [508, 483] width 243 height 25
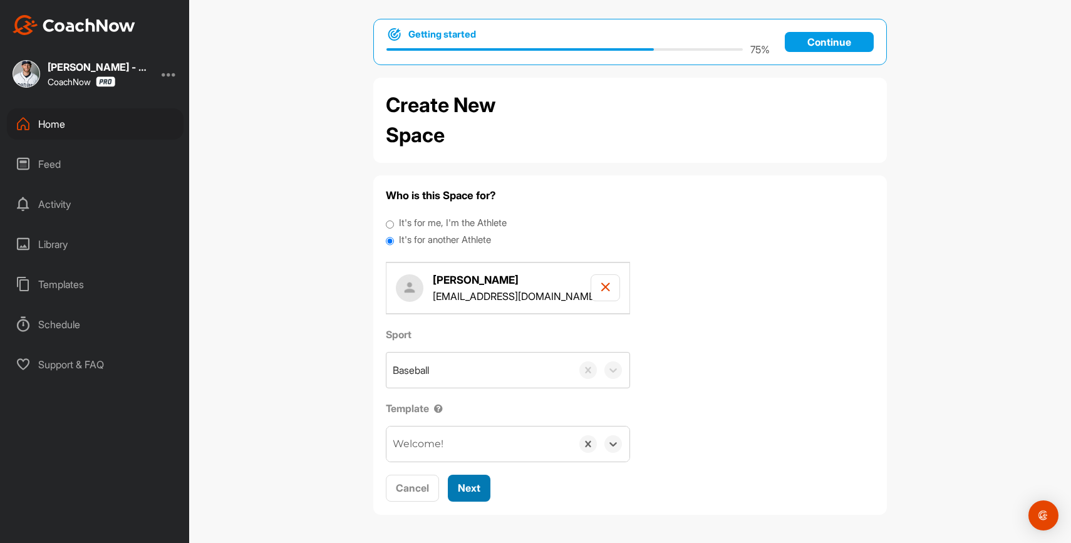
click at [471, 484] on span "Next" at bounding box center [469, 488] width 23 height 13
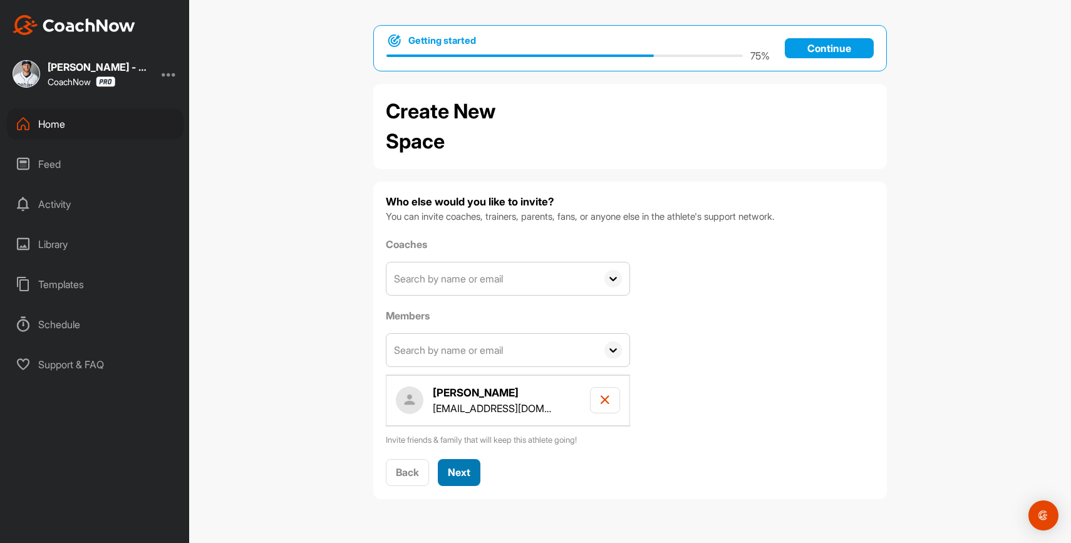
click at [458, 477] on span "Next" at bounding box center [459, 472] width 23 height 13
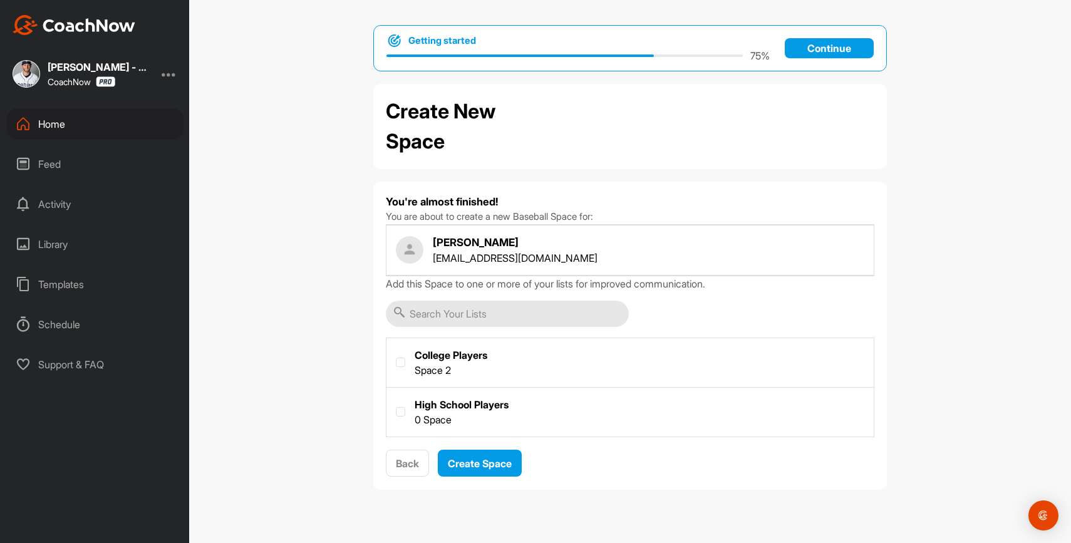
click at [462, 370] on label at bounding box center [630, 361] width 487 height 46
click at [397, 358] on input "checkbox" at bounding box center [396, 358] width 1 height 1
checkbox input "true"
click at [477, 471] on button "Create Space" at bounding box center [480, 463] width 84 height 27
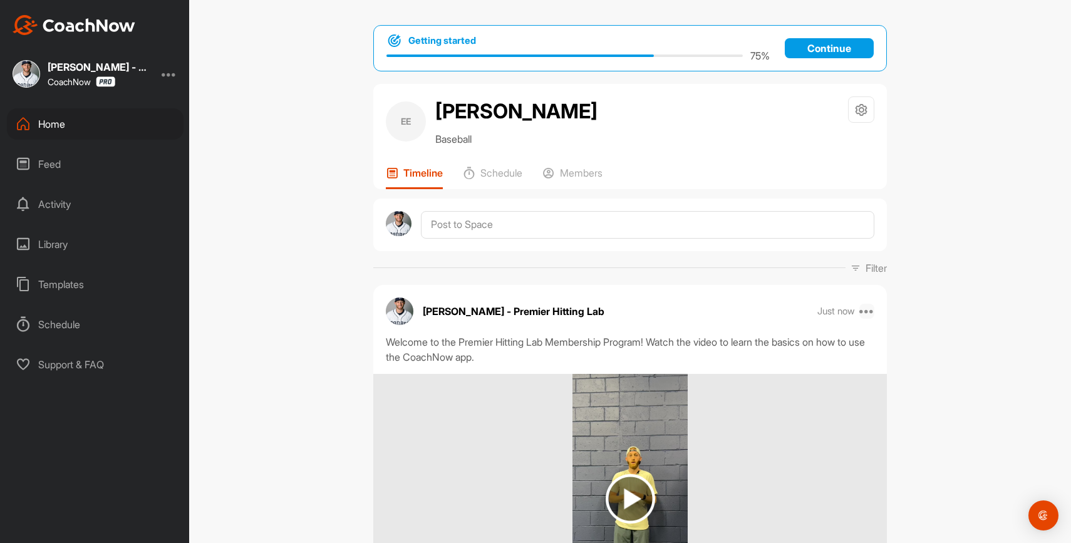
click at [870, 311] on icon at bounding box center [867, 311] width 15 height 15
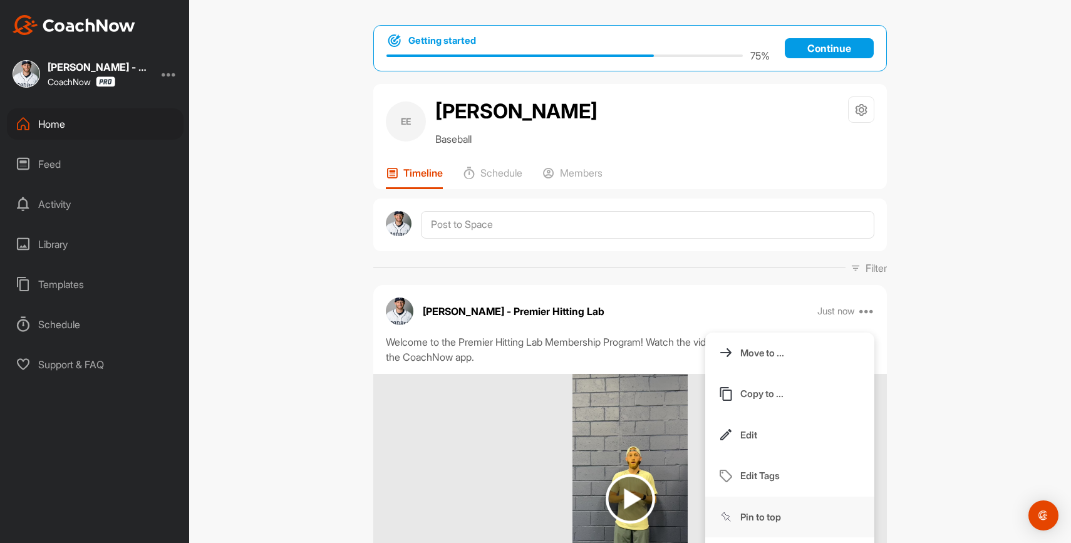
click at [762, 514] on p "Pin to top" at bounding box center [761, 517] width 41 height 13
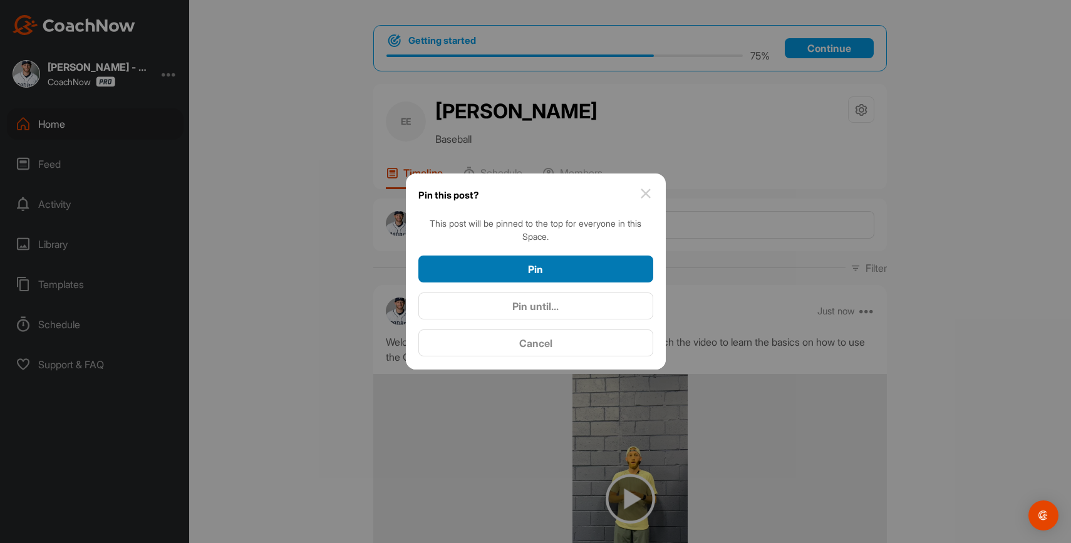
click at [610, 263] on div "Pin" at bounding box center [536, 269] width 215 height 15
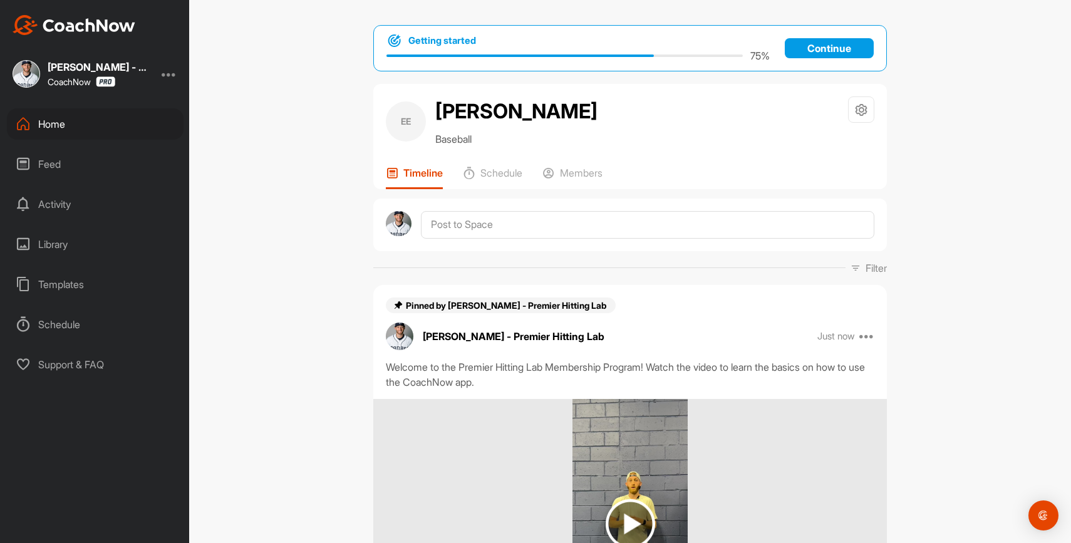
click at [123, 121] on div "Home" at bounding box center [95, 123] width 177 height 31
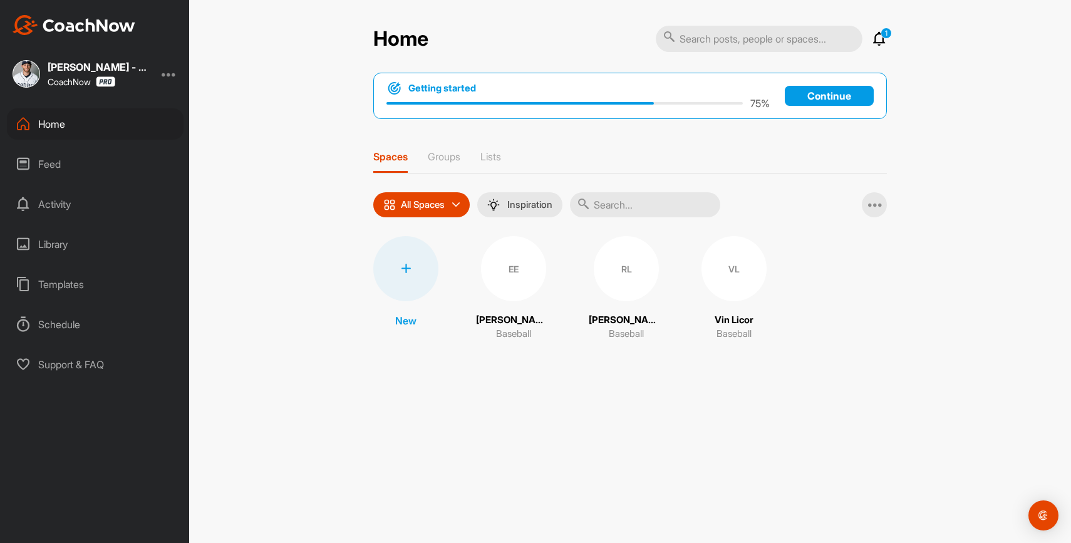
click at [625, 261] on div "RL" at bounding box center [626, 268] width 65 height 65
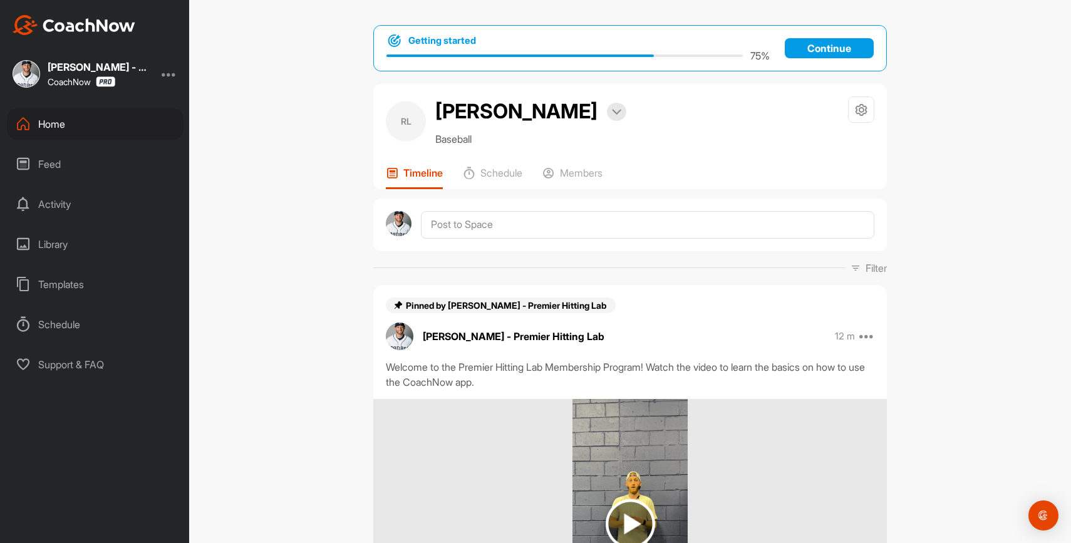
click at [100, 117] on div "Home" at bounding box center [95, 123] width 177 height 31
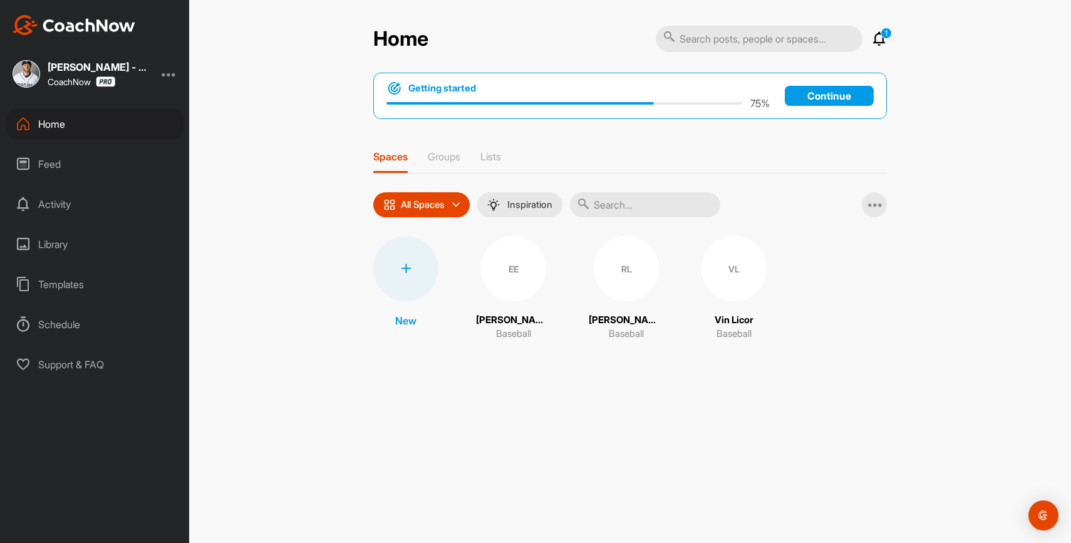
click at [878, 39] on icon at bounding box center [879, 38] width 15 height 15
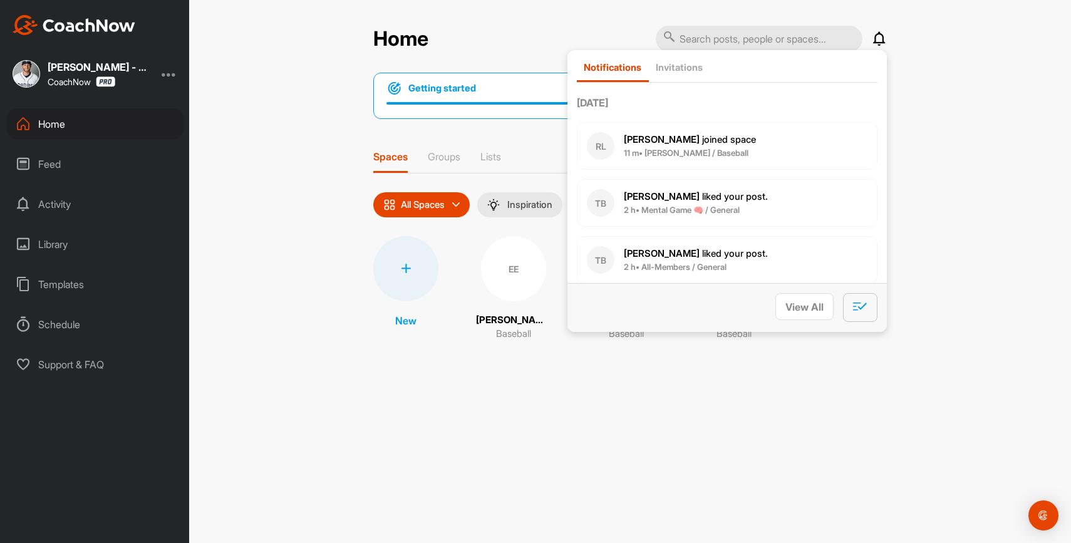
click at [863, 306] on icon "button" at bounding box center [860, 307] width 14 height 14
click at [877, 46] on icon at bounding box center [879, 38] width 15 height 15
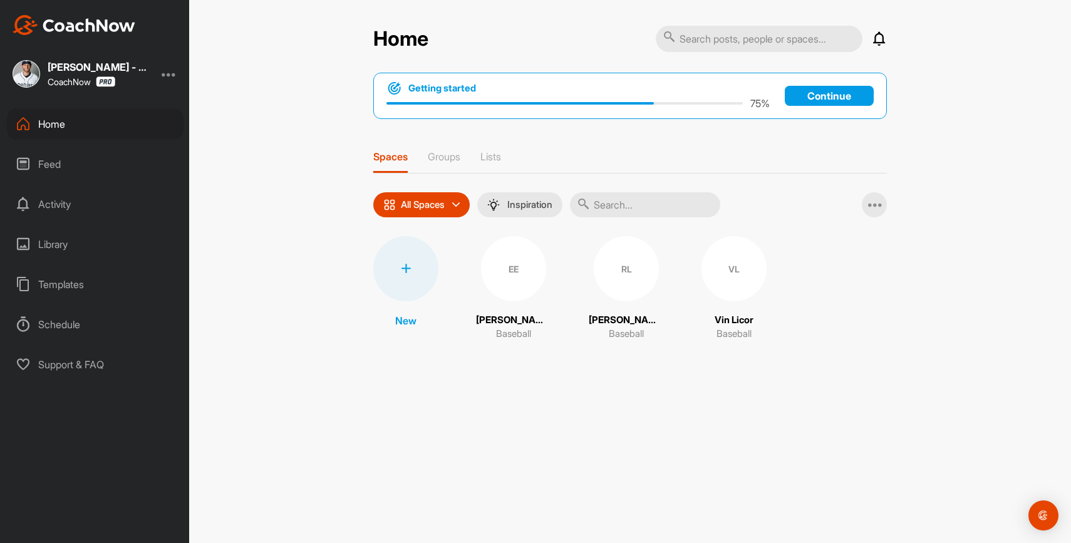
click at [65, 159] on div "Feed" at bounding box center [95, 163] width 177 height 31
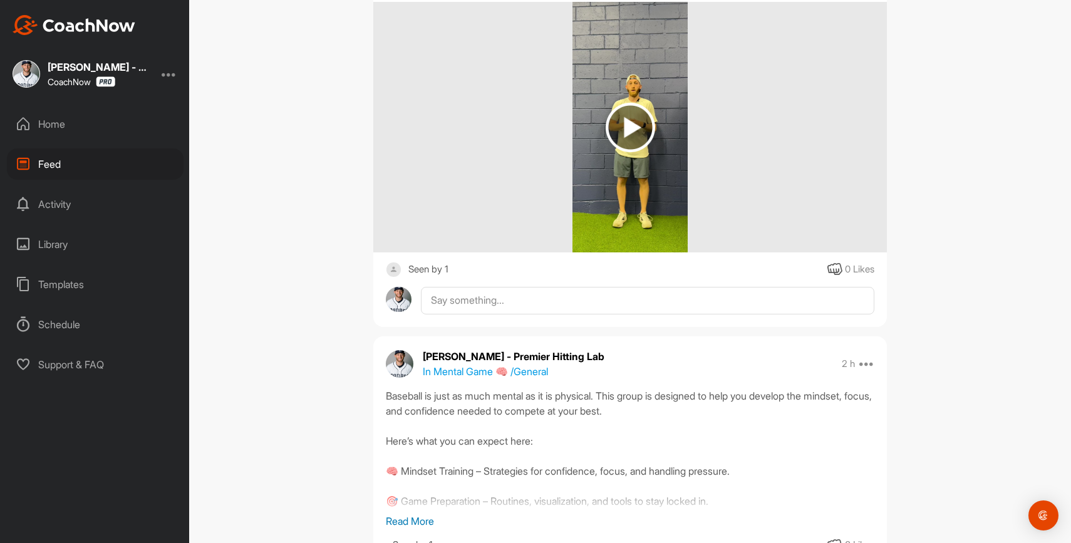
scroll to position [1531, 0]
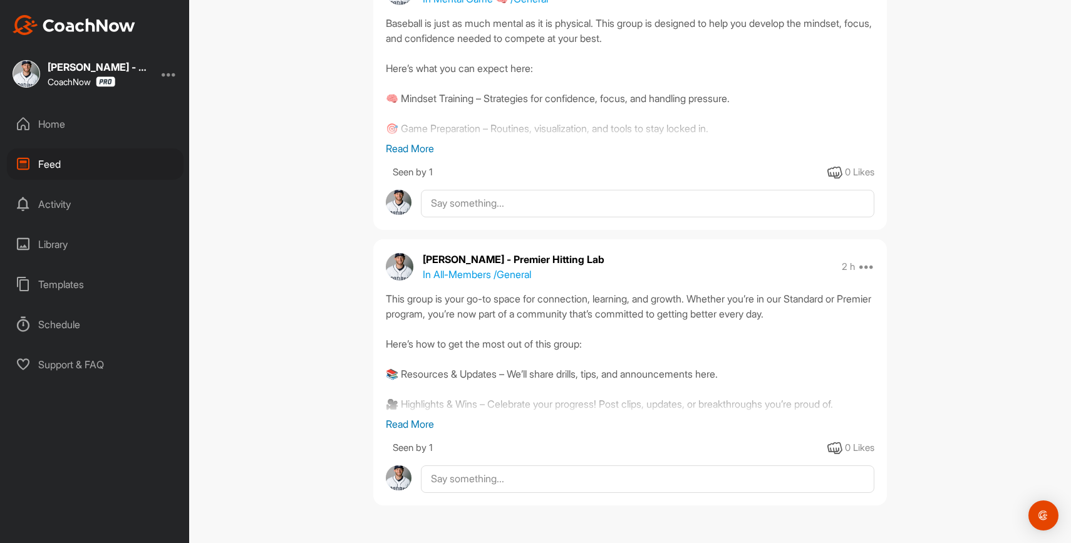
click at [59, 242] on div "Library" at bounding box center [95, 244] width 177 height 31
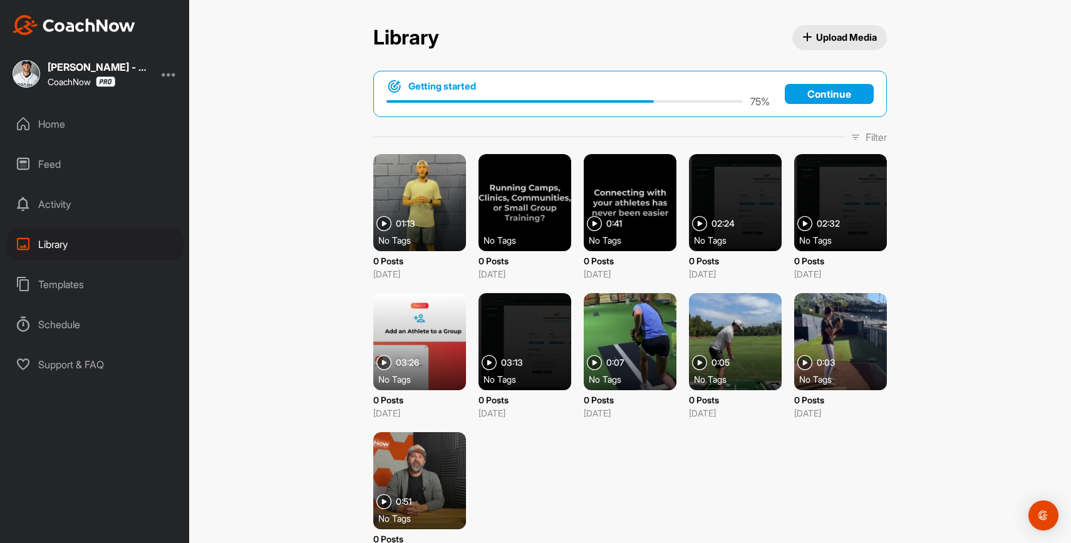
click at [56, 123] on div "Home" at bounding box center [95, 123] width 177 height 31
